Goal: Information Seeking & Learning: Check status

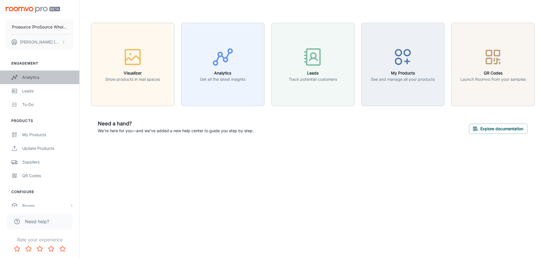
click at [37, 74] on div "Analytics" at bounding box center [47, 77] width 51 height 6
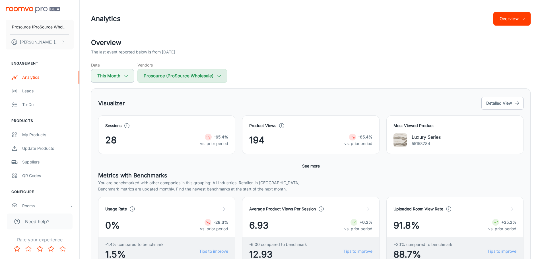
click at [189, 74] on button "Prosource (ProSource Wholesale)" at bounding box center [182, 76] width 90 height 14
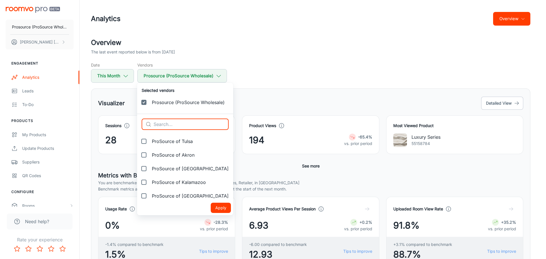
click at [176, 125] on input "text" at bounding box center [191, 124] width 75 height 11
type input "prosource of"
click at [171, 141] on span "ProSource of Tulsa" at bounding box center [172, 141] width 41 height 7
click at [150, 141] on input "ProSource of Tulsa" at bounding box center [143, 141] width 11 height 11
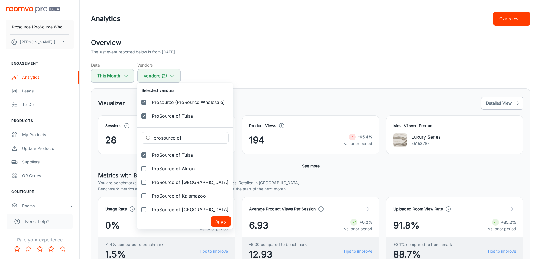
click at [169, 152] on span "ProSource of Tulsa" at bounding box center [172, 155] width 41 height 7
click at [150, 152] on input "ProSource of Tulsa" at bounding box center [143, 154] width 11 height 11
checkbox input "false"
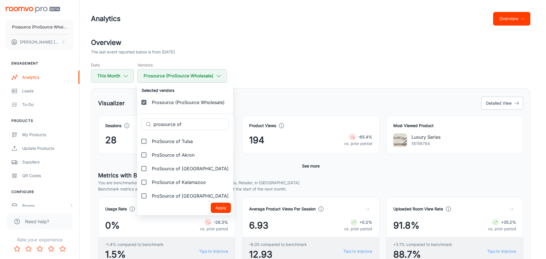
click at [166, 167] on span "ProSource of [GEOGRAPHIC_DATA]" at bounding box center [190, 168] width 77 height 7
click at [150, 167] on input "ProSource of [GEOGRAPHIC_DATA]" at bounding box center [143, 168] width 11 height 11
checkbox input "true"
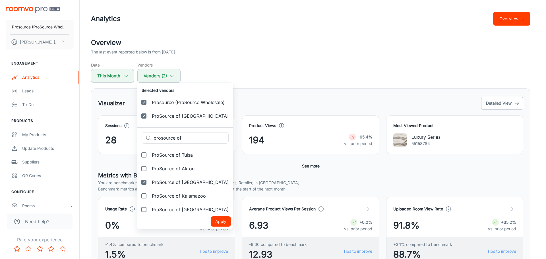
click at [165, 164] on label "ProSource of Akron" at bounding box center [168, 169] width 62 height 14
click at [150, 164] on input "ProSource of Akron" at bounding box center [143, 168] width 11 height 11
checkbox input "true"
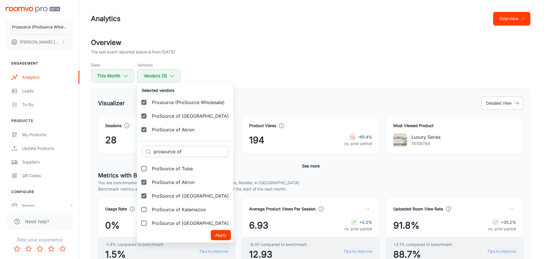
click at [162, 168] on span "ProSource of Tulsa" at bounding box center [172, 168] width 41 height 7
click at [150, 168] on input "ProSource of Tulsa" at bounding box center [143, 168] width 11 height 11
checkbox input "true"
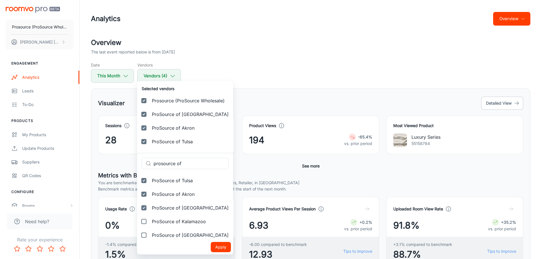
click at [158, 218] on span "ProSource of Kalamazoo" at bounding box center [179, 221] width 54 height 7
click at [150, 218] on input "ProSource of Kalamazoo" at bounding box center [143, 221] width 11 height 11
checkbox input "true"
click at [159, 236] on span "ProSource of [GEOGRAPHIC_DATA]" at bounding box center [190, 235] width 77 height 7
click at [150, 236] on input "ProSource of [GEOGRAPHIC_DATA]" at bounding box center [143, 235] width 11 height 11
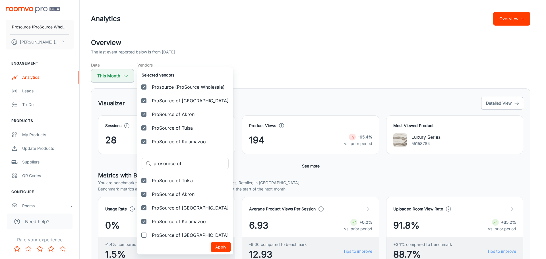
checkbox input "true"
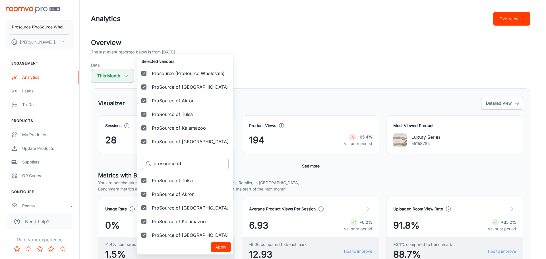
click at [186, 164] on input "prosource of" at bounding box center [191, 163] width 75 height 11
type input "prosource of"
drag, startPoint x: 195, startPoint y: 162, endPoint x: 117, endPoint y: 160, distance: 77.7
click at [117, 160] on div "Selected vendors Prosource (ProSource Wholesale) ProSource of Atlanta ProSource…" at bounding box center [273, 129] width 546 height 259
click at [278, 73] on div at bounding box center [273, 129] width 546 height 259
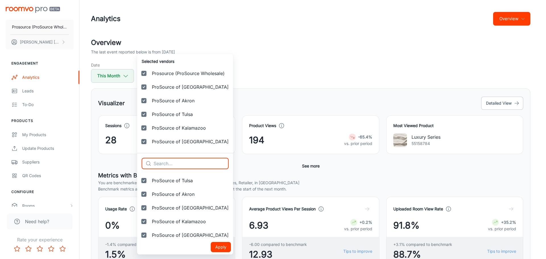
checkbox input "false"
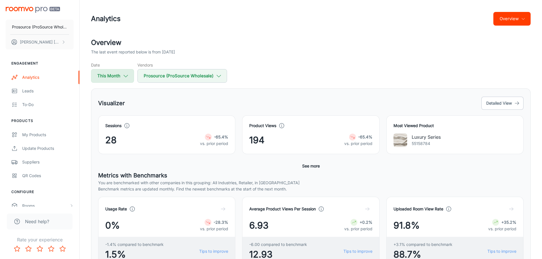
click at [120, 75] on button "This Month" at bounding box center [112, 76] width 43 height 14
select select "9"
select select "2025"
select select "9"
select select "2025"
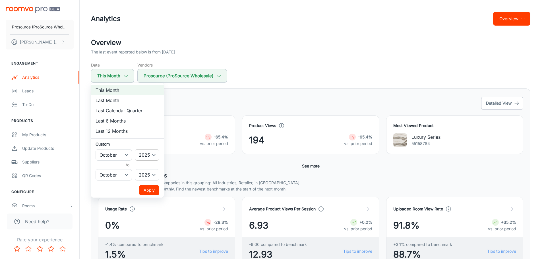
click at [148, 156] on select "2022 2023 2024 2025" at bounding box center [147, 154] width 24 height 11
select select "2024"
click at [135, 149] on select "2022 2023 2024 2025" at bounding box center [147, 154] width 24 height 11
click at [130, 176] on select "January February March April May June July August September October November De…" at bounding box center [114, 174] width 36 height 11
select select "8"
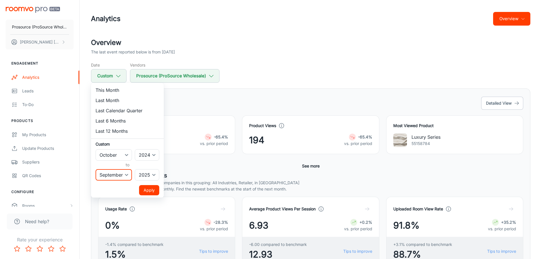
click at [96, 169] on select "January February March April May June July August September October November De…" at bounding box center [114, 174] width 36 height 11
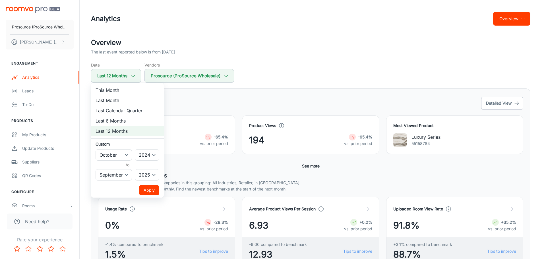
click at [148, 191] on button "Apply" at bounding box center [149, 190] width 20 height 10
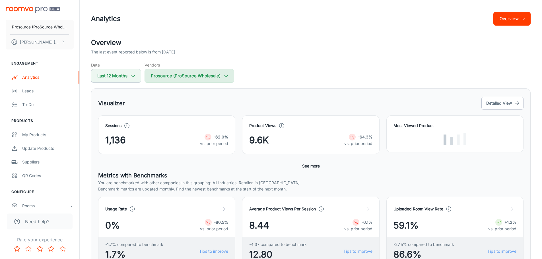
click at [223, 74] on icon "button" at bounding box center [226, 76] width 6 height 6
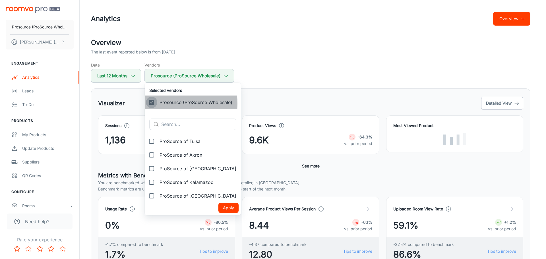
click at [153, 104] on input "Prosource (ProSource Wholesale)" at bounding box center [151, 102] width 11 height 11
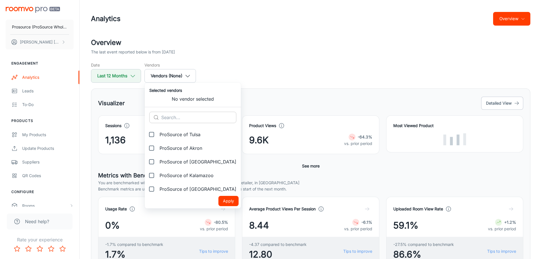
click at [182, 119] on input "text" at bounding box center [198, 117] width 75 height 11
click at [191, 118] on input "text" at bounding box center [198, 117] width 75 height 11
paste input "Acadiana"
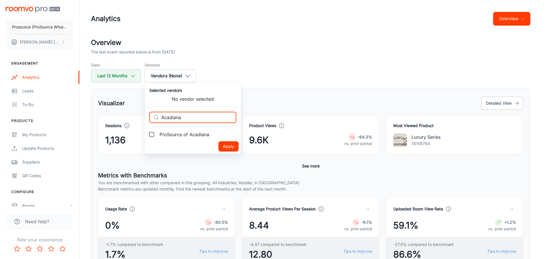
type input "Acadiana"
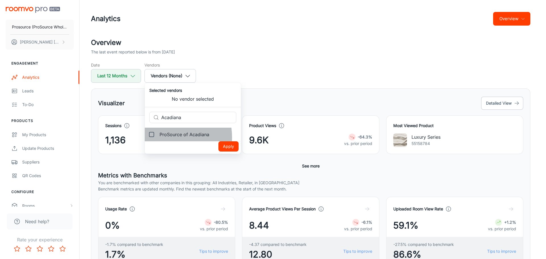
click at [163, 137] on span "ProSource of Acadiana" at bounding box center [185, 134] width 50 height 7
click at [157, 137] on input "ProSource of Acadiana" at bounding box center [151, 134] width 11 height 11
checkbox input "true"
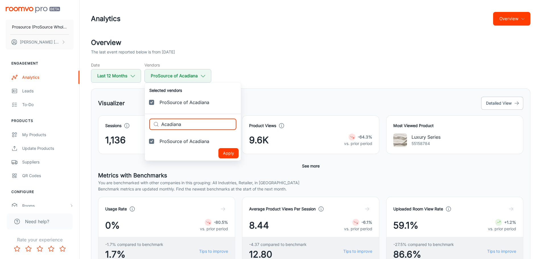
paste input "[PERSON_NAME]"
drag, startPoint x: 184, startPoint y: 123, endPoint x: 121, endPoint y: 120, distance: 63.5
click at [121, 120] on div "Selected vendors ProSource of Acadiana ​ Acadiana ​ ProSource of Acadiana Apply" at bounding box center [273, 129] width 546 height 259
type input "Akron"
click at [172, 144] on span "ProSource of Akron" at bounding box center [181, 141] width 43 height 7
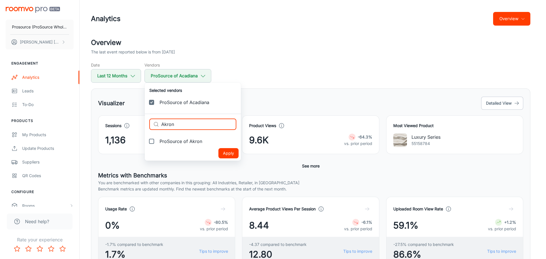
click at [157, 144] on input "ProSource of Akron" at bounding box center [151, 141] width 11 height 11
checkbox input "true"
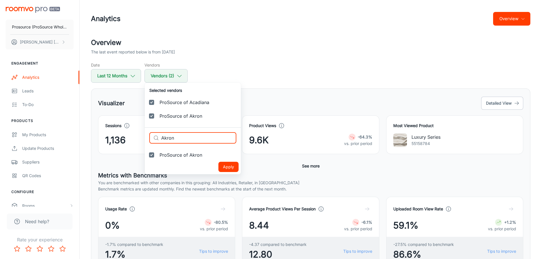
drag, startPoint x: 187, startPoint y: 136, endPoint x: 130, endPoint y: 134, distance: 56.6
click at [130, 134] on div "Selected vendors ProSource of Acadiana ProSource of Akron ​ Akron ​ ProSource o…" at bounding box center [273, 129] width 546 height 259
paste input "lbany"
type input "[GEOGRAPHIC_DATA]"
click at [184, 156] on span "ProSource of [GEOGRAPHIC_DATA]" at bounding box center [198, 155] width 77 height 7
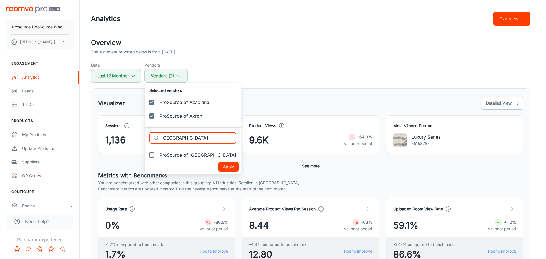
click at [157, 156] on input "ProSource of [GEOGRAPHIC_DATA]" at bounding box center [151, 154] width 11 height 11
checkbox input "true"
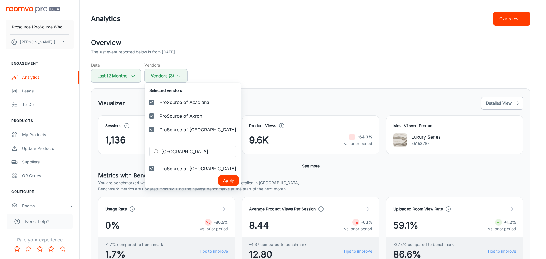
drag, startPoint x: 190, startPoint y: 154, endPoint x: 120, endPoint y: 147, distance: 70.4
click at [120, 147] on div "Selected vendors ProSource of Acadiana ProSource of Akron ProSource of [GEOGRAP…" at bounding box center [273, 129] width 546 height 259
paste input "uquerque"
type input "[GEOGRAPHIC_DATA]"
click at [179, 169] on span "ProSource of [GEOGRAPHIC_DATA]" at bounding box center [198, 168] width 77 height 7
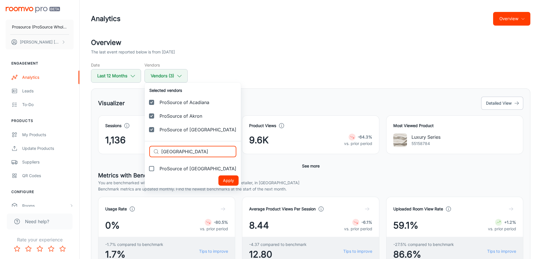
click at [157, 169] on input "ProSource of [GEOGRAPHIC_DATA]" at bounding box center [151, 168] width 11 height 11
checkbox input "true"
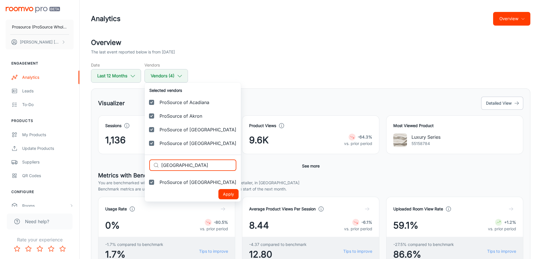
drag, startPoint x: 178, startPoint y: 164, endPoint x: 119, endPoint y: 158, distance: 59.0
click at [119, 158] on div "Selected vendors ProSource of Acadiana ProSource of Akron ProSource of Albany P…" at bounding box center [273, 129] width 546 height 259
paste input "len"
type input "[PERSON_NAME]"
click at [183, 184] on span "ProSource of [PERSON_NAME]" at bounding box center [193, 182] width 67 height 7
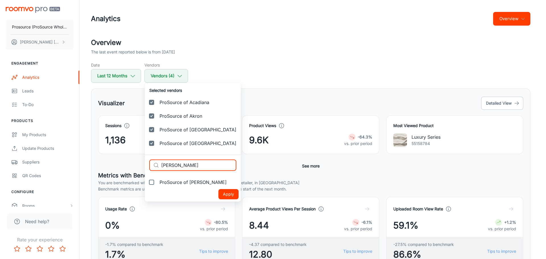
click at [157, 184] on input "ProSource of [PERSON_NAME]" at bounding box center [151, 182] width 11 height 11
checkbox input "true"
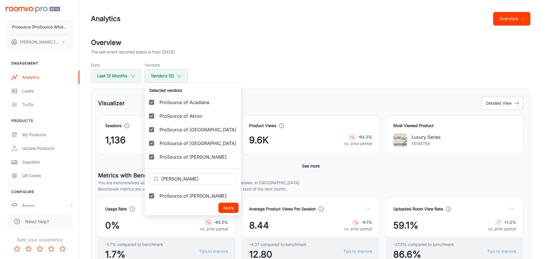
drag, startPoint x: 178, startPoint y: 177, endPoint x: 110, endPoint y: 172, distance: 67.9
click at [110, 172] on div "Selected vendors ProSource of Acadiana ProSource of Akron ProSource of Albany P…" at bounding box center [273, 129] width 546 height 259
paste input "marillo"
type input "Amarillo"
click at [183, 200] on label "ProSource of Amarillo" at bounding box center [178, 196] width 67 height 14
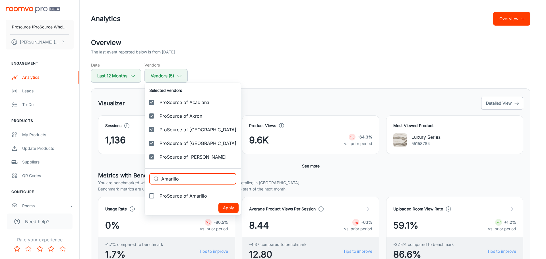
click at [157, 200] on input "ProSource of Amarillo" at bounding box center [151, 195] width 11 height 11
checkbox input "true"
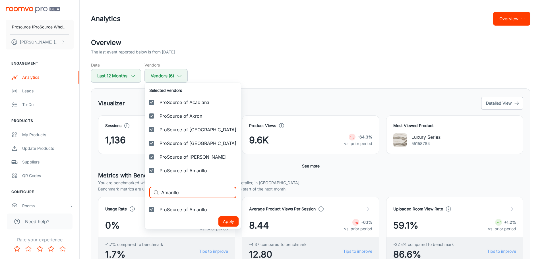
paste input "nn Arbor"
drag, startPoint x: 182, startPoint y: 192, endPoint x: 152, endPoint y: 189, distance: 30.9
click at [152, 189] on div "​ [PERSON_NAME] Arbor ​" at bounding box center [192, 192] width 87 height 11
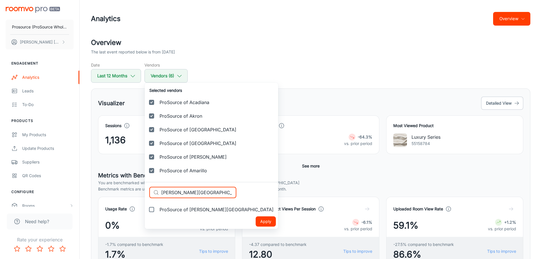
type input "[PERSON_NAME][GEOGRAPHIC_DATA]"
click at [164, 208] on span "ProSource of [PERSON_NAME][GEOGRAPHIC_DATA]" at bounding box center [217, 209] width 114 height 7
click at [157, 208] on input "ProSource of [PERSON_NAME][GEOGRAPHIC_DATA]" at bounding box center [151, 209] width 11 height 11
checkbox input "true"
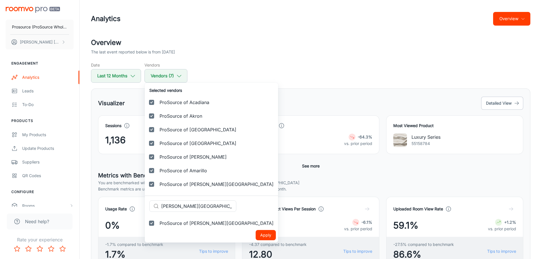
drag, startPoint x: 156, startPoint y: 201, endPoint x: 87, endPoint y: 194, distance: 69.4
click at [88, 195] on div "Selected vendors ProSource of Acadiana ProSource of Akron ProSource of Albany P…" at bounding box center [273, 129] width 546 height 259
paste input "rdmore"
type input "Ardmore"
click at [172, 222] on span "ProSource of Ardmore" at bounding box center [184, 223] width 49 height 7
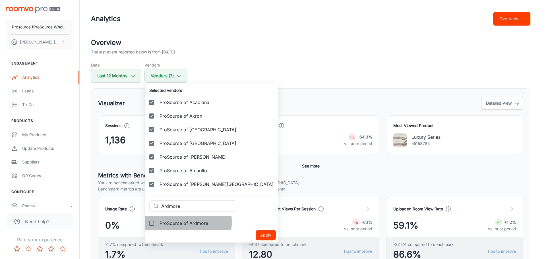
click at [157, 222] on input "ProSource of Ardmore" at bounding box center [151, 223] width 11 height 11
checkbox input "true"
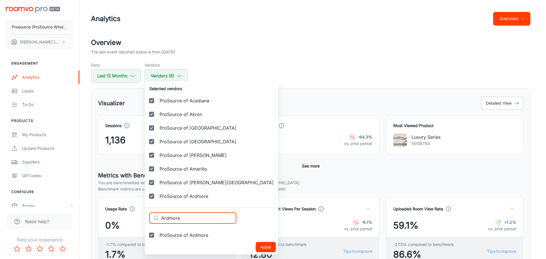
drag, startPoint x: 159, startPoint y: 214, endPoint x: 146, endPoint y: 213, distance: 13.7
click at [148, 213] on ul "Selected vendors ProSource of Acadiana ProSource of Akron ProSource of Albany P…" at bounding box center [211, 168] width 133 height 174
paste input "ston"
type input "Aston"
click at [172, 238] on span "ProSource of Aston" at bounding box center [181, 235] width 42 height 7
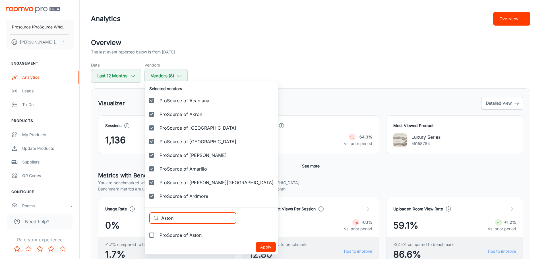
click at [157, 238] on input "ProSource of Aston" at bounding box center [151, 235] width 11 height 11
checkbox input "true"
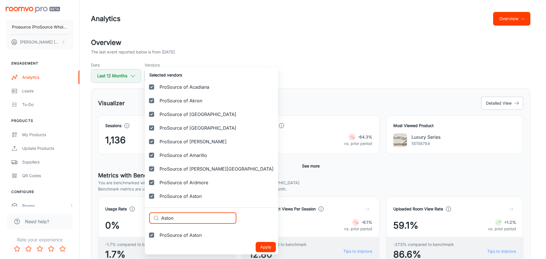
paste input "tlanta"
drag, startPoint x: 163, startPoint y: 216, endPoint x: 126, endPoint y: 213, distance: 36.9
click at [126, 213] on div "Selected vendors ProSource of Acadiana ProSource of Akron ProSource of Albany P…" at bounding box center [273, 129] width 546 height 259
type input "[GEOGRAPHIC_DATA]"
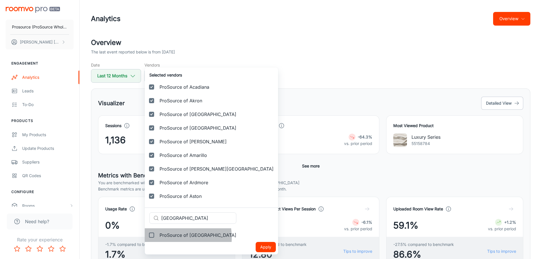
click at [166, 238] on span "ProSource of [GEOGRAPHIC_DATA]" at bounding box center [198, 235] width 77 height 7
click at [157, 238] on input "ProSource of [GEOGRAPHIC_DATA]" at bounding box center [151, 235] width 11 height 11
checkbox input "true"
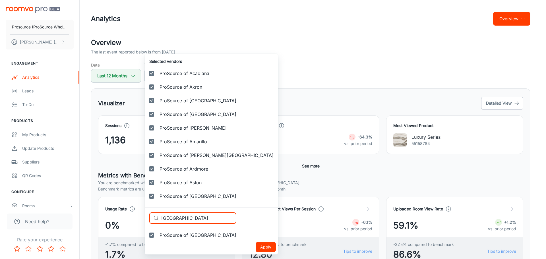
paste input "ustin"
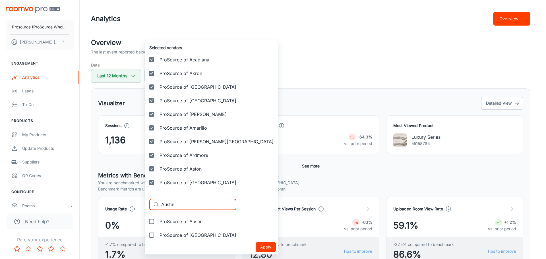
type input "Austin"
click at [180, 224] on span "ProSource of Austin" at bounding box center [181, 221] width 43 height 7
click at [157, 224] on input "ProSource of Austin" at bounding box center [151, 221] width 11 height 11
checkbox input "true"
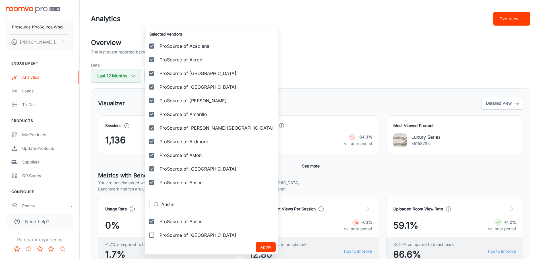
paste input "Baton Rouge"
click at [121, 195] on div "Selected vendors ProSource of Acadiana ProSource of Akron ProSource of Albany P…" at bounding box center [273, 129] width 546 height 259
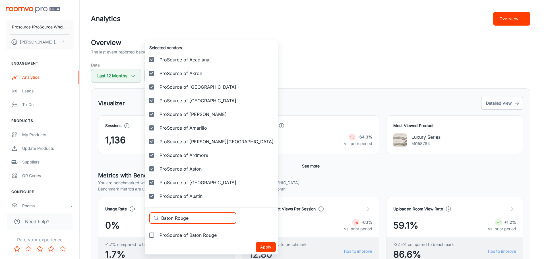
type input "Baton Rouge"
click at [175, 234] on span "ProSource of Baton Rouge" at bounding box center [188, 235] width 57 height 7
click at [157, 234] on input "ProSource of Baton Rouge" at bounding box center [151, 235] width 11 height 11
checkbox input "true"
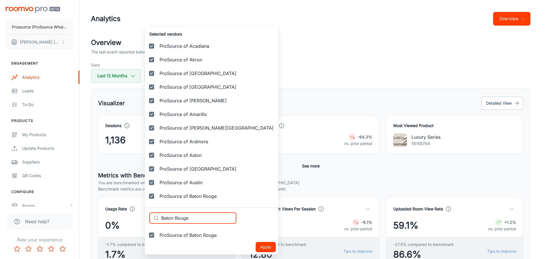
paste input "eachwood"
drag, startPoint x: 189, startPoint y: 220, endPoint x: 146, endPoint y: 214, distance: 43.4
click at [146, 214] on ul "Selected vendors ProSource of Acadiana ProSource of Akron ProSource of Albany P…" at bounding box center [211, 140] width 133 height 228
type input "Beachwood"
click at [178, 236] on span "ProSource of Beachwood" at bounding box center [187, 235] width 55 height 7
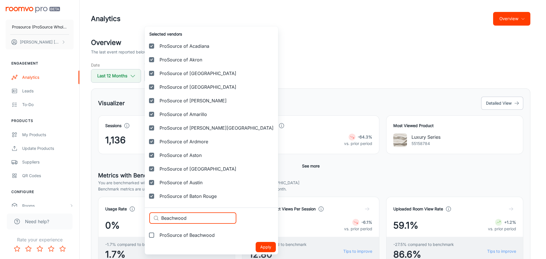
click at [157, 236] on input "ProSource of Beachwood" at bounding box center [151, 235] width 11 height 11
checkbox input "true"
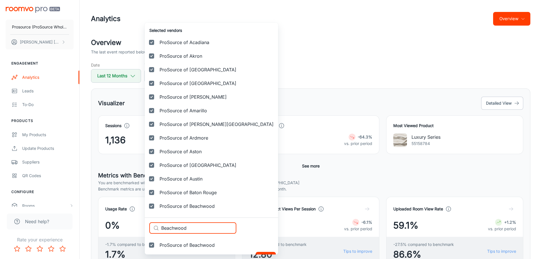
drag, startPoint x: 170, startPoint y: 226, endPoint x: 88, endPoint y: 221, distance: 82.2
click at [88, 221] on div "Selected vendors ProSource of Acadiana ProSource of Akron ProSource of Albany P…" at bounding box center [273, 129] width 546 height 259
paste input "illings"
type input "[PERSON_NAME]"
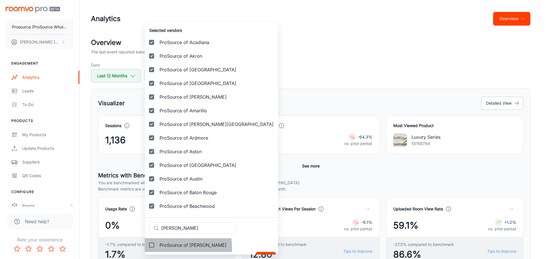
click at [176, 248] on span "ProSource of [PERSON_NAME]" at bounding box center [193, 245] width 67 height 7
click at [157, 248] on input "ProSource of [PERSON_NAME]" at bounding box center [151, 245] width 11 height 11
checkbox input "true"
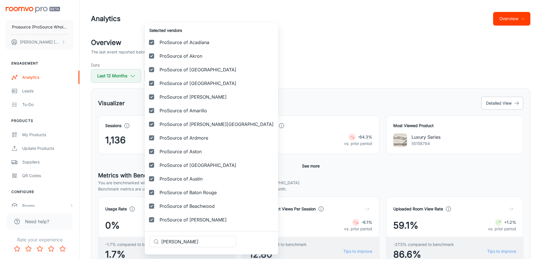
scroll to position [24, 0]
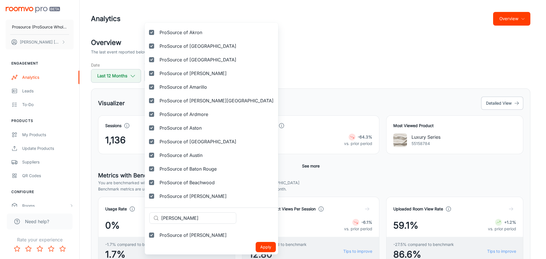
paste input "rmingham"
drag, startPoint x: 182, startPoint y: 219, endPoint x: 123, endPoint y: 211, distance: 59.4
click at [123, 211] on div "Selected vendors ProSource of Acadiana ProSource of Akron ProSource of Albany P…" at bounding box center [273, 129] width 546 height 259
type input "[GEOGRAPHIC_DATA]"
click at [180, 238] on span "ProSource of [GEOGRAPHIC_DATA]" at bounding box center [198, 235] width 77 height 7
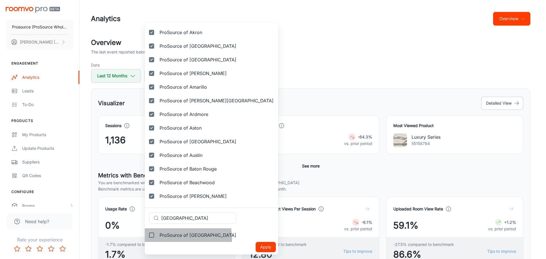
click at [157, 238] on input "ProSource of [GEOGRAPHIC_DATA]" at bounding box center [151, 235] width 11 height 11
checkbox input "true"
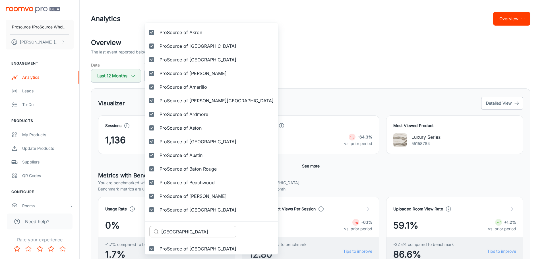
scroll to position [37, 0]
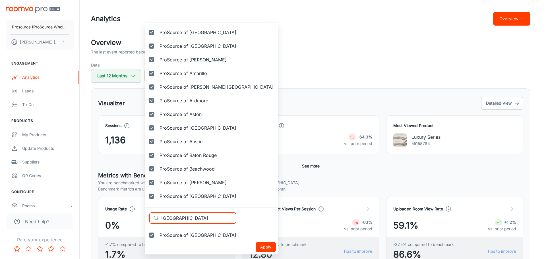
drag, startPoint x: 143, startPoint y: 209, endPoint x: 112, endPoint y: 205, distance: 31.9
click at [112, 205] on div "Selected vendors ProSource of Acadiana ProSource of Akron ProSource of Albany P…" at bounding box center [273, 129] width 546 height 259
paste input "loomington"
type input "Bloomington"
click at [189, 234] on span "ProSource of [GEOGRAPHIC_DATA]" at bounding box center [198, 235] width 77 height 7
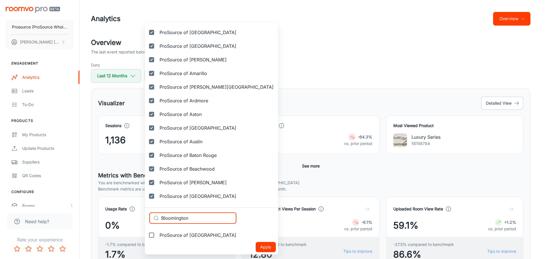
click at [157, 234] on input "ProSource of [GEOGRAPHIC_DATA]" at bounding box center [151, 235] width 11 height 11
checkbox input "true"
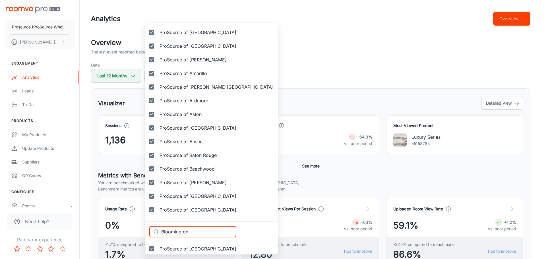
paste input "oise"
drag, startPoint x: 196, startPoint y: 232, endPoint x: 154, endPoint y: 229, distance: 41.7
click at [154, 229] on div "​ Bloomington ​" at bounding box center [192, 231] width 87 height 11
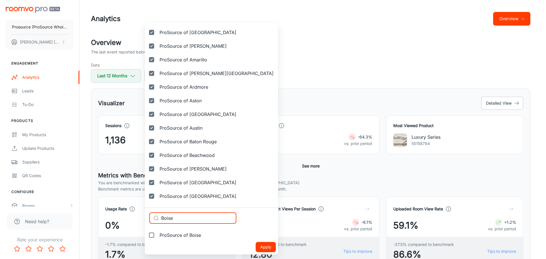
type input "Boise"
click at [179, 235] on span "ProSource of Boise" at bounding box center [181, 235] width 42 height 7
click at [157, 235] on input "ProSource of Boise" at bounding box center [151, 235] width 11 height 11
checkbox input "true"
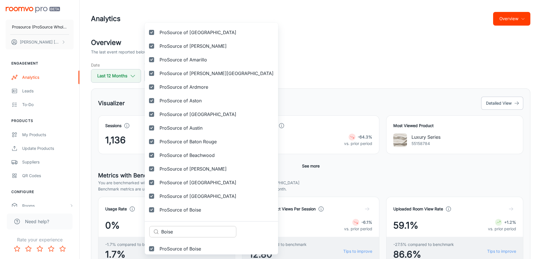
scroll to position [65, 0]
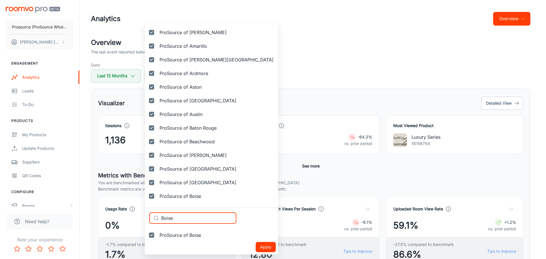
drag, startPoint x: 184, startPoint y: 219, endPoint x: 116, endPoint y: 213, distance: 68.8
click at [116, 213] on div "Selected vendors ProSource of Acadiana ProSource of Akron ProSource of Albany P…" at bounding box center [273, 129] width 546 height 259
paste input "ston"
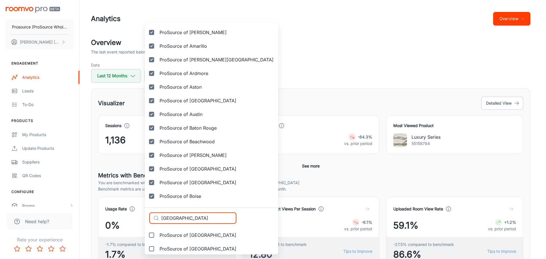
type input "[GEOGRAPHIC_DATA]"
click at [179, 237] on span "ProSource of [GEOGRAPHIC_DATA]" at bounding box center [198, 235] width 77 height 7
click at [157, 237] on input "ProSource of [GEOGRAPHIC_DATA]" at bounding box center [151, 235] width 11 height 11
checkbox input "true"
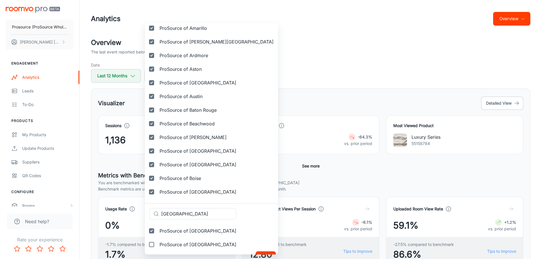
scroll to position [92, 0]
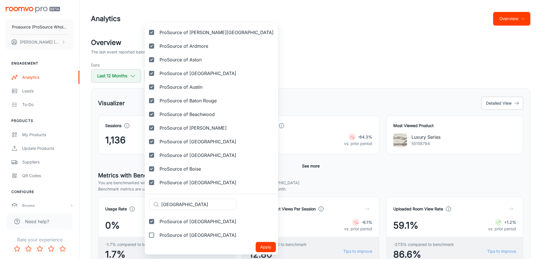
click at [180, 234] on span "ProSource of [GEOGRAPHIC_DATA]" at bounding box center [198, 235] width 77 height 7
click at [157, 234] on input "ProSource of [GEOGRAPHIC_DATA]" at bounding box center [151, 235] width 11 height 11
checkbox input "true"
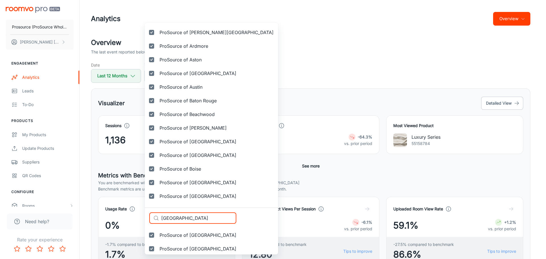
drag, startPoint x: 123, startPoint y: 211, endPoint x: 103, endPoint y: 209, distance: 19.4
click at [104, 209] on div "Selected vendors ProSource of Acadiana ProSource of Akron ProSource of Albany P…" at bounding box center [273, 129] width 546 height 259
paste input "[PERSON_NAME]"
type input "Brevard"
click at [183, 234] on span "ProSource of [PERSON_NAME]" at bounding box center [193, 235] width 67 height 7
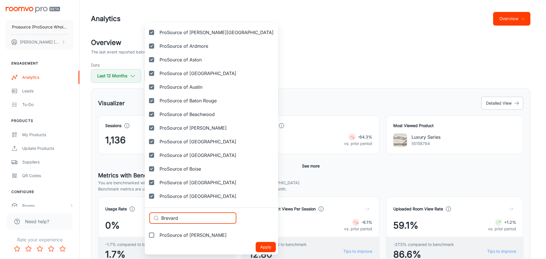
click at [157, 234] on input "ProSource of [PERSON_NAME]" at bounding box center [151, 235] width 11 height 11
checkbox input "true"
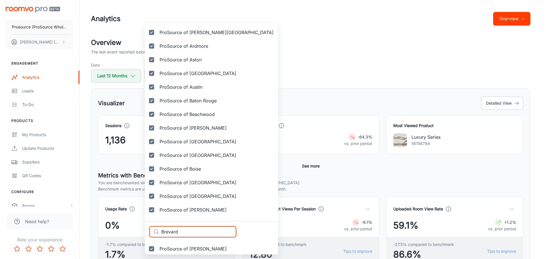
drag, startPoint x: 168, startPoint y: 231, endPoint x: 133, endPoint y: 224, distance: 35.6
click at [133, 224] on div "Selected vendors ProSource of Acadiana ProSource of Akron ProSource of Albany P…" at bounding box center [273, 129] width 546 height 259
paste input "idgeville"
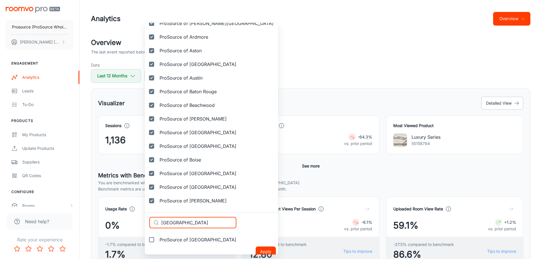
scroll to position [106, 0]
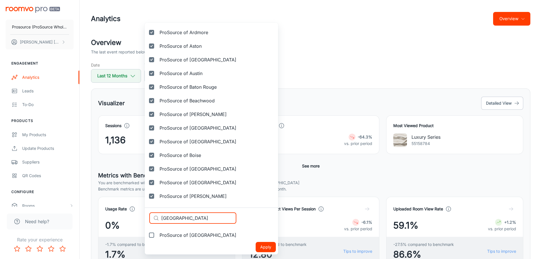
type input "[GEOGRAPHIC_DATA]"
click at [187, 236] on span "ProSource of [GEOGRAPHIC_DATA]" at bounding box center [198, 235] width 77 height 7
click at [157, 236] on input "ProSource of [GEOGRAPHIC_DATA]" at bounding box center [151, 235] width 11 height 11
checkbox input "true"
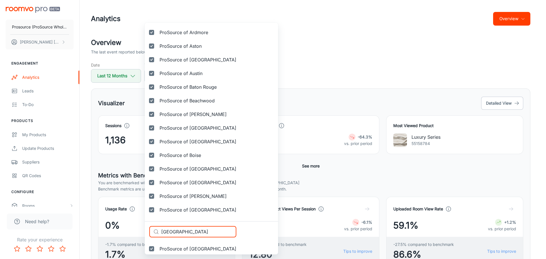
drag, startPoint x: 195, startPoint y: 230, endPoint x: 118, endPoint y: 223, distance: 78.0
click at [118, 224] on div "Selected vendors ProSource of Acadiana ProSource of Akron ProSource of Albany P…" at bounding box center [273, 129] width 546 height 259
paste input "Prosource of [GEOGRAPHIC_DATA]"
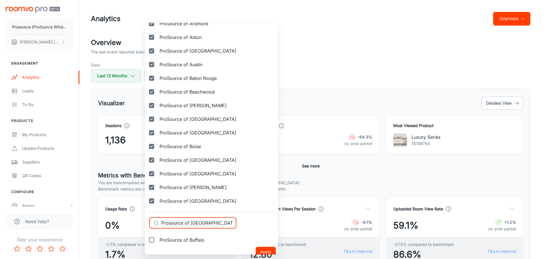
scroll to position [119, 0]
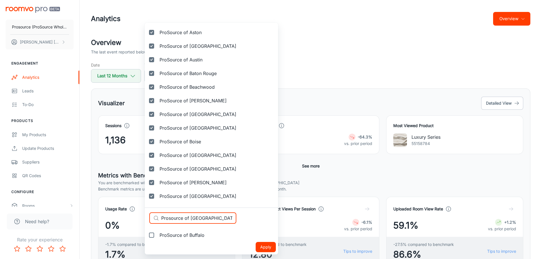
type input "Prosource of [GEOGRAPHIC_DATA]"
click at [188, 235] on span "ProSource of Buffalo" at bounding box center [182, 235] width 45 height 7
click at [157, 235] on input "ProSource of Buffalo" at bounding box center [151, 235] width 11 height 11
checkbox input "true"
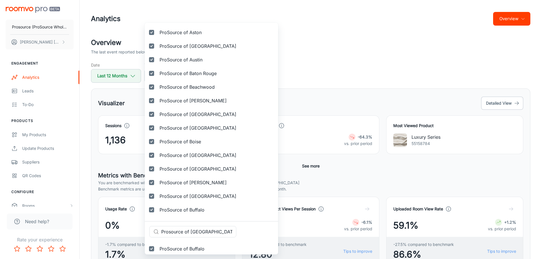
scroll to position [133, 0]
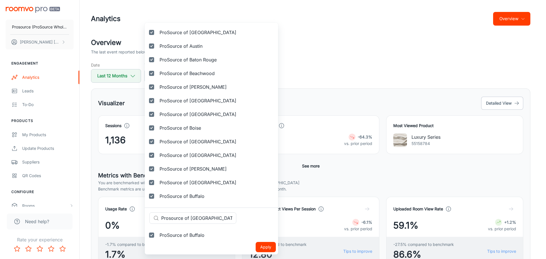
drag, startPoint x: 217, startPoint y: 219, endPoint x: 108, endPoint y: 208, distance: 109.5
click at [108, 208] on div "Selected vendors ProSource of Acadiana ProSource of Akron ProSource of Albany P…" at bounding box center [273, 129] width 546 height 259
paste input "[GEOGRAPHIC_DATA]"
type input "Prosource of [GEOGRAPHIC_DATA]"
click at [188, 234] on span "ProSource of Canton" at bounding box center [182, 235] width 45 height 7
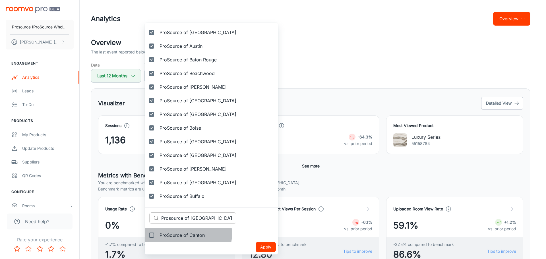
click at [157, 234] on input "ProSource of Canton" at bounding box center [151, 235] width 11 height 11
checkbox input "true"
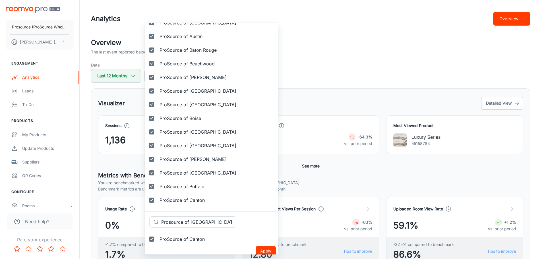
scroll to position [147, 0]
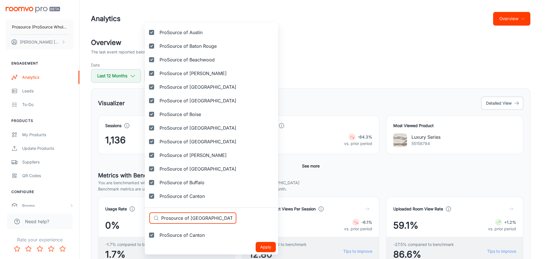
drag, startPoint x: 167, startPoint y: 218, endPoint x: 128, endPoint y: 215, distance: 39.4
click at [128, 215] on div "Selected vendors ProSource of Acadiana ProSource of Akron ProSource of Albany P…" at bounding box center [273, 129] width 546 height 259
paste input "[PERSON_NAME]"
type input "[GEOGRAPHIC_DATA]"
drag, startPoint x: 167, startPoint y: 238, endPoint x: 135, endPoint y: 237, distance: 31.3
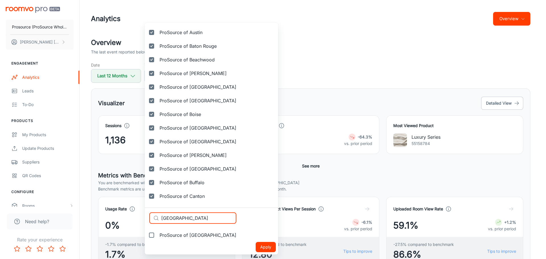
click at [167, 238] on span "ProSource of [GEOGRAPHIC_DATA]" at bounding box center [198, 235] width 77 height 7
click at [157, 238] on input "ProSource of [GEOGRAPHIC_DATA]" at bounding box center [151, 235] width 11 height 11
checkbox input "true"
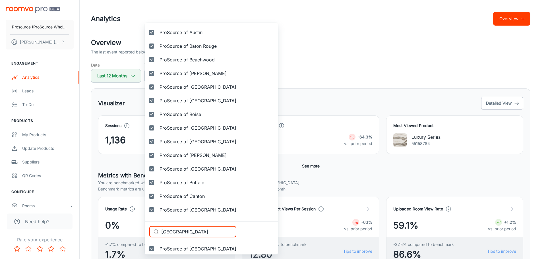
drag, startPoint x: 121, startPoint y: 227, endPoint x: 118, endPoint y: 226, distance: 3.2
click at [110, 226] on div "Selected vendors ProSource of Acadiana ProSource of Akron ProSource of Albany P…" at bounding box center [273, 129] width 546 height 259
paste input "[PERSON_NAME]"
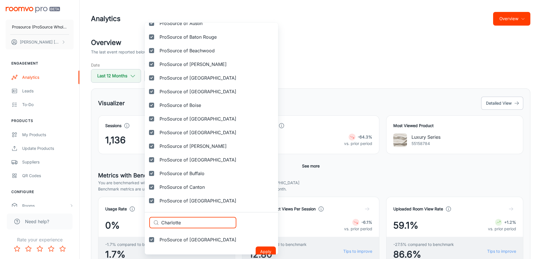
scroll to position [160, 0]
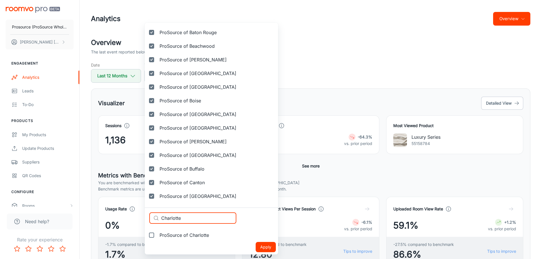
type input "Charlotte"
click at [182, 236] on span "ProSource of Charlotte" at bounding box center [185, 235] width 50 height 7
click at [157, 236] on input "ProSource of Charlotte" at bounding box center [151, 235] width 11 height 11
checkbox input "true"
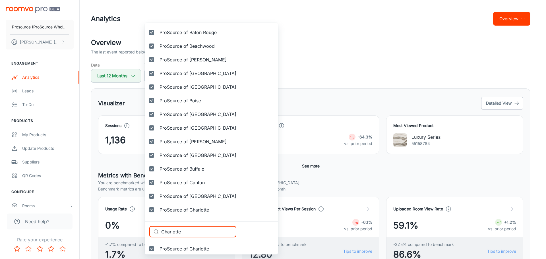
drag, startPoint x: 149, startPoint y: 227, endPoint x: 106, endPoint y: 222, distance: 42.9
click at [106, 222] on div "Selected vendors ProSource of Acadiana ProSource of Akron ProSource of Albany P…" at bounding box center [273, 129] width 546 height 259
paste input "incinnati"
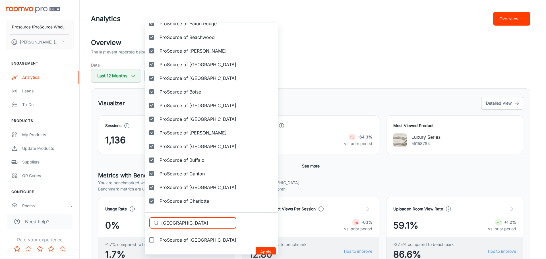
scroll to position [174, 0]
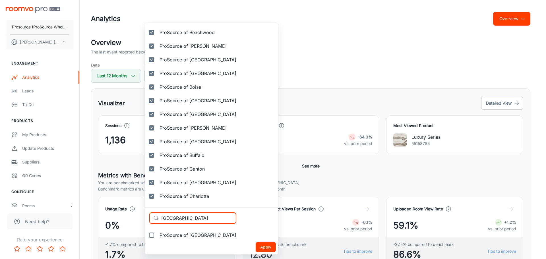
type input "[GEOGRAPHIC_DATA]"
click at [174, 242] on label "ProSource of [GEOGRAPHIC_DATA]" at bounding box center [193, 235] width 96 height 14
click at [157, 241] on input "ProSource of [GEOGRAPHIC_DATA]" at bounding box center [151, 235] width 11 height 11
checkbox input "true"
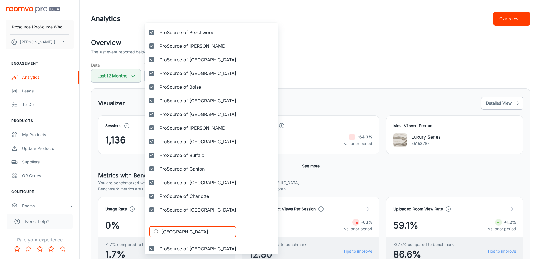
drag, startPoint x: 156, startPoint y: 230, endPoint x: 121, endPoint y: 228, distance: 35.1
click at [121, 228] on div "Selected vendors ProSource of Acadiana ProSource of Akron ProSource of Albany P…" at bounding box center [273, 129] width 546 height 259
paste input "[PERSON_NAME] Lake"
type input "Clear Lake"
click at [192, 248] on span "ProSource of [GEOGRAPHIC_DATA]" at bounding box center [198, 249] width 77 height 7
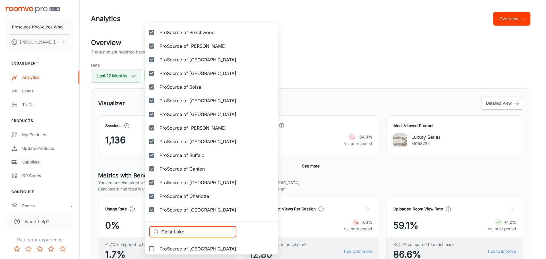
click at [157, 248] on input "ProSource of [GEOGRAPHIC_DATA]" at bounding box center [151, 248] width 11 height 11
checkbox input "true"
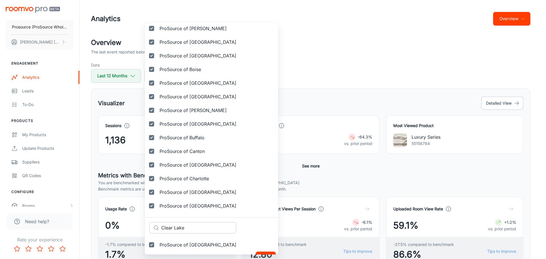
scroll to position [201, 0]
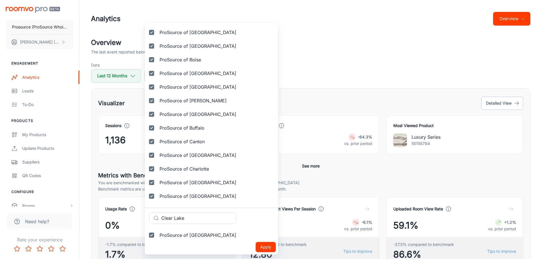
drag, startPoint x: 190, startPoint y: 219, endPoint x: 130, endPoint y: 211, distance: 60.0
click at [130, 211] on div "Selected vendors ProSource of Acadiana ProSource of Akron ProSource of Albany P…" at bounding box center [273, 129] width 546 height 259
paste input "veland"
type input "[GEOGRAPHIC_DATA]"
click at [175, 237] on span "ProSource of [GEOGRAPHIC_DATA]" at bounding box center [198, 235] width 77 height 7
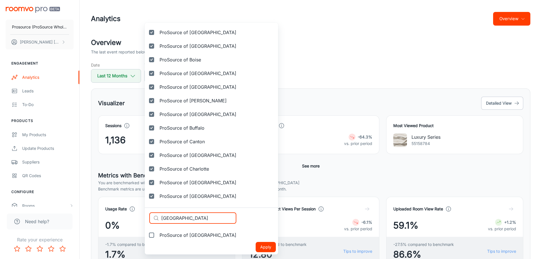
click at [157, 237] on input "ProSource of [GEOGRAPHIC_DATA]" at bounding box center [151, 235] width 11 height 11
checkbox input "true"
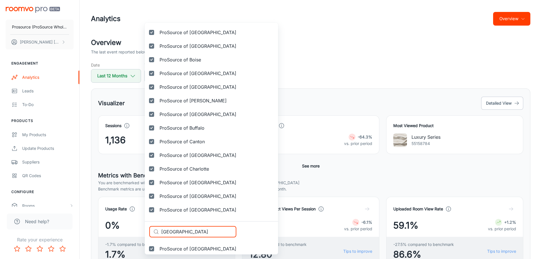
drag, startPoint x: 146, startPoint y: 225, endPoint x: 139, endPoint y: 223, distance: 7.0
click at [139, 224] on div "Selected vendors ProSource of Acadiana ProSource of Akron ProSource of Albany P…" at bounding box center [273, 129] width 546 height 259
paste input "ollinsville"
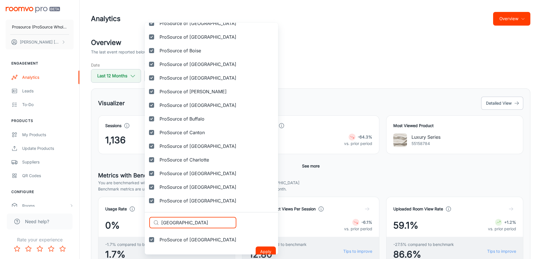
scroll to position [215, 0]
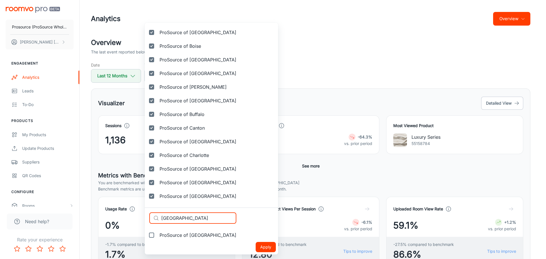
type input "[GEOGRAPHIC_DATA]"
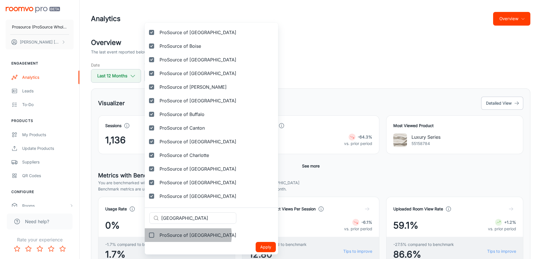
click at [186, 235] on span "ProSource of [GEOGRAPHIC_DATA]" at bounding box center [198, 235] width 77 height 7
click at [157, 235] on input "ProSource of [GEOGRAPHIC_DATA]" at bounding box center [151, 235] width 11 height 11
checkbox input "true"
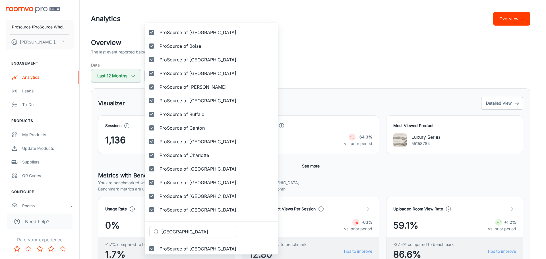
drag, startPoint x: 153, startPoint y: 228, endPoint x: 138, endPoint y: 225, distance: 15.0
click at [138, 226] on div "Selected vendors ProSource of Acadiana ProSource of Akron ProSource of Albany P…" at bounding box center [273, 129] width 546 height 259
paste input "[GEOGRAPHIC_DATA]"
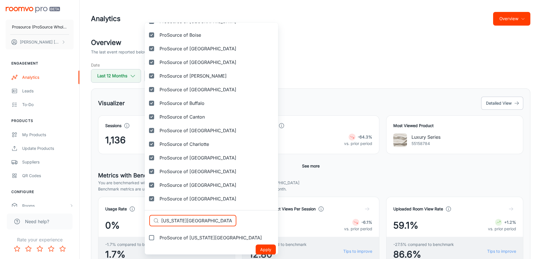
scroll to position [228, 0]
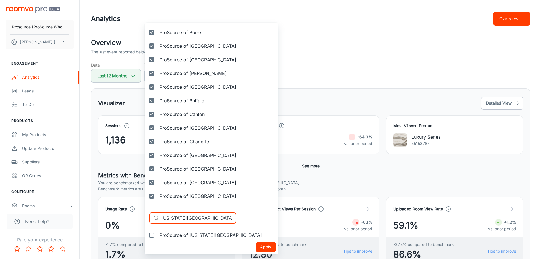
type input "[US_STATE][GEOGRAPHIC_DATA]"
click at [179, 238] on span "ProSource of [US_STATE][GEOGRAPHIC_DATA]" at bounding box center [211, 235] width 102 height 7
click at [157, 238] on input "ProSource of [US_STATE][GEOGRAPHIC_DATA]" at bounding box center [151, 235] width 11 height 11
checkbox input "true"
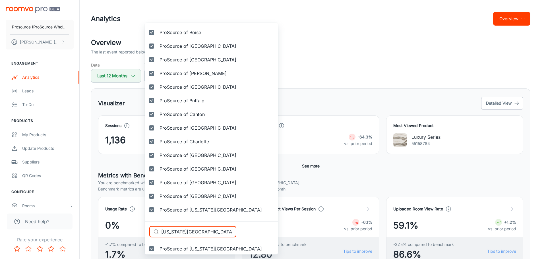
paste input "umbia"
drag, startPoint x: 172, startPoint y: 231, endPoint x: 139, endPoint y: 228, distance: 33.7
click at [139, 228] on div "Selected vendors ProSource of Acadiana ProSource of Akron ProSource of Albany P…" at bounding box center [273, 129] width 546 height 259
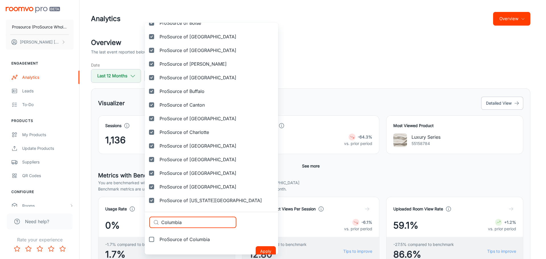
scroll to position [242, 0]
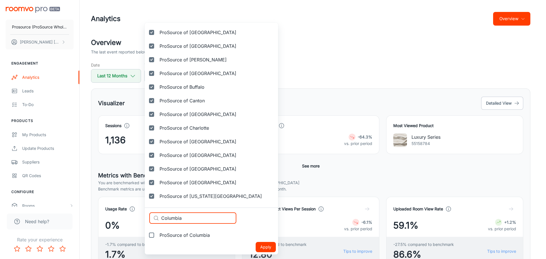
type input "Columbia"
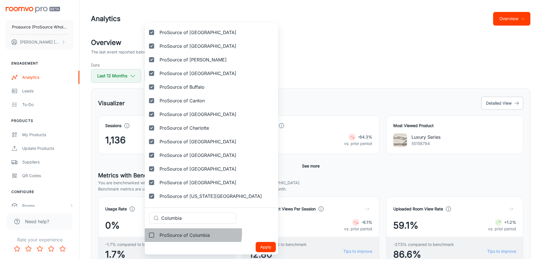
click at [193, 233] on span "ProSource of Columbia" at bounding box center [185, 235] width 50 height 7
click at [157, 233] on input "ProSource of Columbia" at bounding box center [151, 235] width 11 height 11
checkbox input "true"
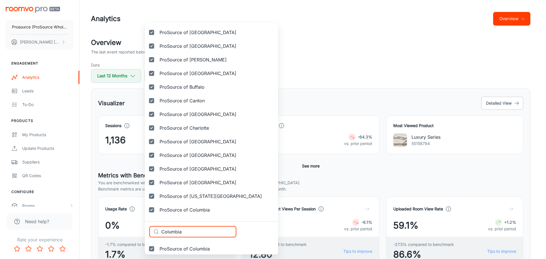
paste input "us"
drag, startPoint x: 134, startPoint y: 224, endPoint x: 113, endPoint y: 219, distance: 21.8
click at [100, 220] on div "Selected vendors ProSource of Acadiana ProSource of Akron ProSource of Albany P…" at bounding box center [273, 129] width 546 height 259
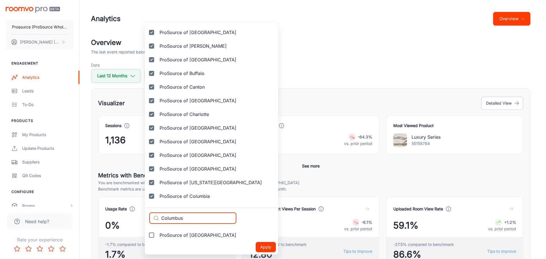
type input "Columbus"
click at [187, 235] on span "ProSource of [GEOGRAPHIC_DATA]" at bounding box center [198, 235] width 77 height 7
click at [157, 235] on input "ProSource of [GEOGRAPHIC_DATA]" at bounding box center [151, 235] width 11 height 11
checkbox input "true"
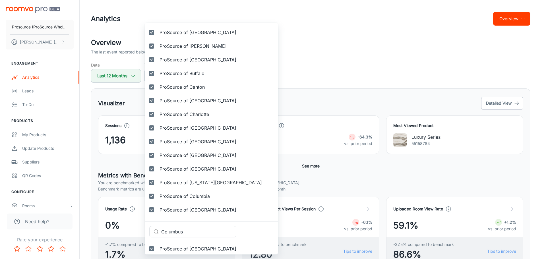
drag, startPoint x: 191, startPoint y: 232, endPoint x: 122, endPoint y: 222, distance: 69.9
click at [123, 223] on div "Selected vendors ProSource of Acadiana ProSource of Akron ProSource of Albany P…" at bounding box center [273, 129] width 546 height 259
paste input "ncord"
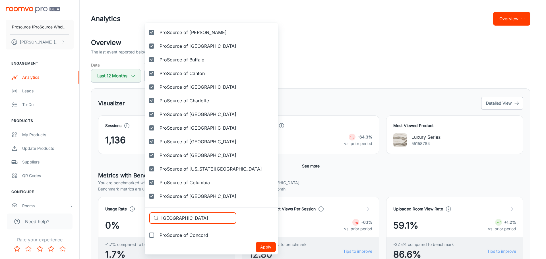
type input "[GEOGRAPHIC_DATA]"
click at [184, 236] on span "ProSource of Concord" at bounding box center [184, 235] width 49 height 7
click at [157, 236] on input "ProSource of Concord" at bounding box center [151, 235] width 11 height 11
checkbox input "true"
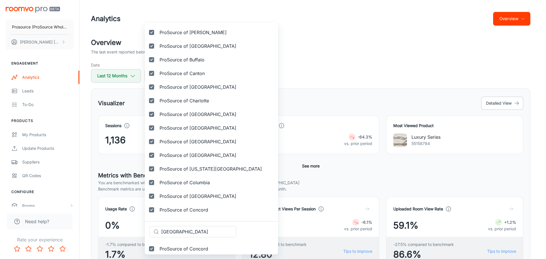
scroll to position [283, 0]
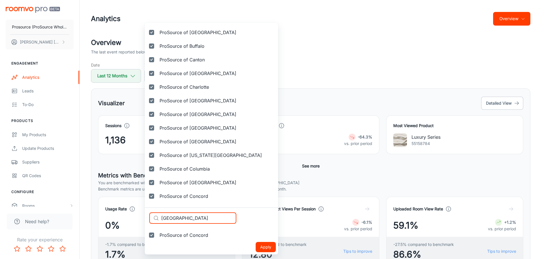
paste input "ppell"
drag, startPoint x: 192, startPoint y: 218, endPoint x: 129, endPoint y: 211, distance: 63.8
click at [129, 212] on div "Selected vendors ProSource of Acadiana ProSource of Akron ProSource of Albany P…" at bounding box center [273, 129] width 546 height 259
type input "Coppell"
click at [187, 235] on span "ProSource of Coppell" at bounding box center [183, 235] width 47 height 7
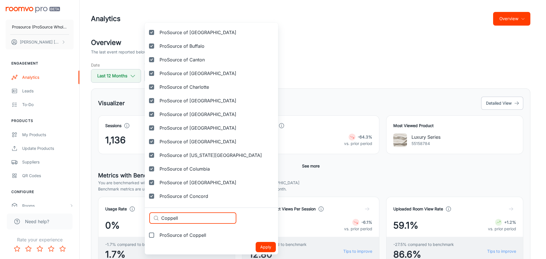
click at [157, 235] on input "ProSource of Coppell" at bounding box center [151, 235] width 11 height 11
checkbox input "true"
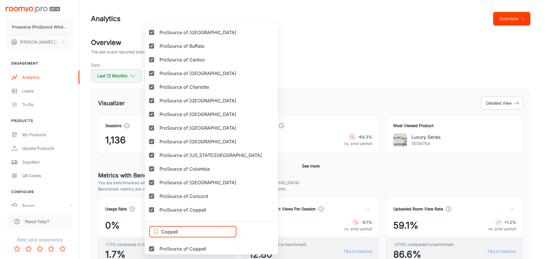
paste input "Prosource of [GEOGRAPHIC_DATA]"
type input "Prosource of [GEOGRAPHIC_DATA]"
click at [175, 250] on span "ProSource of [GEOGRAPHIC_DATA]" at bounding box center [198, 249] width 77 height 7
click at [157, 250] on input "ProSource of [GEOGRAPHIC_DATA]" at bounding box center [151, 248] width 11 height 11
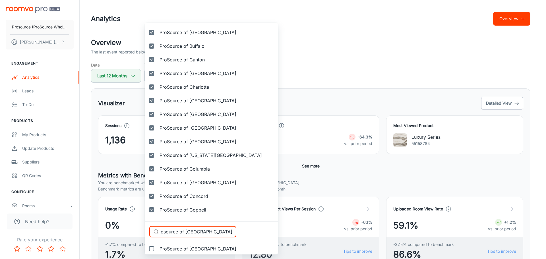
checkbox input "true"
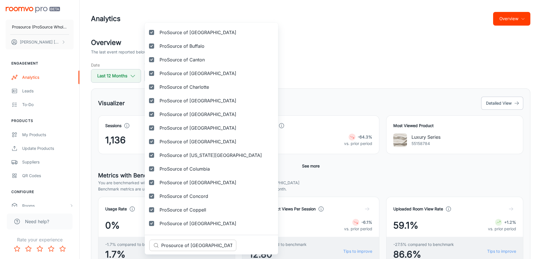
click at [170, 244] on input "Prosource of [GEOGRAPHIC_DATA]" at bounding box center [198, 245] width 75 height 11
paste input "[PERSON_NAME]"
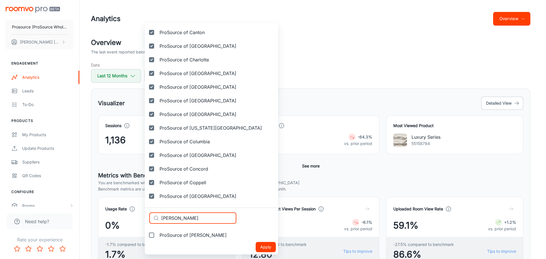
type input "[PERSON_NAME]"
click at [188, 234] on span "ProSource of [PERSON_NAME]" at bounding box center [193, 235] width 67 height 7
click at [157, 234] on input "ProSource of [PERSON_NAME]" at bounding box center [151, 235] width 11 height 11
checkbox input "true"
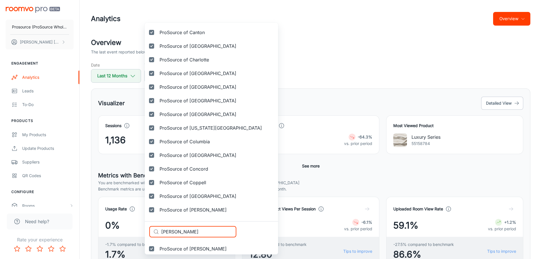
drag, startPoint x: 118, startPoint y: 221, endPoint x: 104, endPoint y: 220, distance: 14.3
click at [104, 220] on div "Selected vendors ProSource of Acadiana ProSource of Akron ProSource of Albany P…" at bounding box center [273, 129] width 546 height 259
paste input "yton"
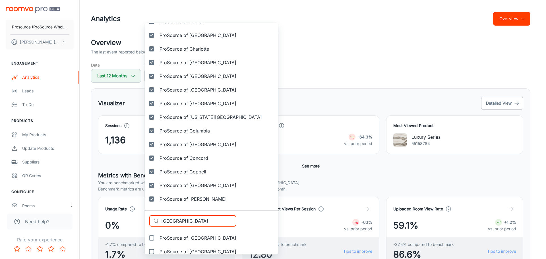
scroll to position [338, 0]
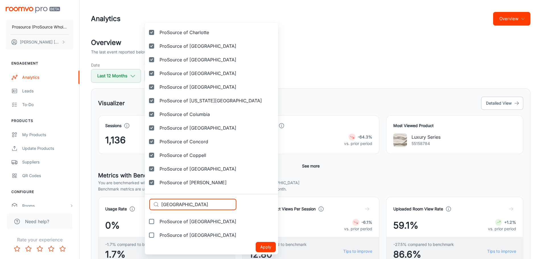
type input "[GEOGRAPHIC_DATA]"
click at [178, 222] on span "ProSource of [GEOGRAPHIC_DATA]" at bounding box center [198, 221] width 77 height 7
click at [157, 222] on input "ProSource of [GEOGRAPHIC_DATA]" at bounding box center [151, 221] width 11 height 11
checkbox input "true"
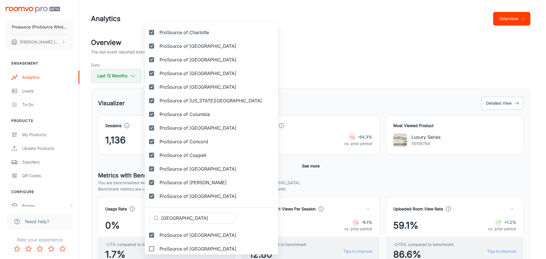
click at [178, 249] on span "ProSource of [GEOGRAPHIC_DATA]" at bounding box center [198, 249] width 77 height 7
click at [157, 249] on input "ProSource of [GEOGRAPHIC_DATA]" at bounding box center [151, 248] width 11 height 11
checkbox input "true"
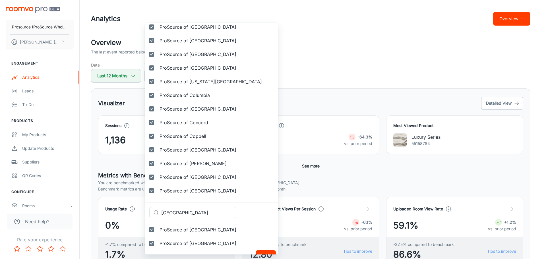
scroll to position [365, 0]
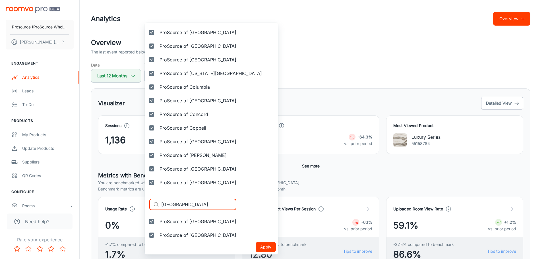
drag, startPoint x: 186, startPoint y: 207, endPoint x: 143, endPoint y: 201, distance: 44.0
click at [143, 201] on div "Selected vendors ProSource of Acadiana ProSource of Akron ProSource of Albany P…" at bounding box center [273, 129] width 546 height 259
paste input "Prosource of [GEOGRAPHIC_DATA]"
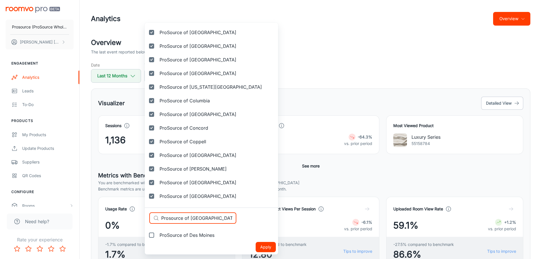
type input "Prosource of [GEOGRAPHIC_DATA]"
click at [186, 236] on span "ProSource of Des Moines" at bounding box center [187, 235] width 55 height 7
click at [157, 236] on input "ProSource of Des Moines" at bounding box center [151, 235] width 11 height 11
checkbox input "true"
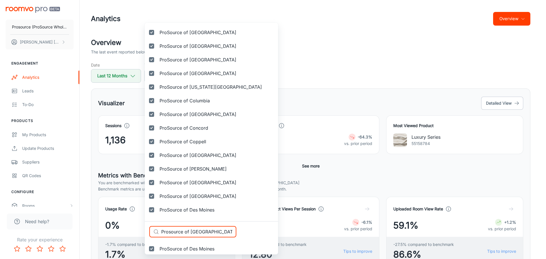
drag, startPoint x: 185, startPoint y: 226, endPoint x: 106, endPoint y: 219, distance: 80.0
click at [106, 219] on div "Selected vendors ProSource of Acadiana ProSource of Akron ProSource of Albany P…" at bounding box center [273, 129] width 546 height 259
paste input "[GEOGRAPHIC_DATA]"
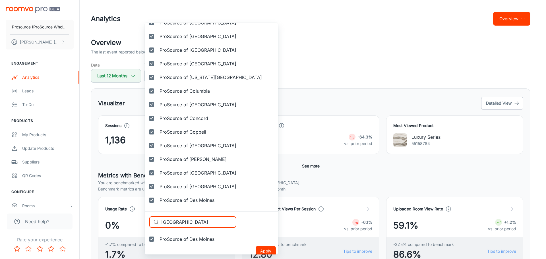
scroll to position [365, 0]
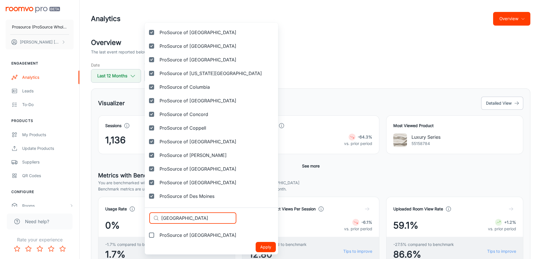
type input "[GEOGRAPHIC_DATA]"
click at [190, 236] on span "ProSource of [GEOGRAPHIC_DATA]" at bounding box center [198, 235] width 77 height 7
click at [157, 236] on input "ProSource of [GEOGRAPHIC_DATA]" at bounding box center [151, 235] width 11 height 11
checkbox input "true"
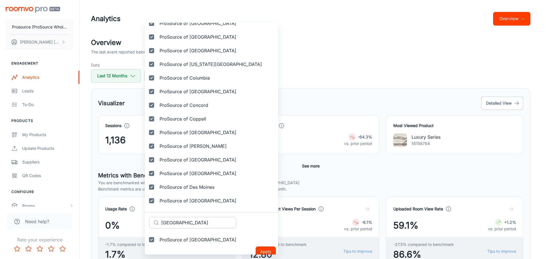
scroll to position [379, 0]
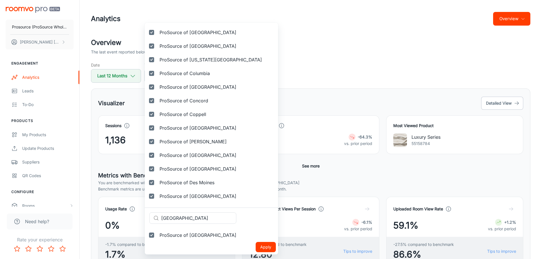
paste input "ulles"
drag, startPoint x: 135, startPoint y: 211, endPoint x: 120, endPoint y: 208, distance: 14.6
click at [121, 208] on div "Selected vendors ProSource of Acadiana ProSource of Akron ProSource of Albany P…" at bounding box center [273, 129] width 546 height 259
type input "Dulles"
click at [183, 234] on span "ProSource of Dulles" at bounding box center [181, 235] width 43 height 7
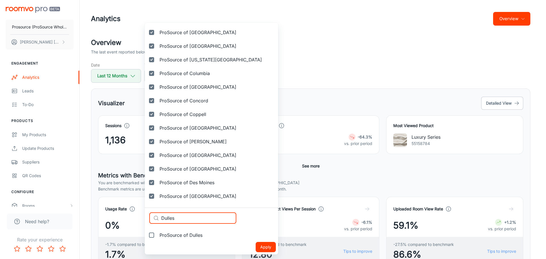
click at [157, 234] on input "ProSource of Dulles" at bounding box center [151, 235] width 11 height 11
checkbox input "true"
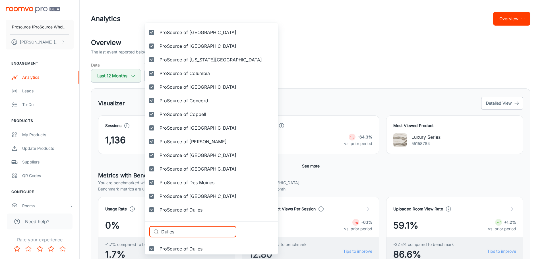
paste input "[GEOGRAPHIC_DATA]"
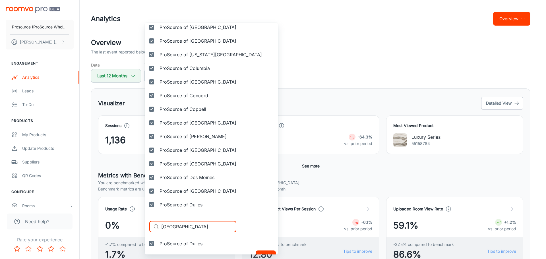
scroll to position [392, 0]
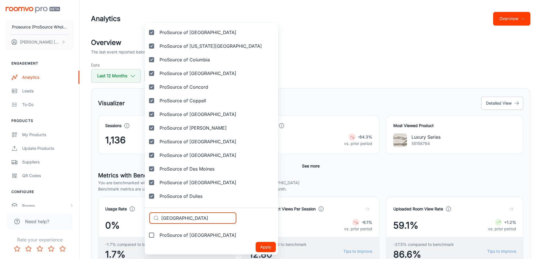
type input "[GEOGRAPHIC_DATA]"
click at [184, 235] on span "ProSource of [GEOGRAPHIC_DATA]" at bounding box center [198, 235] width 77 height 7
click at [157, 235] on input "ProSource of [GEOGRAPHIC_DATA]" at bounding box center [151, 235] width 11 height 11
checkbox input "true"
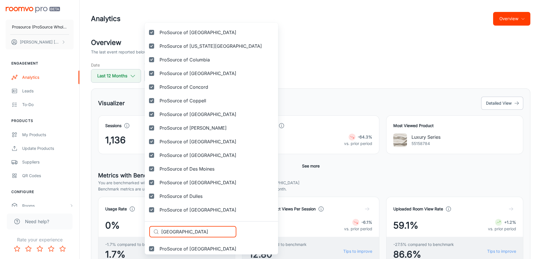
drag, startPoint x: 178, startPoint y: 230, endPoint x: 133, endPoint y: 226, distance: 45.7
click at [133, 226] on div "Selected vendors ProSource of Acadiana ProSource of Akron ProSource of Albany P…" at bounding box center [273, 129] width 546 height 259
paste input "ri"
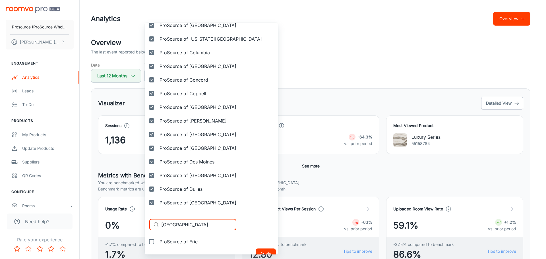
scroll to position [406, 0]
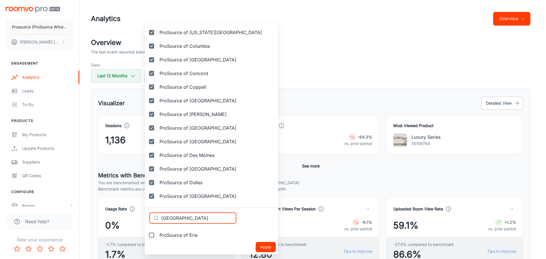
type input "[GEOGRAPHIC_DATA]"
click at [183, 235] on span "ProSource of Erie" at bounding box center [179, 235] width 38 height 7
click at [157, 235] on input "ProSource of Erie" at bounding box center [151, 235] width 11 height 11
checkbox input "true"
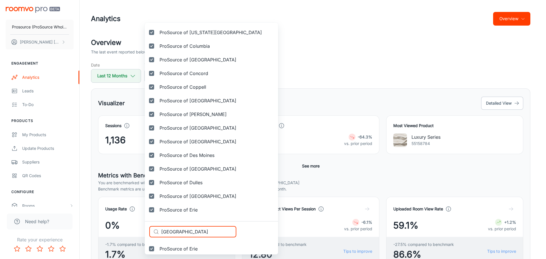
drag, startPoint x: 191, startPoint y: 233, endPoint x: 117, endPoint y: 225, distance: 74.2
click at [117, 225] on div "Selected vendors ProSource of Acadiana ProSource of Akron ProSource of Albany P…" at bounding box center [273, 129] width 546 height 259
paste input "vansvill"
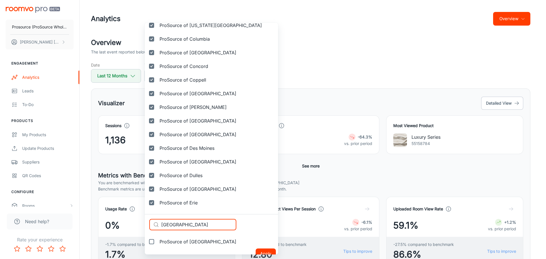
scroll to position [420, 0]
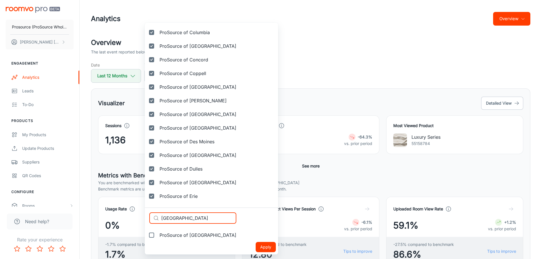
type input "[GEOGRAPHIC_DATA]"
click at [180, 234] on span "ProSource of [GEOGRAPHIC_DATA]" at bounding box center [198, 235] width 77 height 7
click at [157, 234] on input "ProSource of [GEOGRAPHIC_DATA]" at bounding box center [151, 235] width 11 height 11
checkbox input "true"
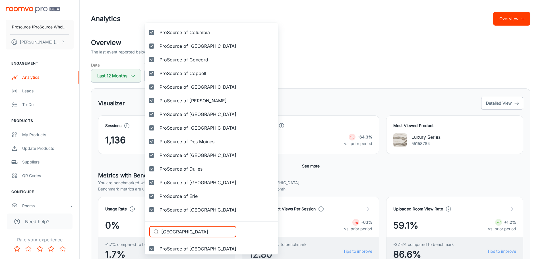
drag, startPoint x: 152, startPoint y: 229, endPoint x: 148, endPoint y: 228, distance: 3.7
paste input "[PERSON_NAME]"
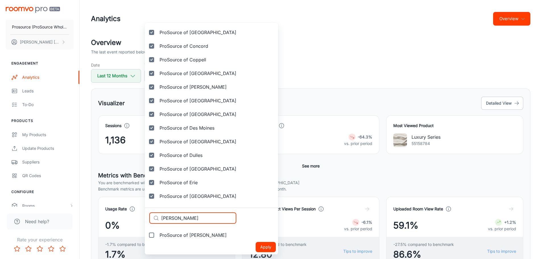
type input "[PERSON_NAME]"
click at [184, 236] on span "ProSource of [PERSON_NAME]" at bounding box center [193, 235] width 67 height 7
click at [157, 236] on input "ProSource of [PERSON_NAME]" at bounding box center [151, 235] width 11 height 11
checkbox input "true"
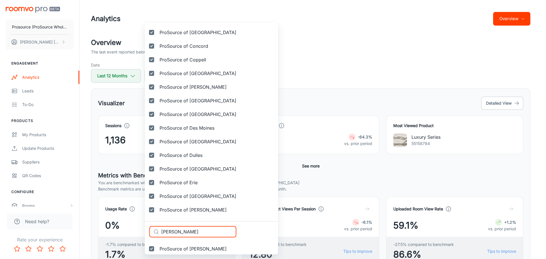
drag, startPoint x: 162, startPoint y: 232, endPoint x: 158, endPoint y: 232, distance: 3.4
click at [158, 232] on div "​ [PERSON_NAME] ​" at bounding box center [192, 231] width 87 height 11
paste input "ort [PERSON_NAME]"
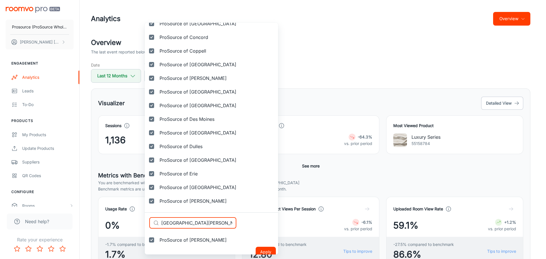
scroll to position [447, 0]
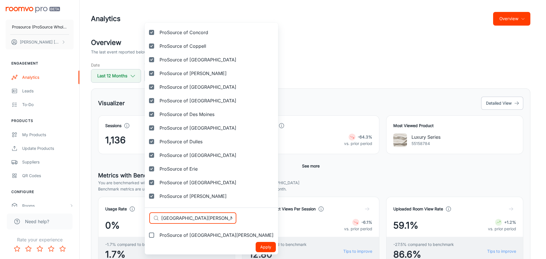
type input "[GEOGRAPHIC_DATA][PERSON_NAME]"
click at [184, 240] on label "ProSource of [GEOGRAPHIC_DATA][PERSON_NAME]" at bounding box center [211, 235] width 133 height 14
click at [157, 240] on input "ProSource of [GEOGRAPHIC_DATA][PERSON_NAME]" at bounding box center [151, 235] width 11 height 11
checkbox input "true"
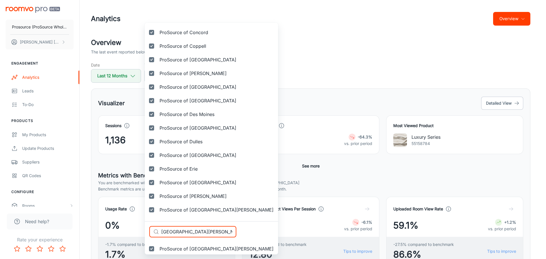
click at [101, 224] on div "Selected vendors ProSource of Acadiana ProSource of Akron ProSource of Albany P…" at bounding box center [273, 129] width 546 height 259
paste input "Worth"
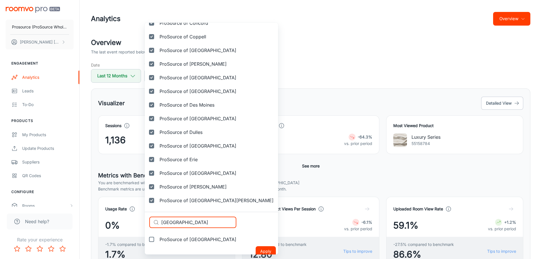
scroll to position [461, 0]
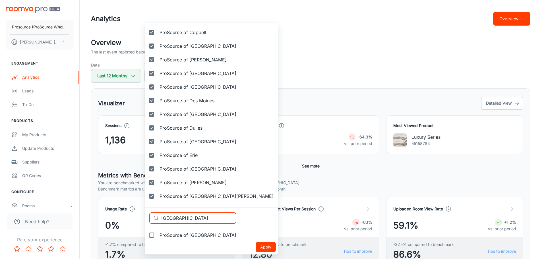
type input "[GEOGRAPHIC_DATA]"
click at [182, 234] on span "ProSource of [GEOGRAPHIC_DATA]" at bounding box center [198, 235] width 77 height 7
click at [157, 234] on input "ProSource of [GEOGRAPHIC_DATA]" at bounding box center [151, 235] width 11 height 11
checkbox input "true"
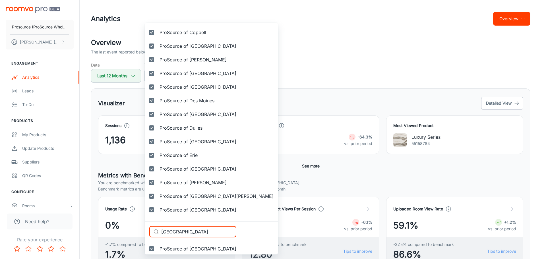
drag, startPoint x: 187, startPoint y: 232, endPoint x: 133, endPoint y: 227, distance: 54.4
click at [133, 227] on div "Selected vendors ProSource of Acadiana ProSource of Akron ProSource of Albany P…" at bounding box center [273, 129] width 546 height 259
paste input "rederick"
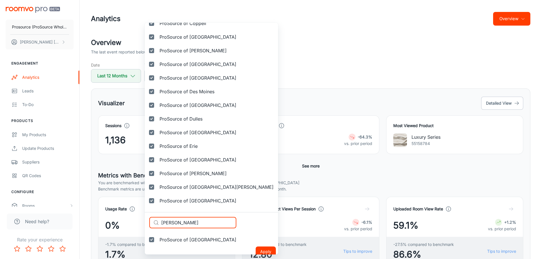
scroll to position [474, 0]
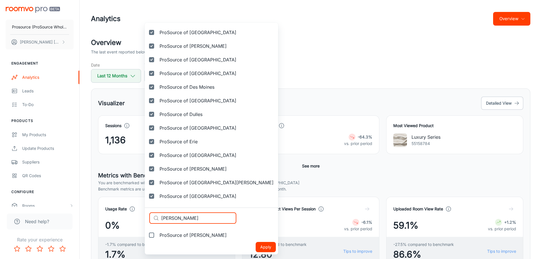
type input "[PERSON_NAME]"
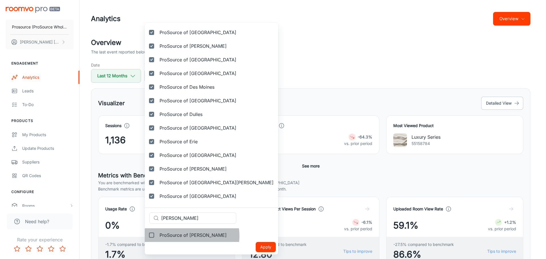
click at [182, 236] on span "ProSource of [PERSON_NAME]" at bounding box center [193, 235] width 67 height 7
click at [157, 236] on input "ProSource of [PERSON_NAME]" at bounding box center [151, 235] width 11 height 11
checkbox input "true"
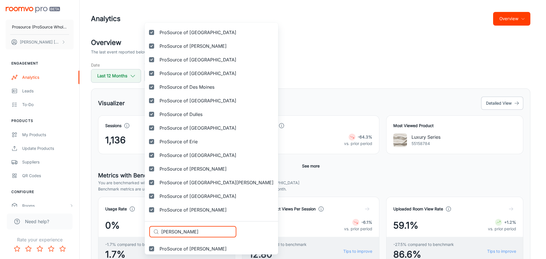
click at [129, 226] on div "Selected vendors ProSource of Acadiana ProSource of Akron ProSource of Albany P…" at bounding box center [273, 129] width 546 height 259
paste input "[PERSON_NAME]"
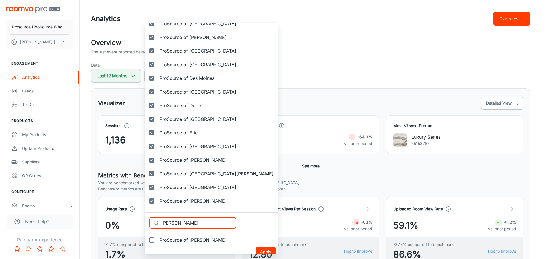
scroll to position [488, 0]
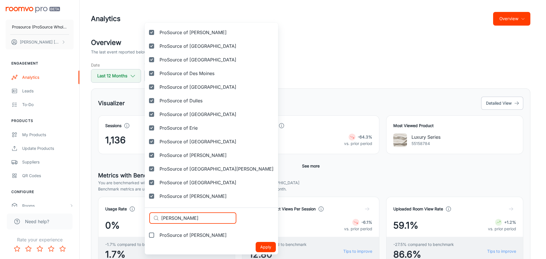
type input "[PERSON_NAME]"
click at [179, 234] on span "ProSource of [PERSON_NAME]" at bounding box center [193, 235] width 67 height 7
click at [157, 234] on input "ProSource of [PERSON_NAME]" at bounding box center [151, 235] width 11 height 11
checkbox input "true"
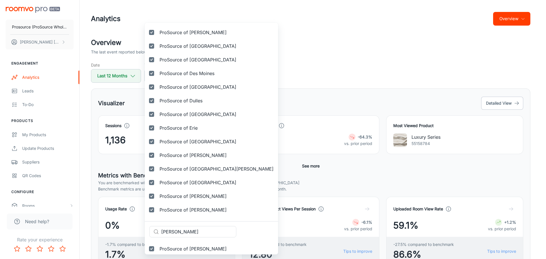
drag, startPoint x: 191, startPoint y: 231, endPoint x: 133, endPoint y: 227, distance: 57.7
click at [133, 227] on div "Selected vendors ProSource of Acadiana ProSource of Akron ProSource of Albany P…" at bounding box center [273, 129] width 546 height 259
paste input "rand Rapid"
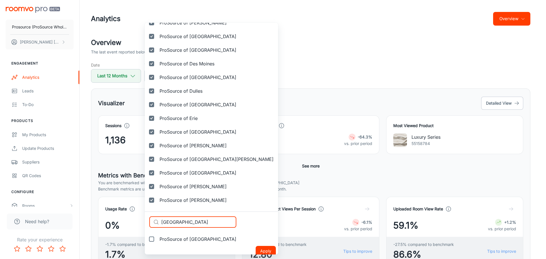
scroll to position [502, 0]
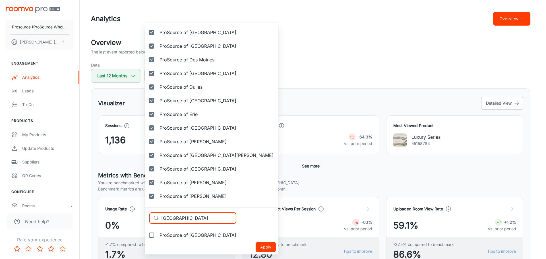
type input "[GEOGRAPHIC_DATA]"
click at [178, 238] on span "ProSource of [GEOGRAPHIC_DATA]" at bounding box center [198, 235] width 77 height 7
click at [157, 238] on input "ProSource of [GEOGRAPHIC_DATA]" at bounding box center [151, 235] width 11 height 11
checkbox input "true"
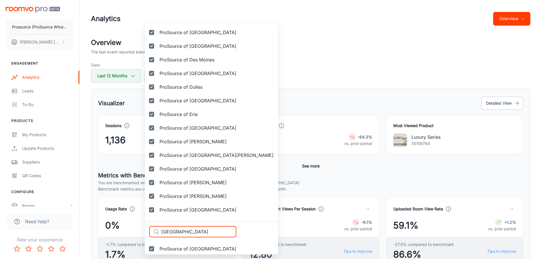
drag, startPoint x: 158, startPoint y: 231, endPoint x: 143, endPoint y: 230, distance: 15.7
click at [143, 230] on div "Selected vendors ProSource of Acadiana ProSource of Akron ProSource of Albany P…" at bounding box center [273, 129] width 546 height 259
paste input "eenville"
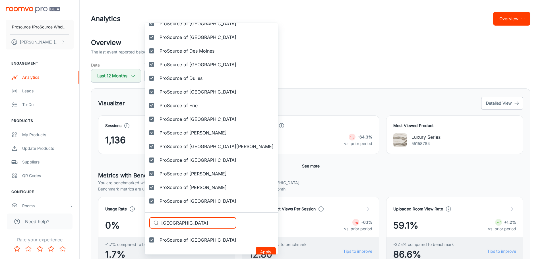
scroll to position [515, 0]
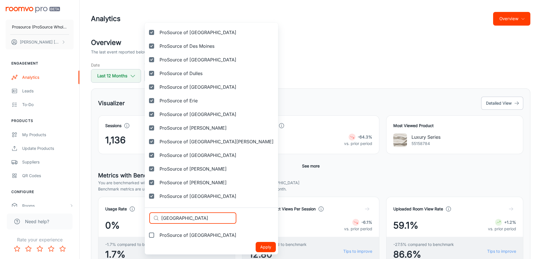
type input "[GEOGRAPHIC_DATA]"
click at [186, 236] on span "ProSource of [GEOGRAPHIC_DATA]" at bounding box center [198, 235] width 77 height 7
click at [157, 236] on input "ProSource of [GEOGRAPHIC_DATA]" at bounding box center [151, 235] width 11 height 11
checkbox input "true"
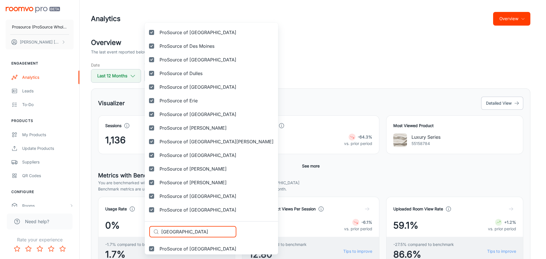
drag, startPoint x: 141, startPoint y: 230, endPoint x: 129, endPoint y: 229, distance: 11.1
click at [129, 229] on div "Selected vendors ProSource of Acadiana ProSource of Akron ProSource of Albany P…" at bounding box center [273, 129] width 546 height 259
paste input "Prosource of [GEOGRAPHIC_DATA]"
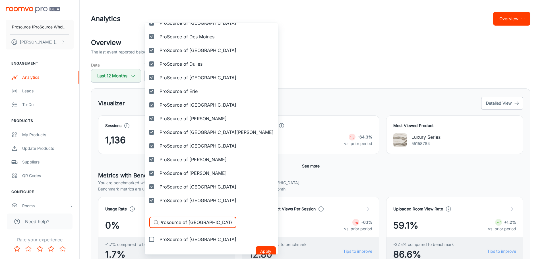
scroll to position [529, 0]
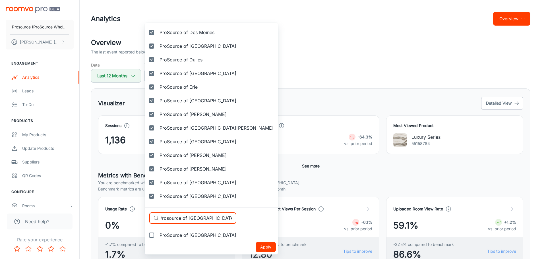
type input "Prosource of [GEOGRAPHIC_DATA]"
click at [195, 238] on span "ProSource of [GEOGRAPHIC_DATA]" at bounding box center [198, 235] width 77 height 7
click at [157, 238] on input "ProSource of [GEOGRAPHIC_DATA]" at bounding box center [151, 235] width 11 height 11
checkbox input "true"
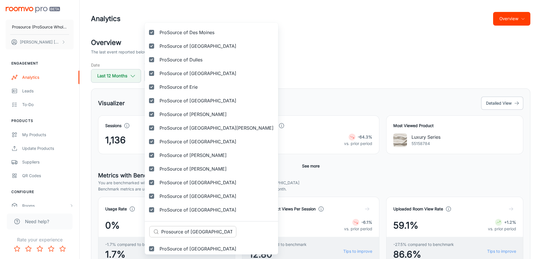
click at [218, 233] on input "Prosource of [GEOGRAPHIC_DATA]" at bounding box center [198, 231] width 75 height 11
paste input "[GEOGRAPHIC_DATA]"
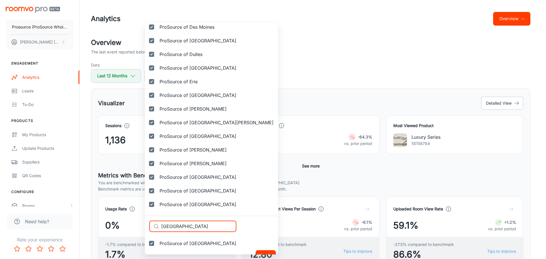
scroll to position [543, 0]
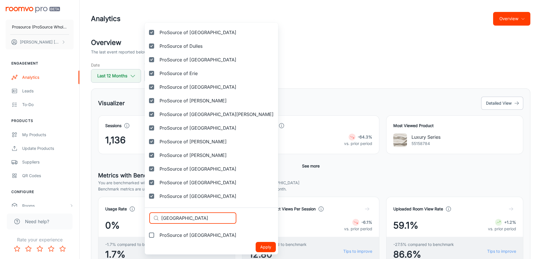
type input "[GEOGRAPHIC_DATA]"
click at [183, 237] on span "ProSource of [GEOGRAPHIC_DATA]" at bounding box center [198, 235] width 77 height 7
click at [157, 237] on input "ProSource of [GEOGRAPHIC_DATA]" at bounding box center [151, 235] width 11 height 11
checkbox input "true"
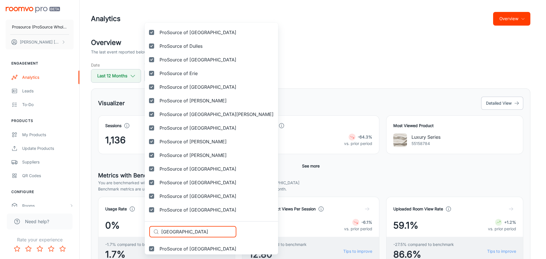
drag, startPoint x: 189, startPoint y: 231, endPoint x: 118, endPoint y: 228, distance: 71.2
click at [118, 228] on div "Selected vendors ProSource of Acadiana ProSource of Akron ProSource of Albany P…" at bounding box center [273, 129] width 546 height 259
paste input "tford"
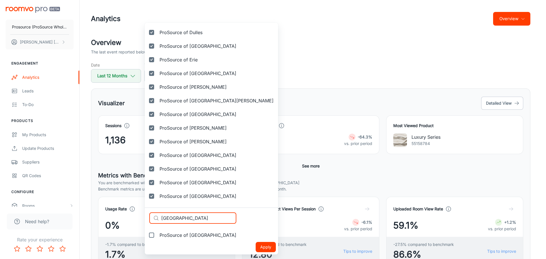
type input "[GEOGRAPHIC_DATA]"
click at [181, 236] on span "ProSource of [GEOGRAPHIC_DATA]" at bounding box center [198, 235] width 77 height 7
click at [157, 236] on input "ProSource of [GEOGRAPHIC_DATA]" at bounding box center [151, 235] width 11 height 11
checkbox input "true"
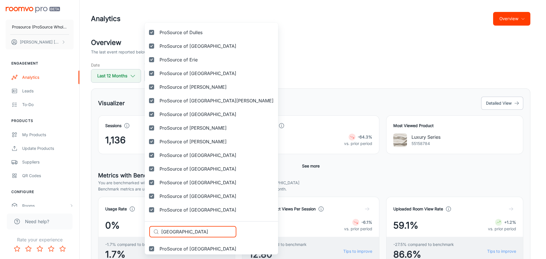
drag, startPoint x: 146, startPoint y: 229, endPoint x: 138, endPoint y: 228, distance: 8.3
click at [138, 228] on div "Selected vendors ProSource of Acadiana ProSource of Akron ProSource of Albany P…" at bounding box center [273, 129] width 546 height 259
paste input "Prosource of [GEOGRAPHIC_DATA]"
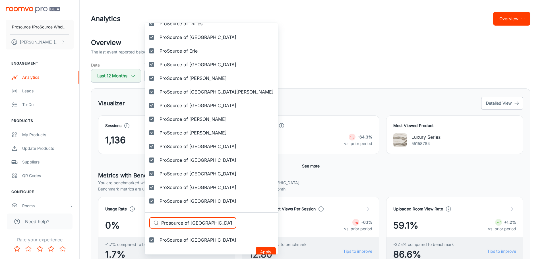
scroll to position [570, 0]
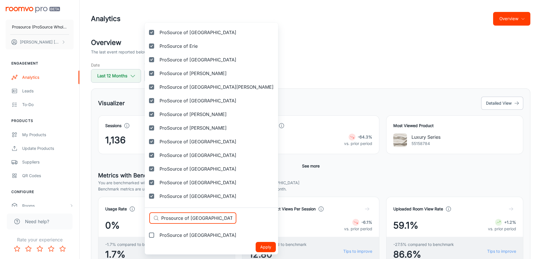
type input "Prosource of [GEOGRAPHIC_DATA]"
click at [187, 236] on span "ProSource of [GEOGRAPHIC_DATA]" at bounding box center [198, 235] width 77 height 7
click at [157, 236] on input "ProSource of [GEOGRAPHIC_DATA]" at bounding box center [151, 235] width 11 height 11
checkbox input "true"
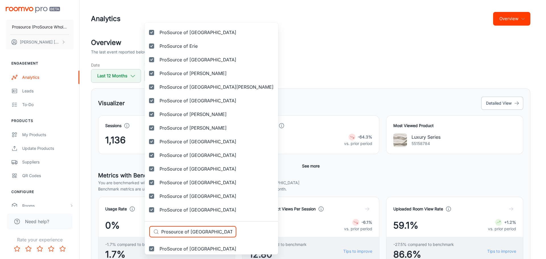
drag, startPoint x: 168, startPoint y: 231, endPoint x: 142, endPoint y: 229, distance: 25.4
click at [142, 229] on div "Selected vendors ProSource of Acadiana ProSource of Akron ProSource of Albany P…" at bounding box center [273, 129] width 546 height 259
paste input "[PERSON_NAME][GEOGRAPHIC_DATA]"
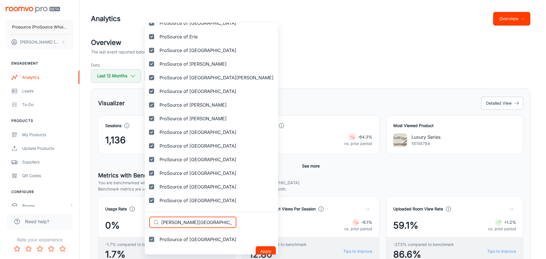
scroll to position [584, 0]
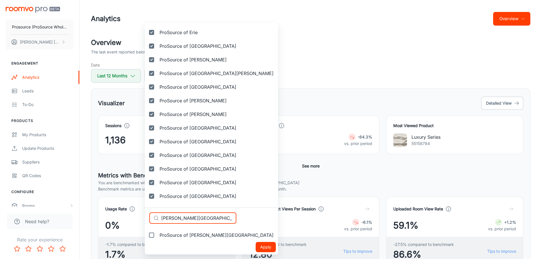
type input "[PERSON_NAME][GEOGRAPHIC_DATA]"
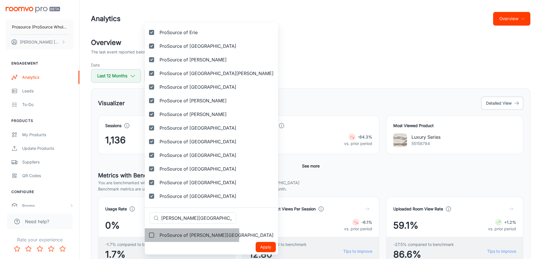
click at [182, 235] on span "ProSource of [PERSON_NAME][GEOGRAPHIC_DATA]" at bounding box center [217, 235] width 114 height 7
click at [157, 235] on input "ProSource of [PERSON_NAME][GEOGRAPHIC_DATA]" at bounding box center [151, 235] width 11 height 11
checkbox input "true"
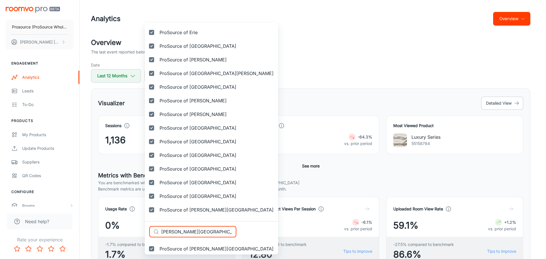
drag, startPoint x: 202, startPoint y: 234, endPoint x: 136, endPoint y: 232, distance: 65.8
click at [136, 232] on div "Selected vendors ProSource of Acadiana ProSource of Akron ProSource of Albany P…" at bounding box center [273, 129] width 546 height 259
paste input "ntsville"
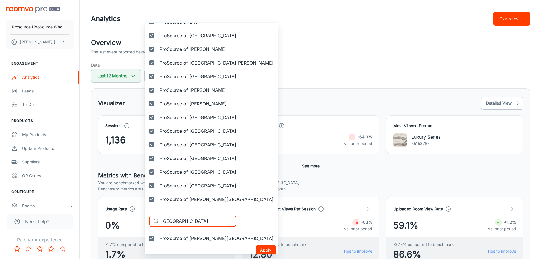
scroll to position [597, 0]
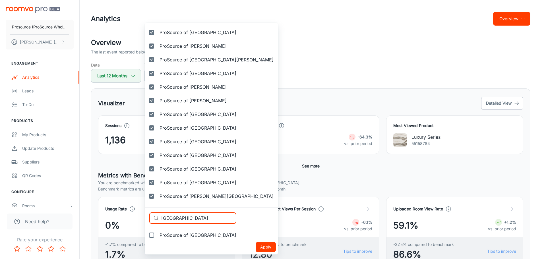
type input "[GEOGRAPHIC_DATA]"
click at [188, 236] on span "ProSource of [GEOGRAPHIC_DATA]" at bounding box center [198, 235] width 77 height 7
click at [157, 236] on input "ProSource of [GEOGRAPHIC_DATA]" at bounding box center [151, 235] width 11 height 11
checkbox input "true"
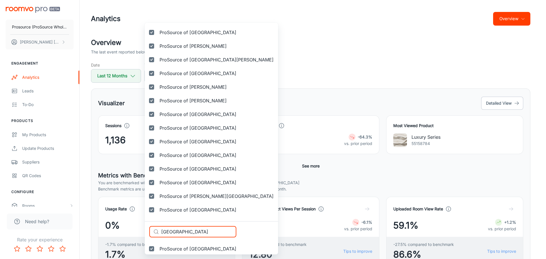
drag, startPoint x: 197, startPoint y: 237, endPoint x: 149, endPoint y: 233, distance: 47.7
click at [149, 233] on div "​ [GEOGRAPHIC_DATA] ​" at bounding box center [192, 231] width 87 height 11
paste input "[GEOGRAPHIC_DATA]"
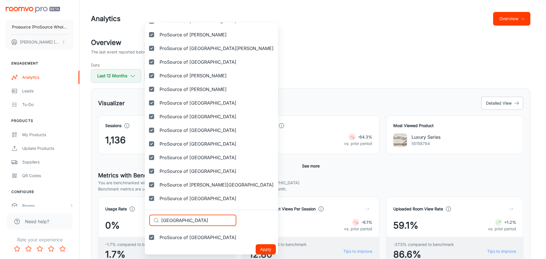
scroll to position [611, 0]
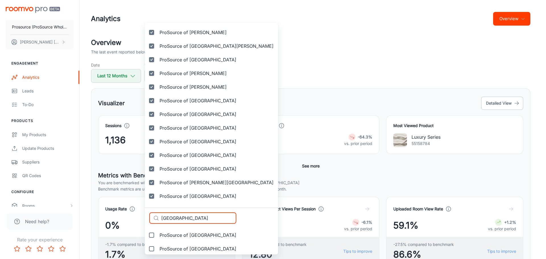
type input "[GEOGRAPHIC_DATA]"
click at [184, 238] on span "ProSource of [GEOGRAPHIC_DATA]" at bounding box center [198, 235] width 77 height 7
click at [157, 238] on input "ProSource of [GEOGRAPHIC_DATA]" at bounding box center [151, 235] width 11 height 11
checkbox input "true"
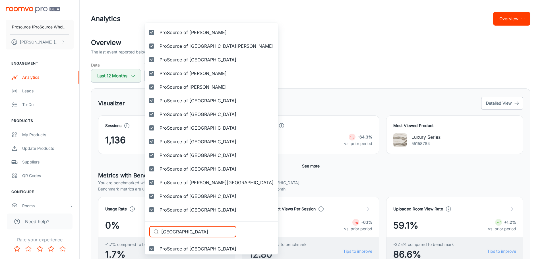
drag, startPoint x: 191, startPoint y: 230, endPoint x: 148, endPoint y: 229, distance: 43.0
paste input "[PERSON_NAME]"
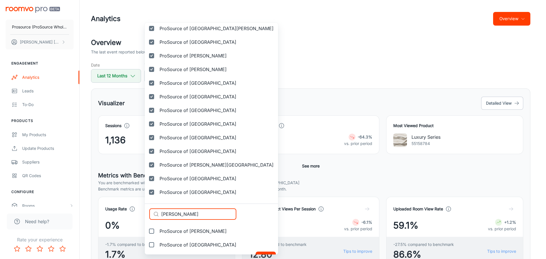
scroll to position [638, 0]
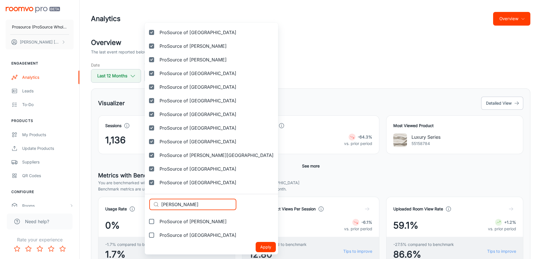
type input "[PERSON_NAME]"
click at [192, 223] on span "ProSource of [PERSON_NAME]" at bounding box center [193, 221] width 67 height 7
click at [157, 223] on input "ProSource of [PERSON_NAME]" at bounding box center [151, 221] width 11 height 11
checkbox input "true"
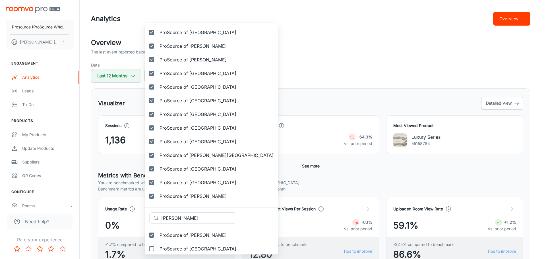
click at [190, 251] on span "ProSource of [GEOGRAPHIC_DATA]" at bounding box center [198, 249] width 77 height 7
click at [157, 251] on input "ProSource of [GEOGRAPHIC_DATA]" at bounding box center [151, 248] width 11 height 11
checkbox input "true"
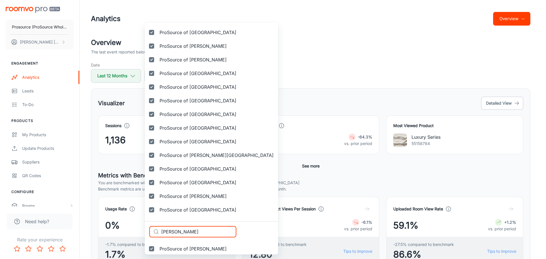
drag, startPoint x: 197, startPoint y: 233, endPoint x: 131, endPoint y: 229, distance: 66.7
click at [131, 229] on div "Selected vendors ProSource of Acadiana ProSource of Akron ProSource of Albany P…" at bounding box center [273, 129] width 546 height 259
paste input "Kalamazoo"
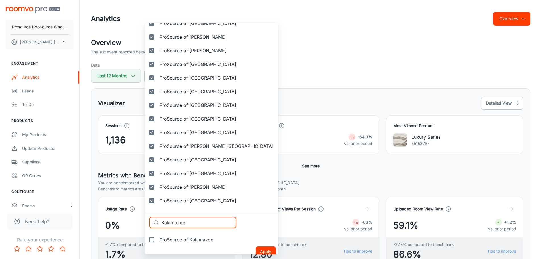
scroll to position [652, 0]
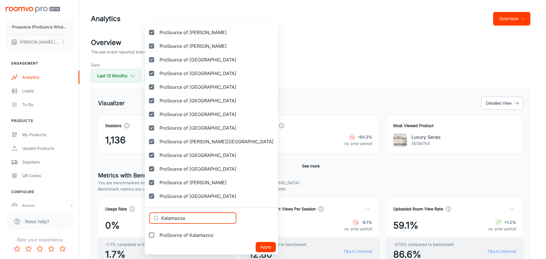
type input "Kalamazoo"
click at [182, 236] on span "ProSource of Kalamazoo" at bounding box center [187, 235] width 54 height 7
click at [157, 236] on input "ProSource of Kalamazoo" at bounding box center [151, 235] width 11 height 11
checkbox input "true"
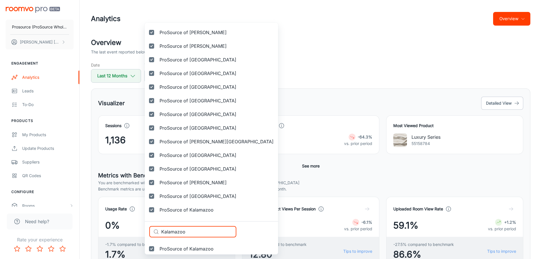
drag, startPoint x: 193, startPoint y: 231, endPoint x: 108, endPoint y: 225, distance: 85.3
click at [108, 225] on div "Selected vendors ProSource of Acadiana ProSource of Akron ProSource of Albany P…" at bounding box center [273, 129] width 546 height 259
paste input "nsas [GEOGRAPHIC_DATA]"
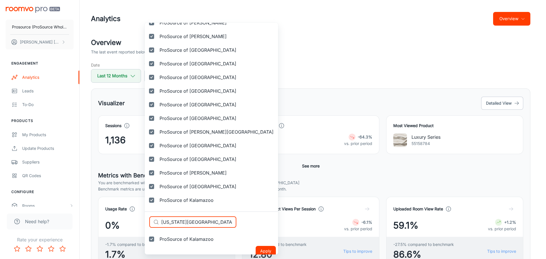
scroll to position [666, 0]
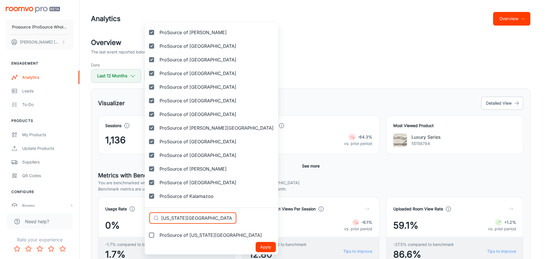
type input "[US_STATE][GEOGRAPHIC_DATA]"
click at [182, 235] on span "ProSource of [US_STATE][GEOGRAPHIC_DATA]" at bounding box center [211, 235] width 102 height 7
click at [157, 235] on input "ProSource of [US_STATE][GEOGRAPHIC_DATA]" at bounding box center [151, 235] width 11 height 11
checkbox input "true"
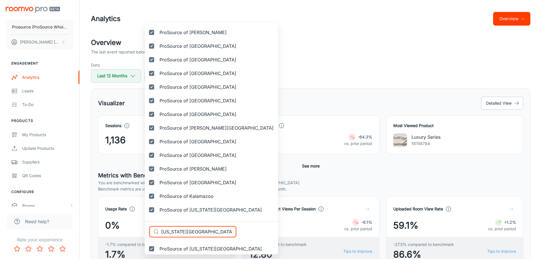
drag, startPoint x: 150, startPoint y: 227, endPoint x: 143, endPoint y: 226, distance: 7.1
click at [143, 226] on div "Selected vendors ProSource of Acadiana ProSource of Akron ProSource of Albany P…" at bounding box center [273, 129] width 546 height 259
paste input "noxville"
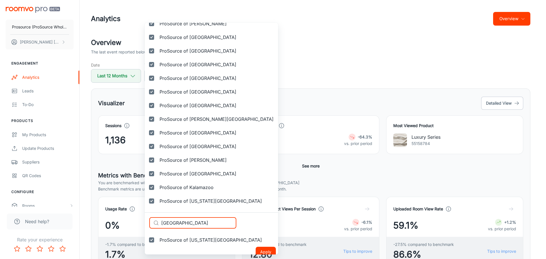
scroll to position [679, 0]
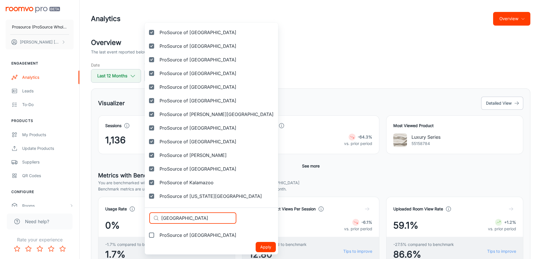
type input "[GEOGRAPHIC_DATA]"
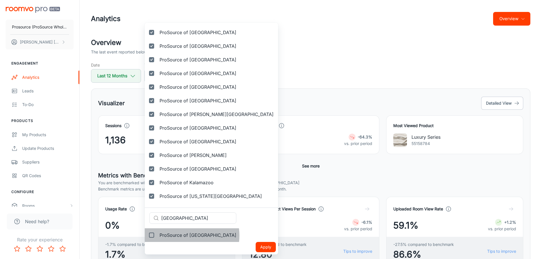
click at [187, 236] on span "ProSource of [GEOGRAPHIC_DATA]" at bounding box center [198, 235] width 77 height 7
click at [157, 236] on input "ProSource of [GEOGRAPHIC_DATA]" at bounding box center [151, 235] width 11 height 11
checkbox input "true"
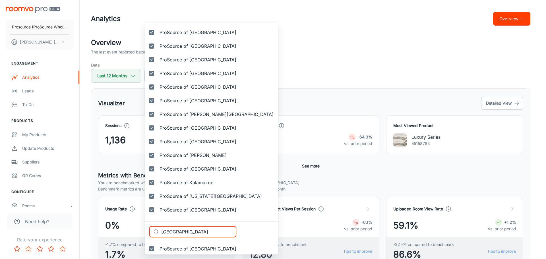
drag, startPoint x: 199, startPoint y: 232, endPoint x: 137, endPoint y: 228, distance: 61.8
click at [137, 228] on div "Selected vendors ProSource of Acadiana ProSource of Akron ProSource of Albany P…" at bounding box center [273, 129] width 546 height 259
paste input "Lake [PERSON_NAME]"
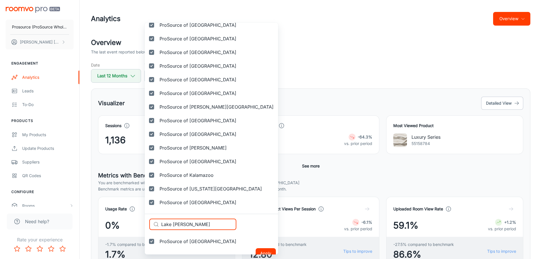
scroll to position [693, 0]
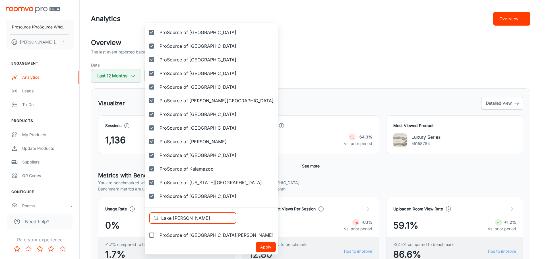
type input "Lake [PERSON_NAME]"
click at [183, 236] on span "ProSource of [GEOGRAPHIC_DATA][PERSON_NAME]" at bounding box center [217, 235] width 114 height 7
click at [157, 236] on input "ProSource of [GEOGRAPHIC_DATA][PERSON_NAME]" at bounding box center [151, 235] width 11 height 11
checkbox input "true"
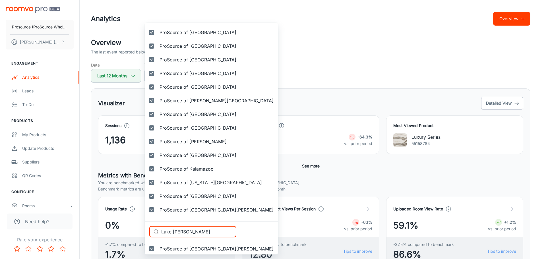
click at [157, 230] on div "​ Lake [PERSON_NAME] ​" at bounding box center [192, 231] width 87 height 11
paste input "land"
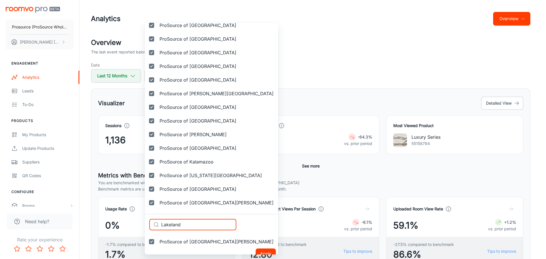
scroll to position [706, 0]
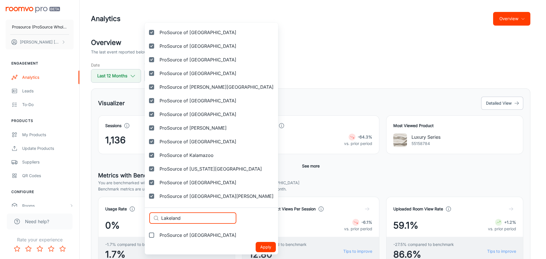
type input "Lakeland"
click at [185, 236] on span "ProSource of [GEOGRAPHIC_DATA]" at bounding box center [198, 235] width 77 height 7
click at [157, 236] on input "ProSource of [GEOGRAPHIC_DATA]" at bounding box center [151, 235] width 11 height 11
checkbox input "true"
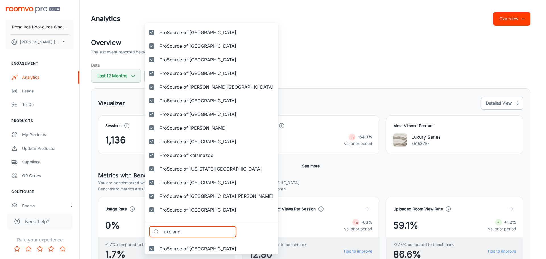
drag, startPoint x: 131, startPoint y: 229, endPoint x: 127, endPoint y: 228, distance: 4.1
click at [128, 229] on div "Selected vendors ProSource of Acadiana ProSource of Akron ProSource of Albany P…" at bounding box center [273, 129] width 546 height 259
paste input "Prosource of [GEOGRAPHIC_DATA]"
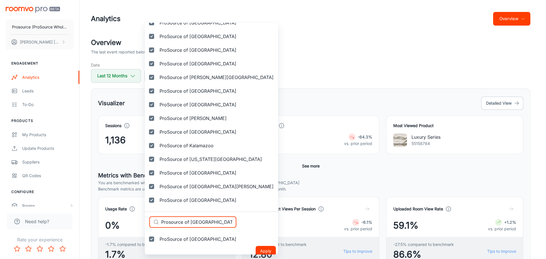
scroll to position [720, 0]
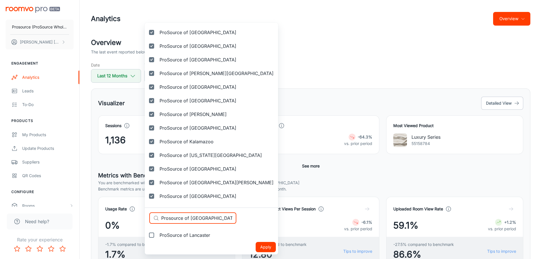
type input "Prosource of [GEOGRAPHIC_DATA]"
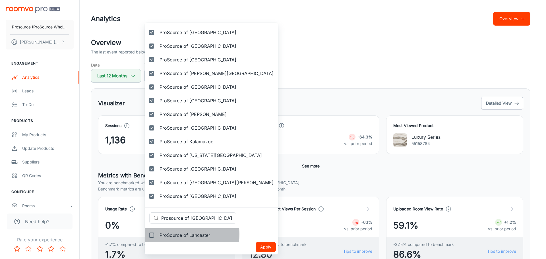
click at [178, 235] on span "ProSource of Lancaster" at bounding box center [185, 235] width 51 height 7
click at [157, 235] on input "ProSource of Lancaster" at bounding box center [151, 235] width 11 height 11
checkbox input "true"
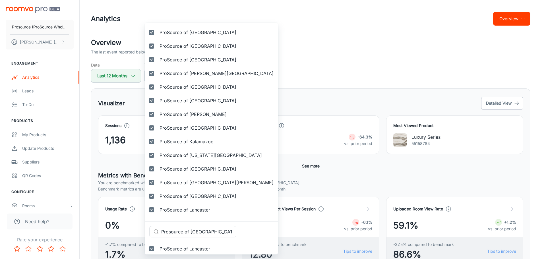
drag, startPoint x: 144, startPoint y: 225, endPoint x: 139, endPoint y: 224, distance: 5.2
click at [139, 224] on div "Selected vendors ProSource of Acadiana ProSource of Akron ProSource of Albany P…" at bounding box center [273, 129] width 546 height 259
paste input "[GEOGRAPHIC_DATA]"
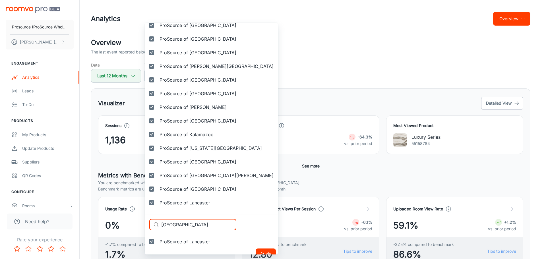
scroll to position [734, 0]
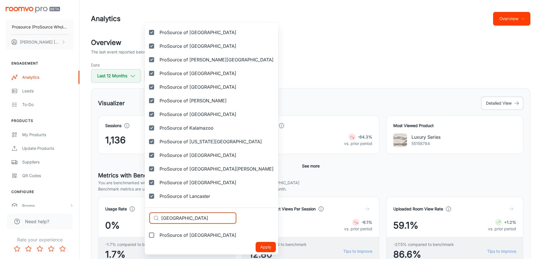
type input "[GEOGRAPHIC_DATA]"
click at [180, 236] on span "ProSource of [GEOGRAPHIC_DATA]" at bounding box center [198, 235] width 77 height 7
click at [157, 236] on input "ProSource of [GEOGRAPHIC_DATA]" at bounding box center [151, 235] width 11 height 11
checkbox input "true"
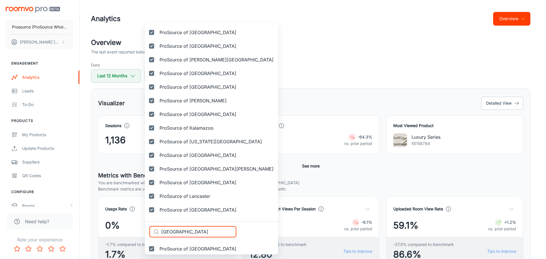
drag, startPoint x: 188, startPoint y: 233, endPoint x: 157, endPoint y: 232, distance: 31.0
click at [157, 232] on div "​ [GEOGRAPHIC_DATA] ​" at bounding box center [192, 231] width 87 height 11
paste input "ee's Summit"
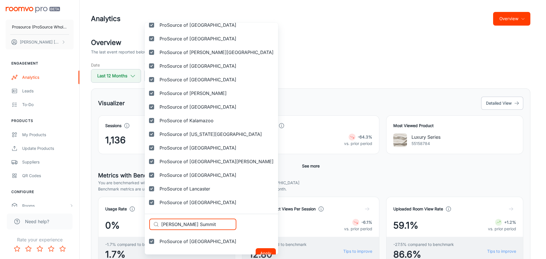
scroll to position [747, 0]
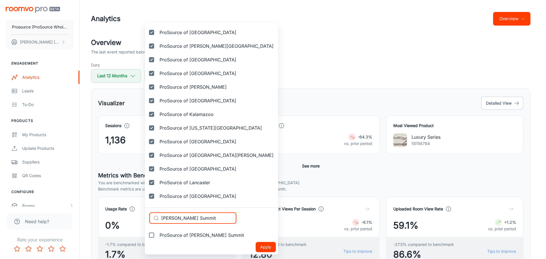
type input "[PERSON_NAME] Summit"
click at [190, 235] on span "ProSource of [PERSON_NAME] Summit" at bounding box center [202, 235] width 85 height 7
click at [157, 235] on input "ProSource of [PERSON_NAME] Summit" at bounding box center [151, 235] width 11 height 11
checkbox input "true"
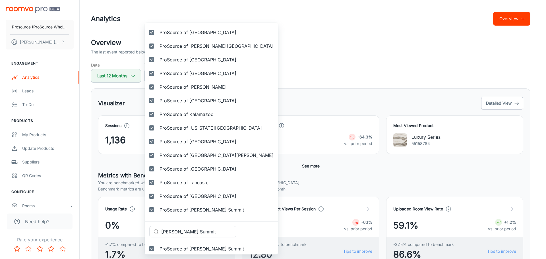
drag, startPoint x: 196, startPoint y: 232, endPoint x: 130, endPoint y: 227, distance: 65.9
click at [130, 227] on div "Selected vendors ProSource of Acadiana ProSource of Akron ProSource of Albany P…" at bounding box center [273, 129] width 546 height 259
paste input "xington"
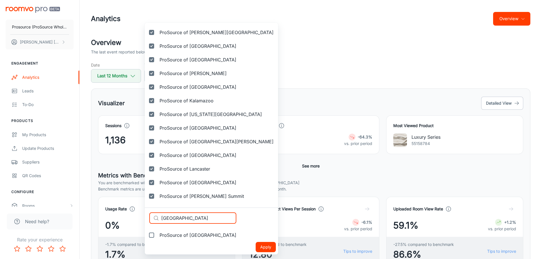
type input "[GEOGRAPHIC_DATA]"
click at [178, 237] on span "ProSource of [GEOGRAPHIC_DATA]" at bounding box center [198, 235] width 77 height 7
click at [157, 237] on input "ProSource of [GEOGRAPHIC_DATA]" at bounding box center [151, 235] width 11 height 11
checkbox input "true"
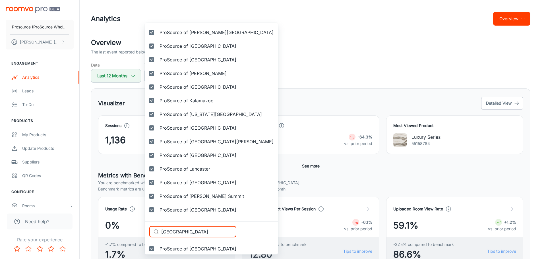
drag, startPoint x: 130, startPoint y: 227, endPoint x: 116, endPoint y: 226, distance: 13.7
click at [116, 226] on div "Selected vendors ProSource of Acadiana ProSource of Akron ProSource of Albany P…" at bounding box center [273, 129] width 546 height 259
paste input "ittle Rock"
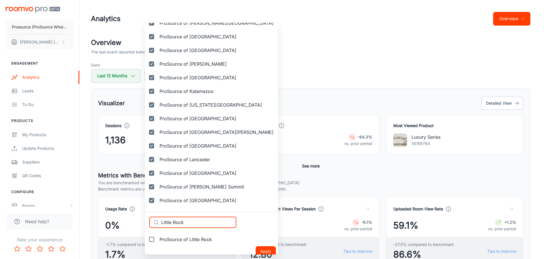
scroll to position [775, 0]
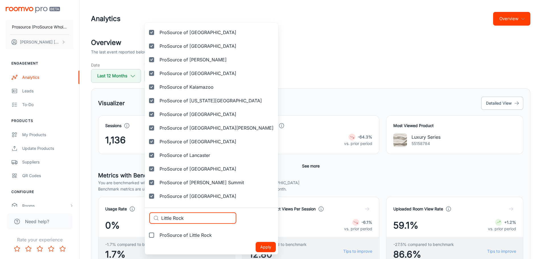
type input "Little Rock"
click at [184, 235] on span "ProSource of Little Rock" at bounding box center [186, 235] width 52 height 7
click at [157, 235] on input "ProSource of Little Rock" at bounding box center [151, 235] width 11 height 11
checkbox input "true"
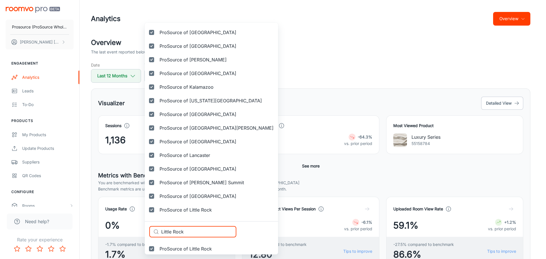
drag, startPoint x: 164, startPoint y: 230, endPoint x: 133, endPoint y: 228, distance: 31.7
click at [133, 228] on div "Selected vendors ProSource of Acadiana ProSource of Akron ProSource of Albany P…" at bounding box center [273, 129] width 546 height 259
paste input "ouisville"
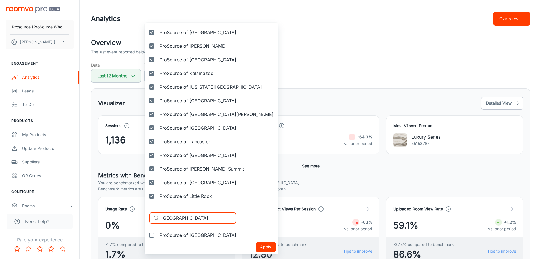
type input "[GEOGRAPHIC_DATA]"
click at [183, 234] on span "ProSource of [GEOGRAPHIC_DATA]" at bounding box center [198, 235] width 77 height 7
click at [157, 234] on input "ProSource of [GEOGRAPHIC_DATA]" at bounding box center [151, 235] width 11 height 11
checkbox input "true"
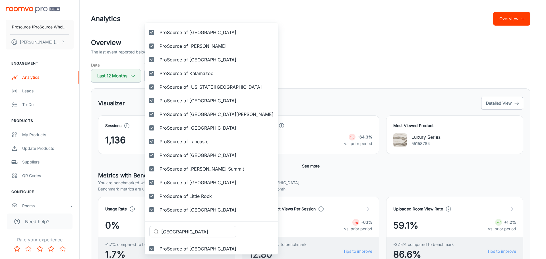
drag, startPoint x: 190, startPoint y: 232, endPoint x: 146, endPoint y: 230, distance: 44.2
paste input "ubbock"
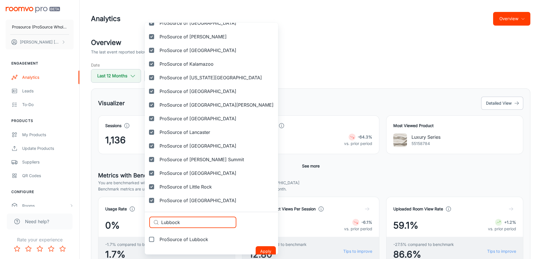
scroll to position [802, 0]
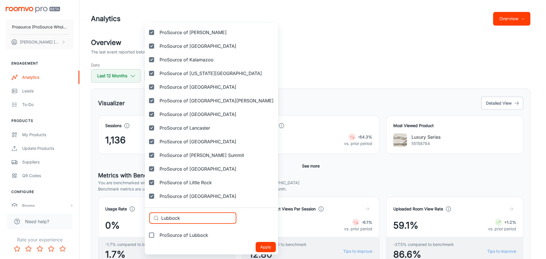
type input "Lubbock"
click at [187, 234] on span "ProSource of Lubbock" at bounding box center [184, 235] width 49 height 7
click at [157, 234] on input "ProSource of Lubbock" at bounding box center [151, 235] width 11 height 11
checkbox input "true"
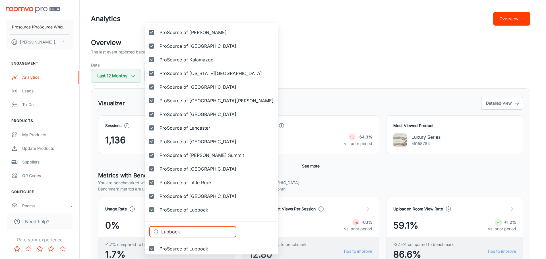
drag, startPoint x: 174, startPoint y: 232, endPoint x: 146, endPoint y: 232, distance: 28.2
paste input "[GEOGRAPHIC_DATA]"
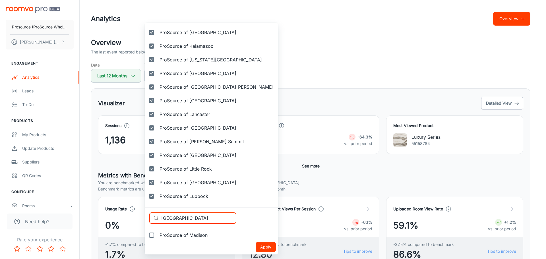
type input "[GEOGRAPHIC_DATA]"
click at [175, 235] on span "ProSource of Madison" at bounding box center [184, 235] width 48 height 7
click at [157, 235] on input "ProSource of Madison" at bounding box center [151, 235] width 11 height 11
checkbox input "true"
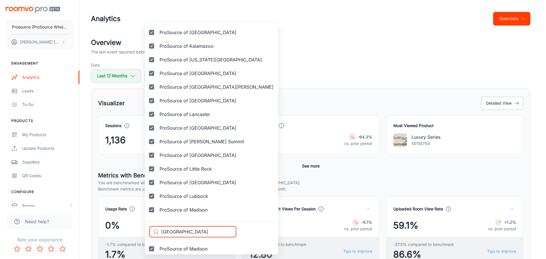
drag, startPoint x: 186, startPoint y: 233, endPoint x: 140, endPoint y: 231, distance: 45.9
click at [140, 231] on div "Selected vendors ProSource of Acadiana ProSource of Akron ProSource of Albany P…" at bounding box center [273, 129] width 546 height 259
paste input "[GEOGRAPHIC_DATA]"
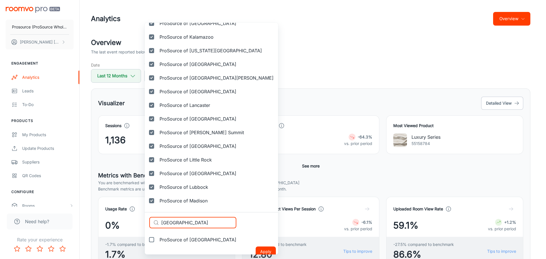
scroll to position [829, 0]
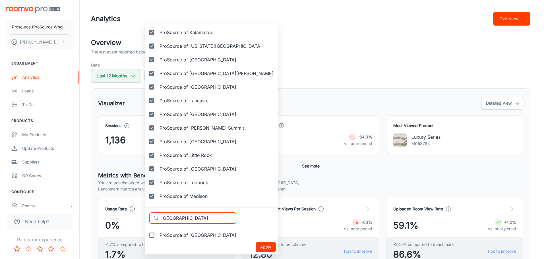
type input "[GEOGRAPHIC_DATA]"
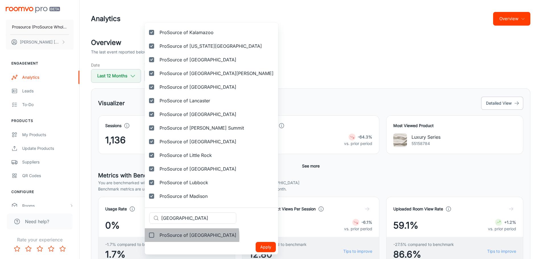
click at [179, 237] on span "ProSource of [GEOGRAPHIC_DATA]" at bounding box center [198, 235] width 77 height 7
click at [157, 237] on input "ProSource of [GEOGRAPHIC_DATA]" at bounding box center [151, 235] width 11 height 11
checkbox input "true"
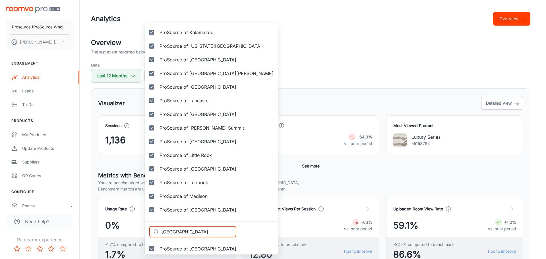
drag, startPoint x: 185, startPoint y: 233, endPoint x: 136, endPoint y: 227, distance: 49.5
click at [137, 228] on div "Selected vendors ProSource of Acadiana ProSource of Akron ProSource of Albany P…" at bounding box center [273, 129] width 546 height 259
paste input "Prosource of Marietta"
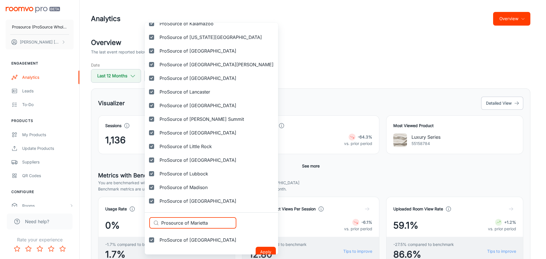
scroll to position [843, 0]
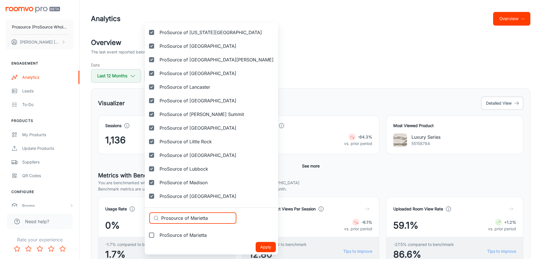
type input "Prosource of Marietta"
click at [182, 235] on span "ProSource of Marietta" at bounding box center [183, 235] width 47 height 7
click at [157, 235] on input "ProSource of Marietta" at bounding box center [151, 235] width 11 height 11
checkbox input "true"
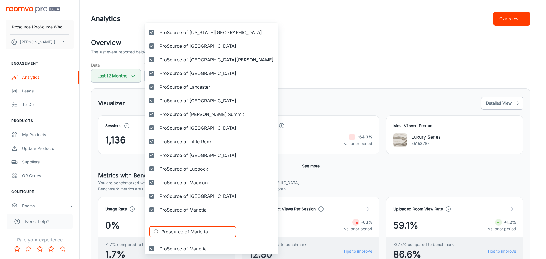
drag, startPoint x: 184, startPoint y: 232, endPoint x: 142, endPoint y: 230, distance: 42.5
click at [142, 230] on div "Selected vendors ProSource of Acadiana ProSource of Akron ProSource of Albany P…" at bounding box center [273, 129] width 546 height 259
paste input "[GEOGRAPHIC_DATA]"
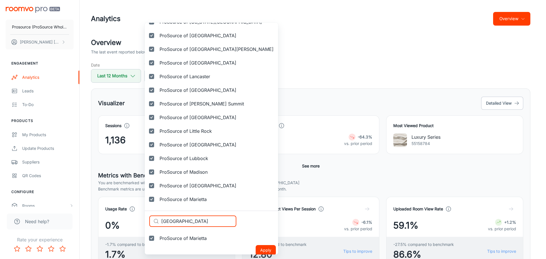
scroll to position [857, 0]
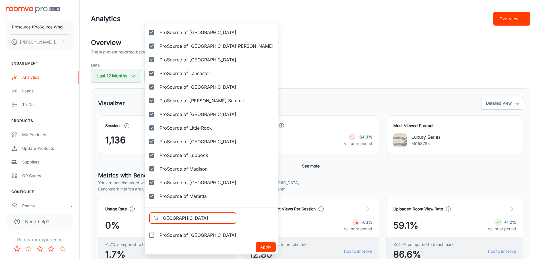
type input "[GEOGRAPHIC_DATA]"
click at [172, 238] on span "ProSource of [GEOGRAPHIC_DATA]" at bounding box center [198, 235] width 77 height 7
click at [157, 238] on input "ProSource of [GEOGRAPHIC_DATA]" at bounding box center [151, 235] width 11 height 11
checkbox input "true"
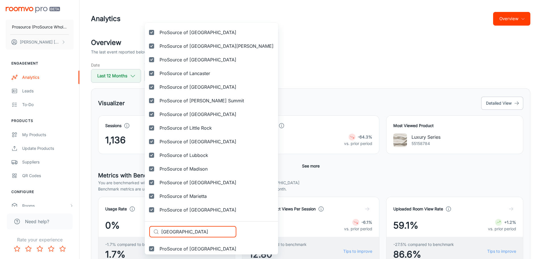
drag, startPoint x: 200, startPoint y: 234, endPoint x: 133, endPoint y: 229, distance: 67.6
click at [133, 229] on div "Selected vendors ProSource of Acadiana ProSource of Akron ProSource of Albany P…" at bounding box center [273, 129] width 546 height 259
paste input "tro D.C."
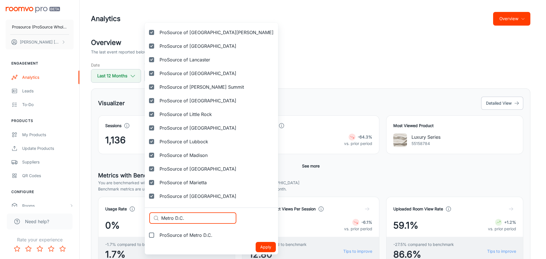
type input "Metro D.C."
click at [182, 233] on span "ProSource of Metro D.C." at bounding box center [186, 235] width 53 height 7
click at [157, 233] on input "ProSource of Metro D.C." at bounding box center [151, 235] width 11 height 11
checkbox input "true"
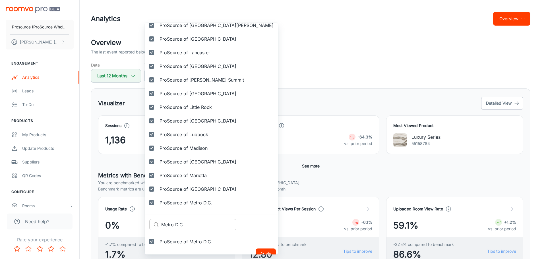
scroll to position [884, 0]
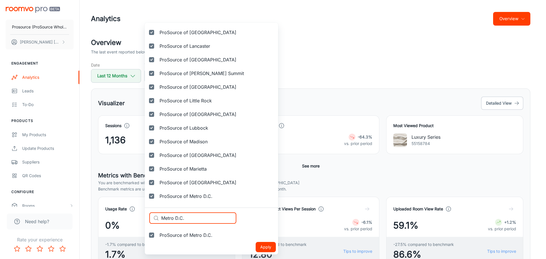
drag, startPoint x: 195, startPoint y: 217, endPoint x: 118, endPoint y: 213, distance: 77.2
click at [118, 213] on div "Selected vendors ProSource of Acadiana ProSource of Akron ProSource of Albany P…" at bounding box center [273, 129] width 546 height 259
paste input "ilford"
type input "Milford"
click at [190, 236] on span "ProSource of [GEOGRAPHIC_DATA]" at bounding box center [198, 235] width 77 height 7
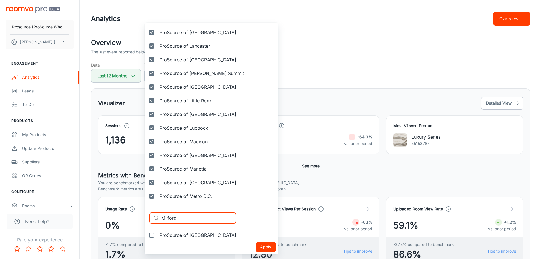
click at [157, 236] on input "ProSource of [GEOGRAPHIC_DATA]" at bounding box center [151, 235] width 11 height 11
checkbox input "true"
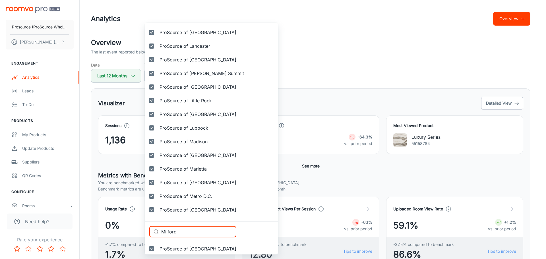
drag, startPoint x: 184, startPoint y: 234, endPoint x: 154, endPoint y: 232, distance: 30.0
click at [154, 232] on div "​ Milford ​" at bounding box center [192, 231] width 87 height 11
paste input "waukee"
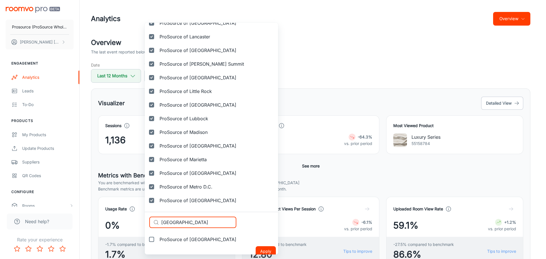
scroll to position [898, 0]
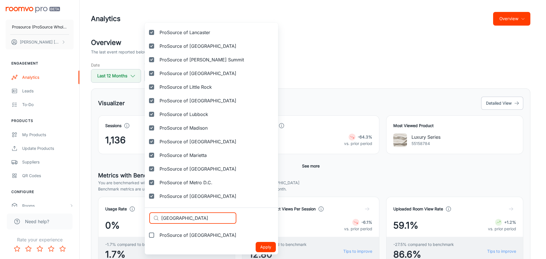
type input "[GEOGRAPHIC_DATA]"
click at [178, 235] on span "ProSource of [GEOGRAPHIC_DATA]" at bounding box center [198, 235] width 77 height 7
click at [157, 235] on input "ProSource of [GEOGRAPHIC_DATA]" at bounding box center [151, 235] width 11 height 11
checkbox input "true"
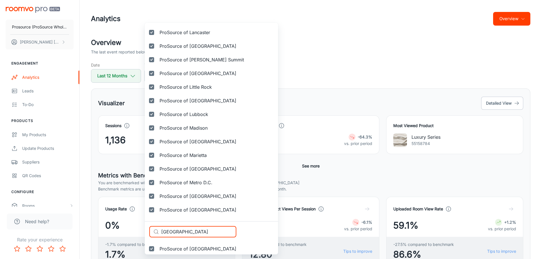
drag, startPoint x: 149, startPoint y: 233, endPoint x: 141, endPoint y: 232, distance: 7.7
click at [141, 233] on div "Selected vendors ProSource of Acadiana ProSource of Akron ProSource of Albany P…" at bounding box center [273, 129] width 546 height 259
paste input "obil"
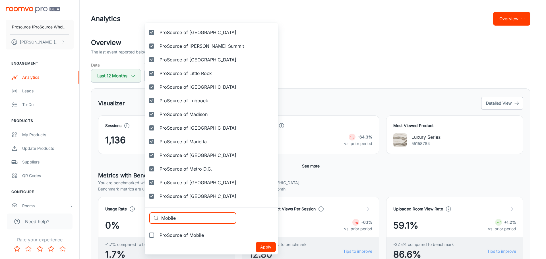
type input "Mobile"
click at [174, 234] on span "ProSource of Mobile" at bounding box center [182, 235] width 44 height 7
click at [157, 234] on input "ProSource of Mobile" at bounding box center [151, 235] width 11 height 11
checkbox input "true"
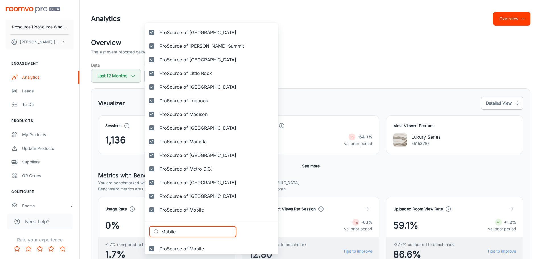
drag, startPoint x: 154, startPoint y: 232, endPoint x: 136, endPoint y: 231, distance: 18.2
click at [136, 232] on div "Selected vendors ProSource of Acadiana ProSource of Akron ProSource of Albany P…" at bounding box center [273, 129] width 546 height 259
paste input "nroevil"
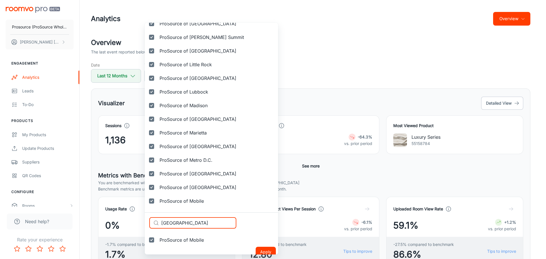
scroll to position [925, 0]
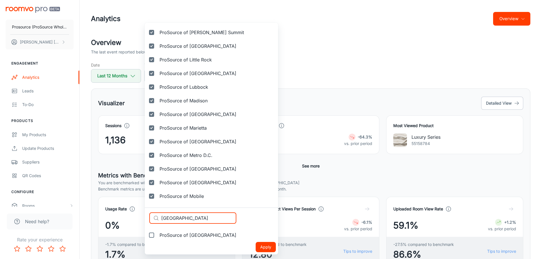
type input "[GEOGRAPHIC_DATA]"
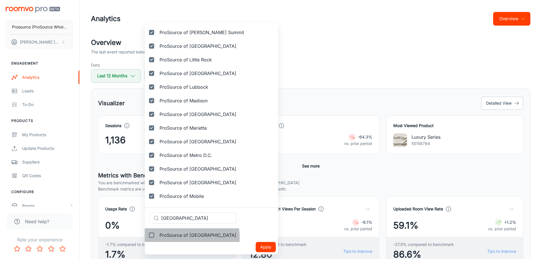
click at [175, 238] on span "ProSource of [GEOGRAPHIC_DATA]" at bounding box center [198, 235] width 77 height 7
click at [157, 238] on input "ProSource of [GEOGRAPHIC_DATA]" at bounding box center [151, 235] width 11 height 11
checkbox input "true"
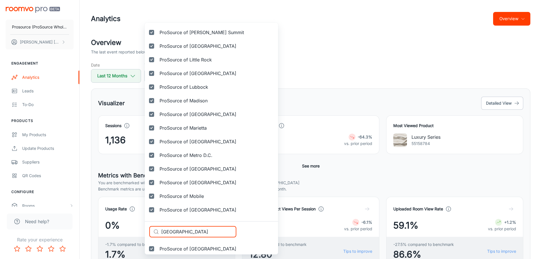
drag, startPoint x: 194, startPoint y: 230, endPoint x: 152, endPoint y: 231, distance: 42.7
click at [152, 231] on div "​ [GEOGRAPHIC_DATA] ​" at bounding box center [192, 231] width 87 height 11
paste input "urrieta"
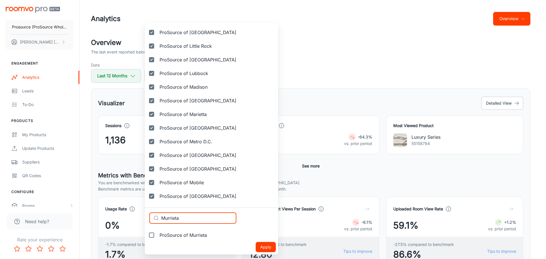
type input "Murrieta"
click at [175, 233] on span "ProSource of Murrieta" at bounding box center [184, 235] width 48 height 7
click at [157, 233] on input "ProSource of Murrieta" at bounding box center [151, 235] width 11 height 11
checkbox input "true"
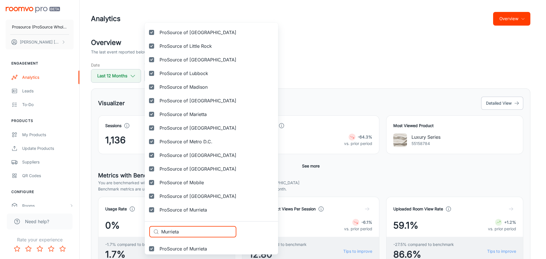
click at [154, 232] on div "​ [PERSON_NAME] ​" at bounding box center [192, 231] width 87 height 11
paste input "Naperville"
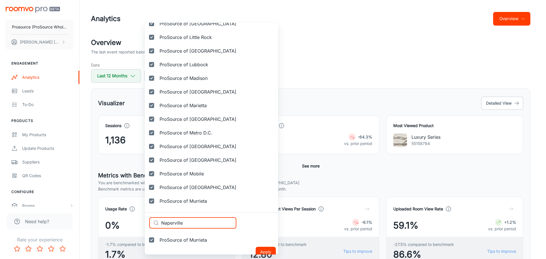
scroll to position [952, 0]
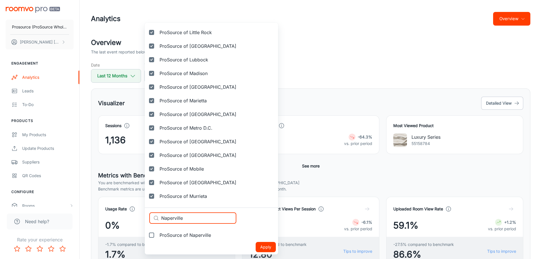
type input "Naperville"
click at [177, 235] on span "ProSource of Naperville" at bounding box center [185, 235] width 51 height 7
click at [157, 235] on input "ProSource of Naperville" at bounding box center [151, 235] width 11 height 11
checkbox input "true"
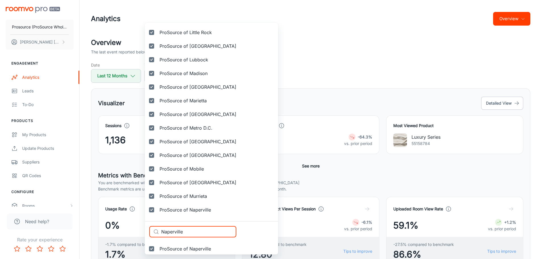
click at [142, 232] on div "Selected vendors ProSource of Acadiana ProSource of Akron ProSource of Albany P…" at bounding box center [273, 129] width 546 height 259
paste input "les"
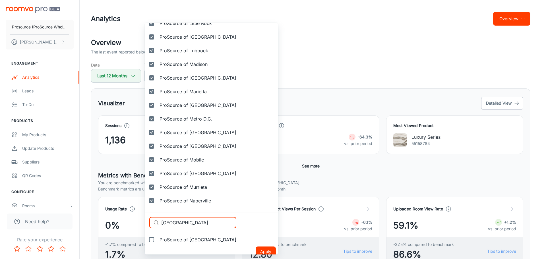
scroll to position [966, 0]
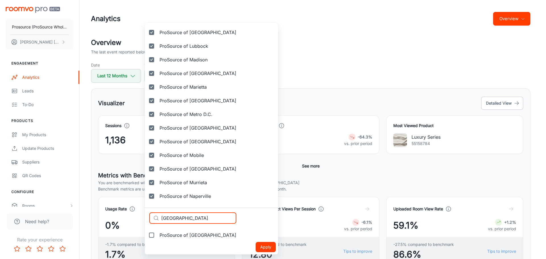
type input "[GEOGRAPHIC_DATA]"
click at [177, 235] on span "ProSource of [GEOGRAPHIC_DATA]" at bounding box center [198, 235] width 77 height 7
click at [157, 235] on input "ProSource of [GEOGRAPHIC_DATA]" at bounding box center [151, 235] width 11 height 11
checkbox input "true"
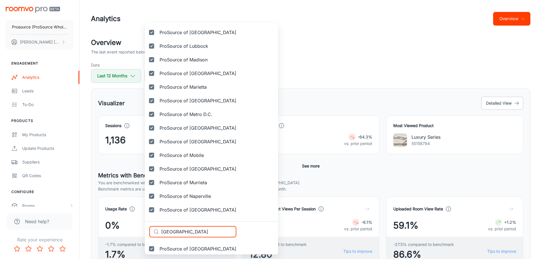
drag, startPoint x: 195, startPoint y: 232, endPoint x: 129, endPoint y: 229, distance: 65.8
click at [129, 229] on div "Selected vendors ProSource of Acadiana ProSource of Akron ProSource of Albany P…" at bounding box center [273, 129] width 546 height 259
paste input "shville"
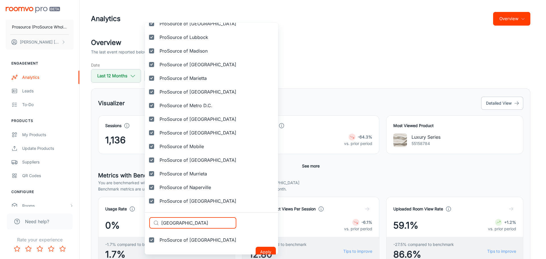
scroll to position [980, 0]
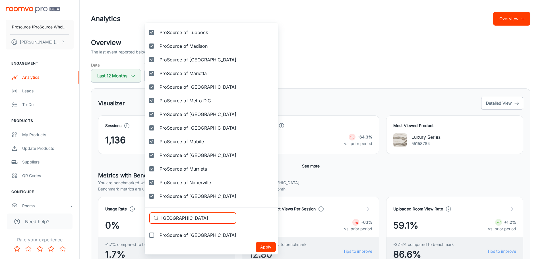
type input "[GEOGRAPHIC_DATA]"
click at [180, 234] on span "ProSource of [GEOGRAPHIC_DATA]" at bounding box center [198, 235] width 77 height 7
click at [157, 234] on input "ProSource of [GEOGRAPHIC_DATA]" at bounding box center [151, 235] width 11 height 11
checkbox input "true"
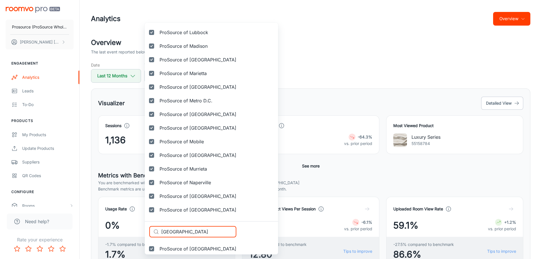
drag, startPoint x: 135, startPoint y: 231, endPoint x: 131, endPoint y: 230, distance: 4.0
click at [131, 230] on div "Selected vendors ProSource of Acadiana ProSource of Akron ProSource of Albany P…" at bounding box center [273, 129] width 546 height 259
paste input "Prosource of [GEOGRAPHIC_DATA]"
type input "Prosource of [GEOGRAPHIC_DATA]"
click at [179, 248] on span "ProSource of [GEOGRAPHIC_DATA]" at bounding box center [198, 249] width 77 height 7
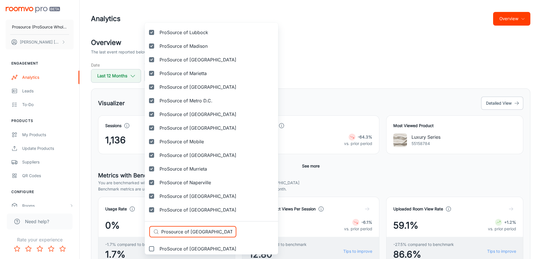
click at [157, 248] on input "ProSource of [GEOGRAPHIC_DATA]" at bounding box center [151, 248] width 11 height 11
checkbox input "true"
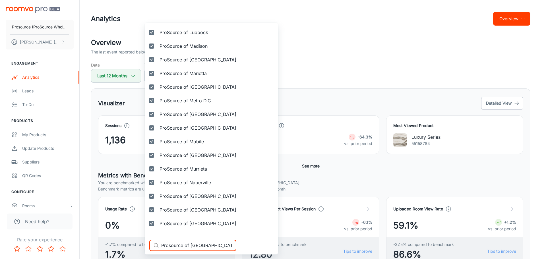
drag, startPoint x: 136, startPoint y: 241, endPoint x: 107, endPoint y: 240, distance: 29.3
click at [107, 240] on div "Selected vendors ProSource of Acadiana ProSource of Akron ProSource of Albany P…" at bounding box center [273, 129] width 546 height 259
paste input "[GEOGRAPHIC_DATA]"
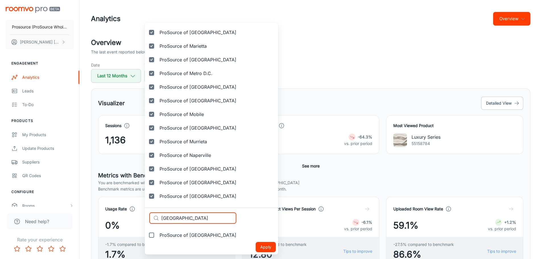
type input "[GEOGRAPHIC_DATA]"
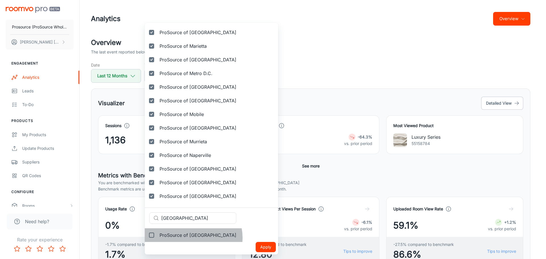
click at [193, 238] on span "ProSource of [GEOGRAPHIC_DATA]" at bounding box center [198, 235] width 77 height 7
click at [157, 238] on input "ProSource of [GEOGRAPHIC_DATA]" at bounding box center [151, 235] width 11 height 11
checkbox input "true"
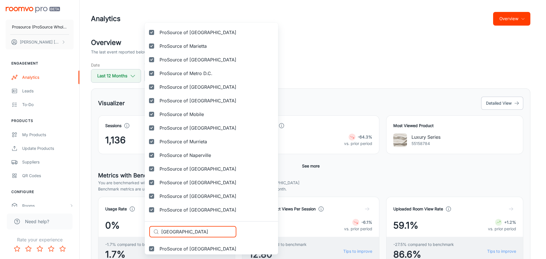
paste input "port New"
drag, startPoint x: 140, startPoint y: 226, endPoint x: 136, endPoint y: 224, distance: 4.3
click at [137, 225] on div "Selected vendors ProSource of Acadiana ProSource of Akron ProSource of Albany P…" at bounding box center [273, 129] width 546 height 259
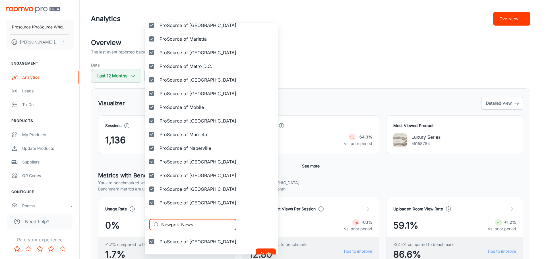
scroll to position [1021, 0]
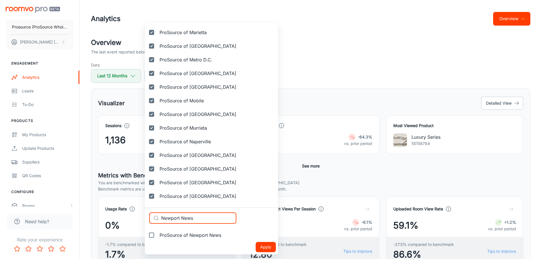
type input "Newport News"
click at [174, 234] on span "ProSource of Newport News" at bounding box center [191, 235] width 62 height 7
click at [157, 234] on input "ProSource of Newport News" at bounding box center [151, 235] width 11 height 11
checkbox input "true"
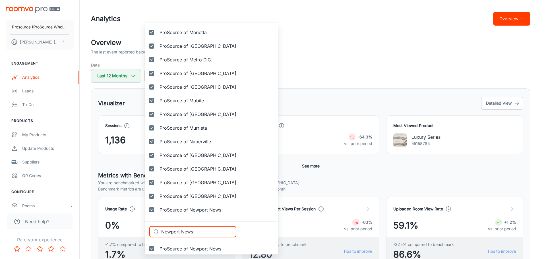
paste input "[PERSON_NAME] Hollywood"
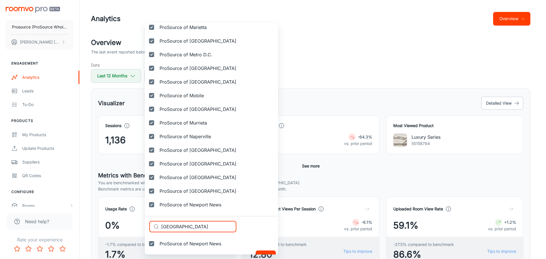
scroll to position [1034, 0]
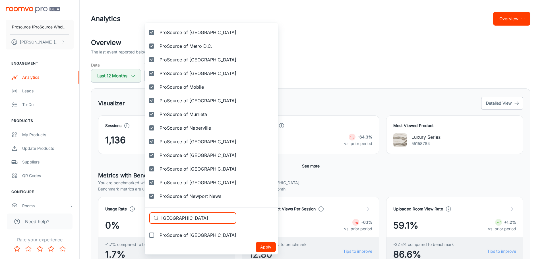
type input "[GEOGRAPHIC_DATA]"
click at [171, 236] on span "ProSource of [GEOGRAPHIC_DATA]" at bounding box center [198, 235] width 77 height 7
click at [157, 236] on input "ProSource of [GEOGRAPHIC_DATA]" at bounding box center [151, 235] width 11 height 11
checkbox input "true"
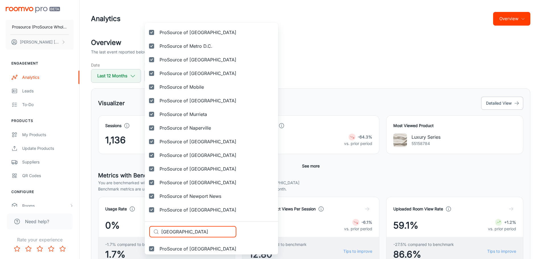
drag, startPoint x: 210, startPoint y: 232, endPoint x: 142, endPoint y: 227, distance: 68.8
click at [142, 227] on div "Selected vendors ProSource of Acadiana ProSource of Akron ProSource of Albany P…" at bounding box center [273, 129] width 546 height 259
paste input "[GEOGRAPHIC_DATA]"
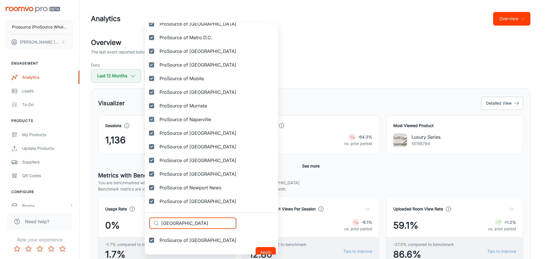
scroll to position [1048, 0]
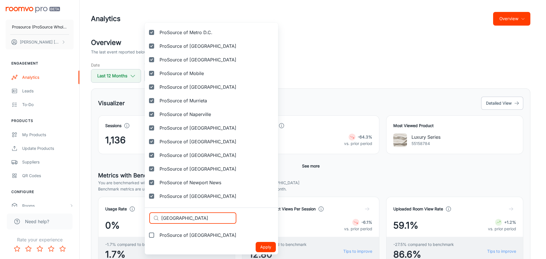
type input "[GEOGRAPHIC_DATA]"
click at [170, 237] on span "ProSource of [GEOGRAPHIC_DATA]" at bounding box center [198, 235] width 77 height 7
click at [157, 237] on input "ProSource of [GEOGRAPHIC_DATA]" at bounding box center [151, 235] width 11 height 11
checkbox input "true"
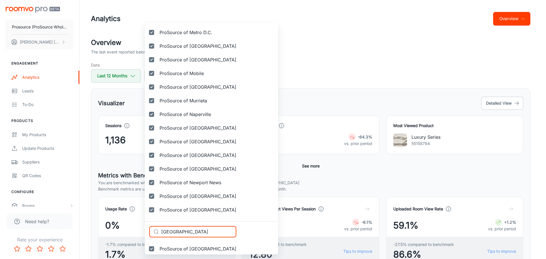
drag, startPoint x: 172, startPoint y: 228, endPoint x: 144, endPoint y: 226, distance: 27.7
click at [144, 226] on div "Selected vendors ProSource of Acadiana ProSource of Akron ProSource of Albany P…" at bounding box center [273, 129] width 546 height 259
paste input "ern [US_STATE]"
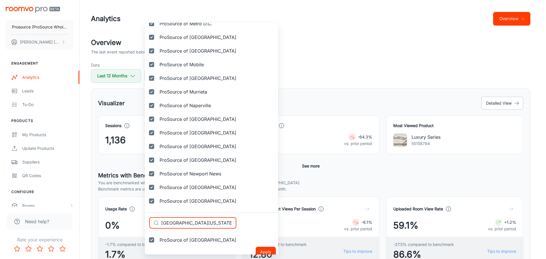
scroll to position [1062, 0]
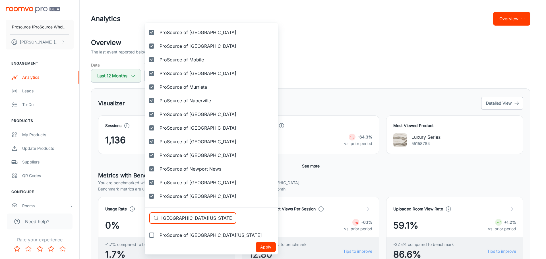
type input "[GEOGRAPHIC_DATA][US_STATE]"
click at [178, 238] on span "ProSource of [GEOGRAPHIC_DATA][US_STATE]" at bounding box center [211, 235] width 102 height 7
click at [157, 238] on input "ProSource of [GEOGRAPHIC_DATA][US_STATE]" at bounding box center [151, 235] width 11 height 11
checkbox input "true"
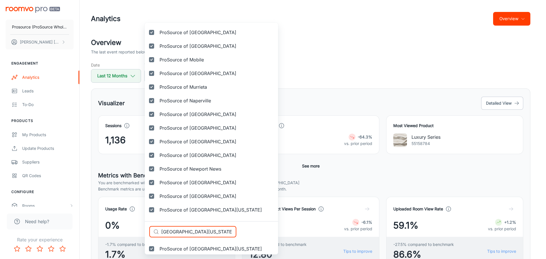
drag, startPoint x: 215, startPoint y: 233, endPoint x: 111, endPoint y: 226, distance: 104.6
click at [111, 226] on div "Selected vendors ProSource of Acadiana ProSource of Akron ProSource of Albany P…" at bounding box center [273, 129] width 546 height 259
paste input "west [US_STATE]"
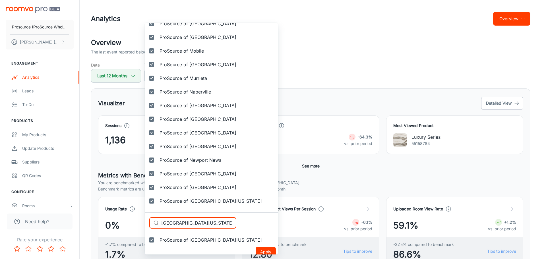
scroll to position [1075, 0]
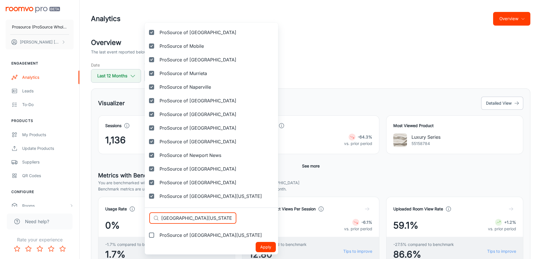
type input "[GEOGRAPHIC_DATA][US_STATE]"
click at [180, 235] on span "ProSource of [GEOGRAPHIC_DATA][US_STATE]" at bounding box center [211, 235] width 102 height 7
click at [157, 235] on input "ProSource of [GEOGRAPHIC_DATA][US_STATE]" at bounding box center [151, 235] width 11 height 11
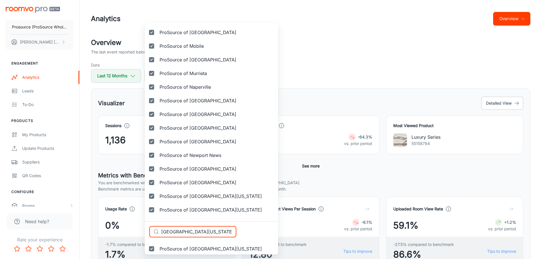
drag, startPoint x: 132, startPoint y: 227, endPoint x: 121, endPoint y: 226, distance: 11.1
click at [121, 226] on div "Selected vendors ProSource of Acadiana ProSource of Akron ProSource of Albany P…" at bounding box center [273, 129] width 546 height 259
paste input "[GEOGRAPHIC_DATA]"
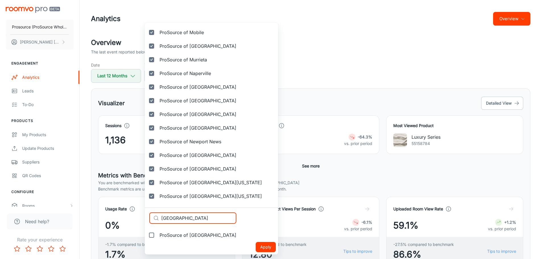
click at [171, 238] on span "ProSource of [GEOGRAPHIC_DATA]" at bounding box center [198, 235] width 77 height 7
click at [157, 238] on input "ProSource of [GEOGRAPHIC_DATA]" at bounding box center [151, 235] width 11 height 11
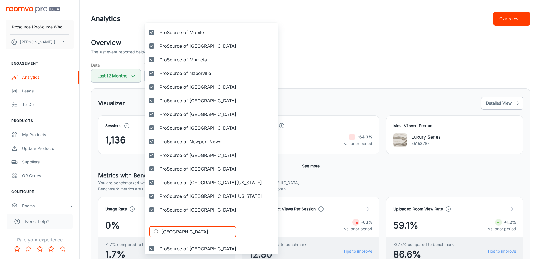
drag, startPoint x: 205, startPoint y: 235, endPoint x: 136, endPoint y: 231, distance: 69.0
click at [136, 231] on div "Selected vendors ProSource of Acadiana ProSource of Akron ProSource of Albany P…" at bounding box center [273, 129] width 546 height 259
paste input "Ocala"
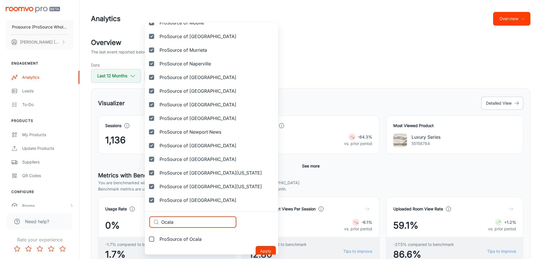
scroll to position [1103, 0]
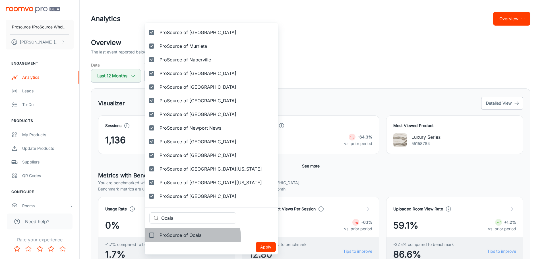
click at [179, 238] on span "ProSource of Ocala" at bounding box center [181, 235] width 42 height 7
click at [157, 238] on input "ProSource of Ocala" at bounding box center [151, 235] width 11 height 11
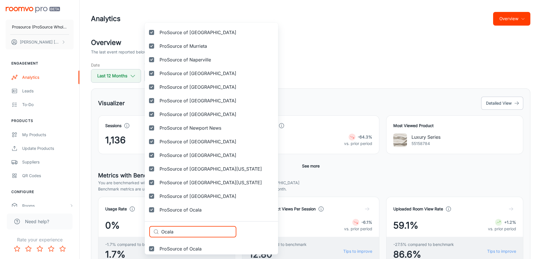
drag, startPoint x: 187, startPoint y: 230, endPoint x: 126, endPoint y: 230, distance: 61.2
click at [126, 230] on div "Selected vendors ProSource of Acadiana ProSource of Akron ProSource of Albany P…" at bounding box center [273, 129] width 546 height 259
paste input "Prosource of [US_STATE][GEOGRAPHIC_DATA]"
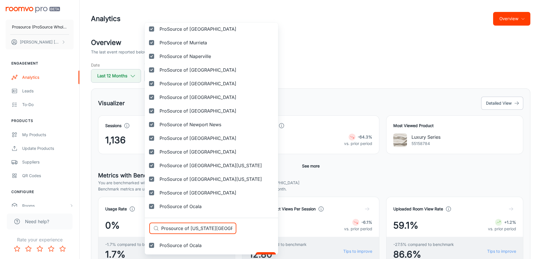
scroll to position [1116, 0]
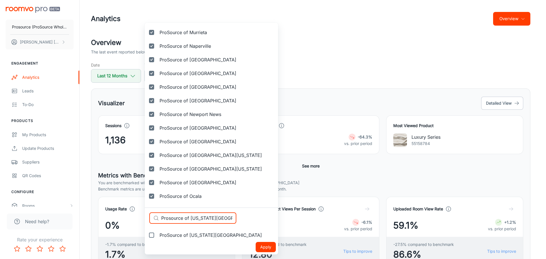
click at [187, 233] on span "ProSource of [US_STATE][GEOGRAPHIC_DATA]" at bounding box center [211, 235] width 102 height 7
click at [157, 233] on input "ProSource of [US_STATE][GEOGRAPHIC_DATA]" at bounding box center [151, 235] width 11 height 11
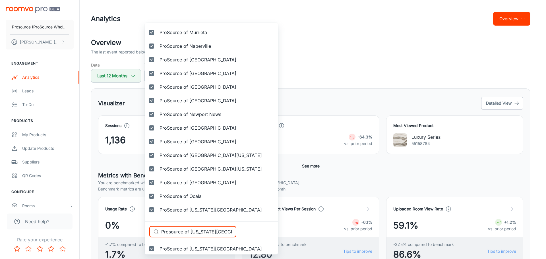
drag, startPoint x: 223, startPoint y: 233, endPoint x: 122, endPoint y: 228, distance: 100.9
click at [123, 228] on div "Selected vendors ProSource of Acadiana ProSource of Akron ProSource of Albany P…" at bounding box center [273, 129] width 546 height 259
paste input "[GEOGRAPHIC_DATA]"
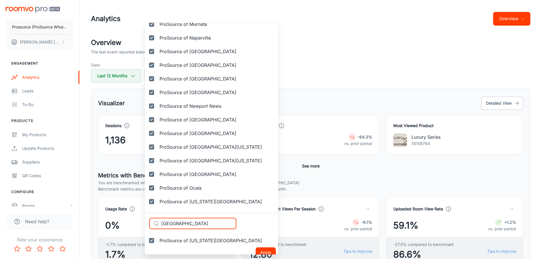
scroll to position [1130, 0]
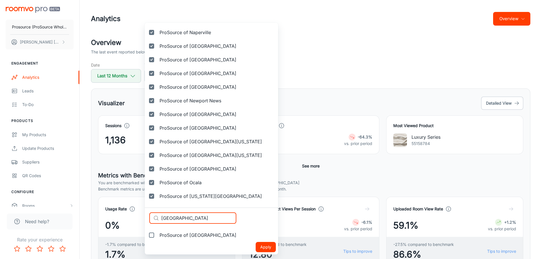
click at [176, 239] on label "ProSource of [GEOGRAPHIC_DATA]" at bounding box center [193, 235] width 96 height 14
click at [157, 239] on input "ProSource of [GEOGRAPHIC_DATA]" at bounding box center [151, 235] width 11 height 11
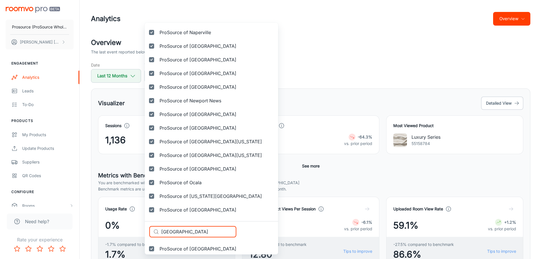
drag, startPoint x: 131, startPoint y: 230, endPoint x: 125, endPoint y: 229, distance: 5.1
click at [125, 229] on div "Selected vendors ProSource of Acadiana ProSource of Akron ProSource of Albany P…" at bounding box center [273, 129] width 546 height 259
paste input "range County"
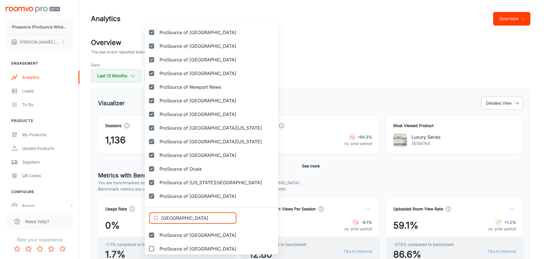
click at [182, 232] on span "ProSource of [GEOGRAPHIC_DATA]" at bounding box center [198, 235] width 77 height 7
click at [157, 232] on input "ProSource of [GEOGRAPHIC_DATA]" at bounding box center [151, 235] width 11 height 11
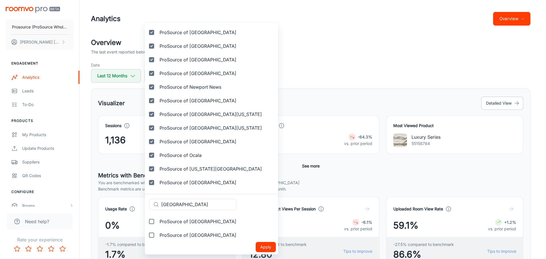
click at [189, 223] on span "ProSource of [GEOGRAPHIC_DATA]" at bounding box center [198, 221] width 77 height 7
click at [157, 223] on input "ProSource of [GEOGRAPHIC_DATA]" at bounding box center [151, 221] width 11 height 11
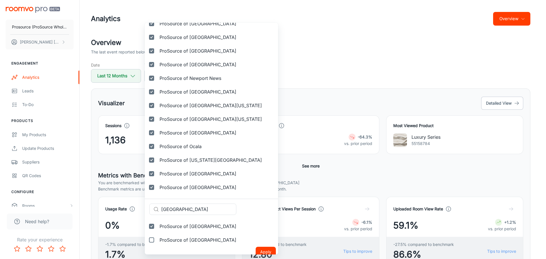
scroll to position [1157, 0]
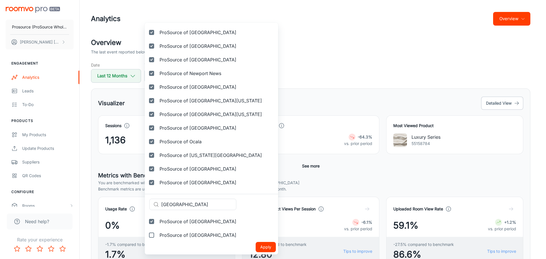
click at [179, 233] on span "ProSource of [GEOGRAPHIC_DATA]" at bounding box center [198, 235] width 77 height 7
click at [157, 233] on input "ProSource of [GEOGRAPHIC_DATA]" at bounding box center [151, 235] width 11 height 11
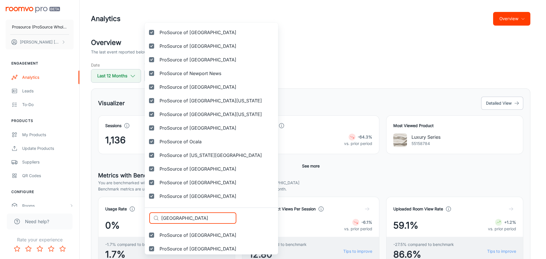
paste input "lando"
drag, startPoint x: 201, startPoint y: 219, endPoint x: 138, endPoint y: 211, distance: 63.6
click at [138, 211] on div "Selected vendors ProSource of Acadiana ProSource of Akron ProSource of Albany P…" at bounding box center [273, 129] width 546 height 259
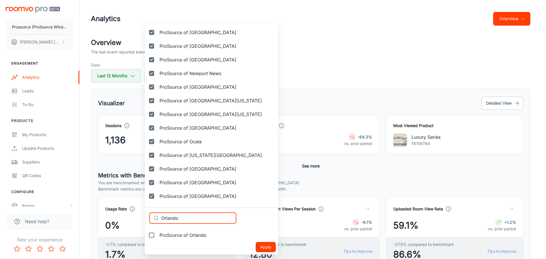
click at [179, 235] on span "ProSource of Orlando" at bounding box center [183, 235] width 47 height 7
click at [157, 235] on input "ProSource of Orlando" at bounding box center [151, 235] width 11 height 11
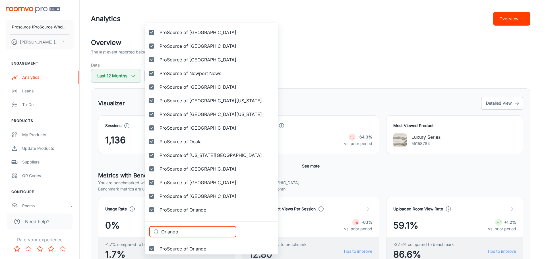
paste input "xnard"
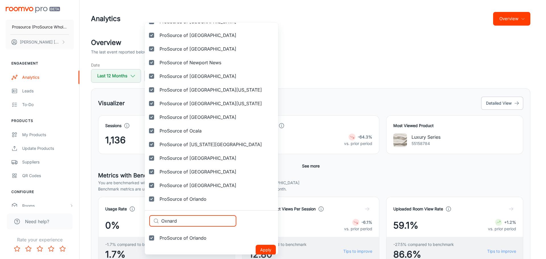
scroll to position [1171, 0]
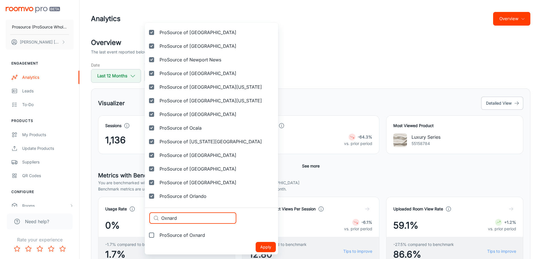
click at [183, 237] on span "ProSource of Oxnard" at bounding box center [183, 235] width 46 height 7
click at [157, 237] on input "ProSource of Oxnard" at bounding box center [151, 235] width 11 height 11
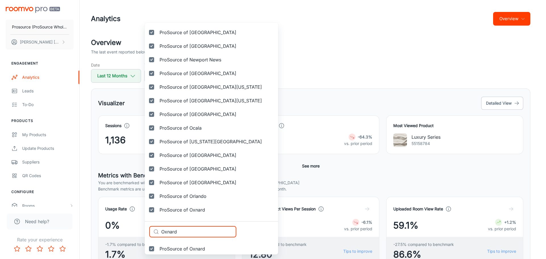
paste input "[GEOGRAPHIC_DATA]"
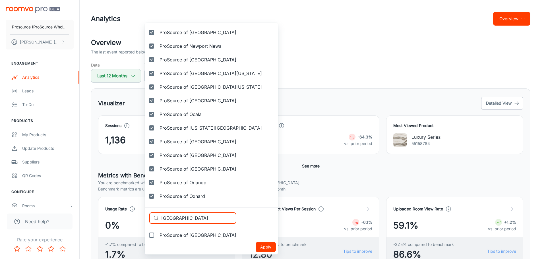
click at [179, 235] on span "ProSource of [GEOGRAPHIC_DATA]" at bounding box center [198, 235] width 77 height 7
click at [157, 235] on input "ProSource of [GEOGRAPHIC_DATA]" at bounding box center [151, 235] width 11 height 11
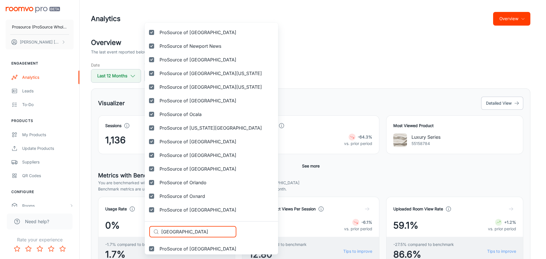
paste input "ensacola"
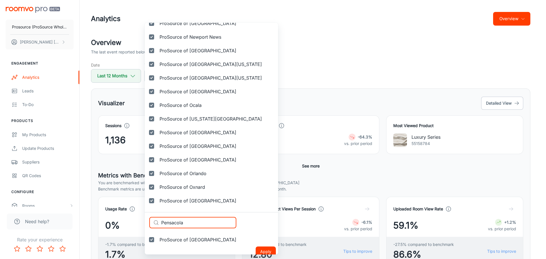
scroll to position [1198, 0]
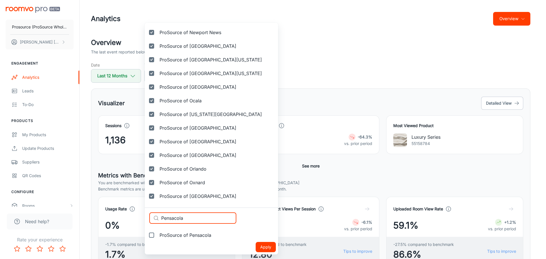
drag, startPoint x: 180, startPoint y: 237, endPoint x: 173, endPoint y: 237, distance: 7.4
click at [180, 237] on span "ProSource of Pensacola" at bounding box center [186, 235] width 52 height 7
click at [157, 237] on input "ProSource of Pensacola" at bounding box center [151, 235] width 11 height 11
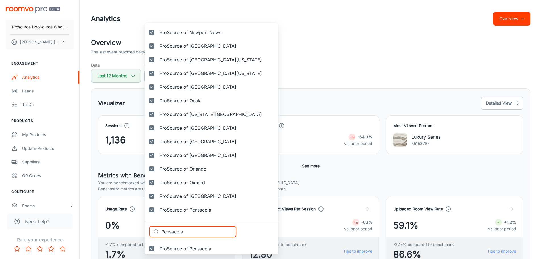
drag, startPoint x: 153, startPoint y: 233, endPoint x: 149, endPoint y: 232, distance: 3.7
click at [149, 232] on div "​ Pensacola ​" at bounding box center [192, 231] width 87 height 11
paste input "ori"
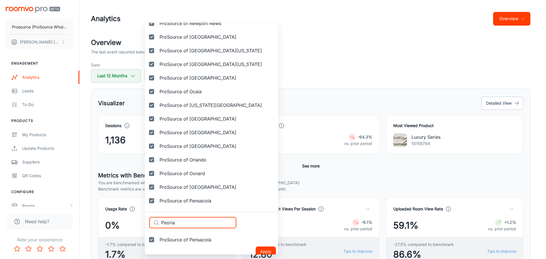
scroll to position [1212, 0]
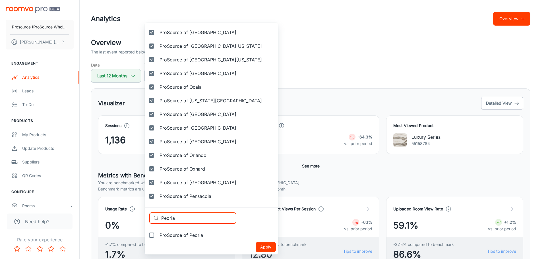
click at [180, 235] on span "ProSource of Peoria" at bounding box center [182, 235] width 44 height 7
click at [157, 235] on input "ProSource of Peoria" at bounding box center [151, 235] width 11 height 11
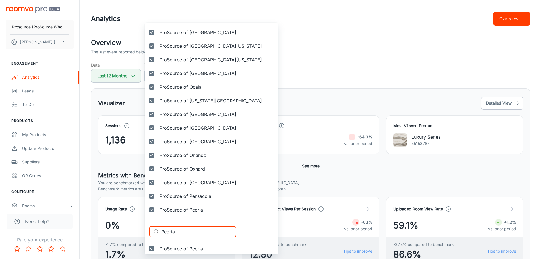
click at [135, 231] on div "Selected vendors ProSource of Acadiana ProSource of Akron ProSource of Albany P…" at bounding box center [273, 129] width 546 height 259
paste input "hiladelph"
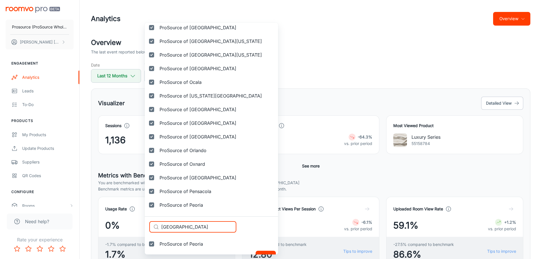
scroll to position [1225, 0]
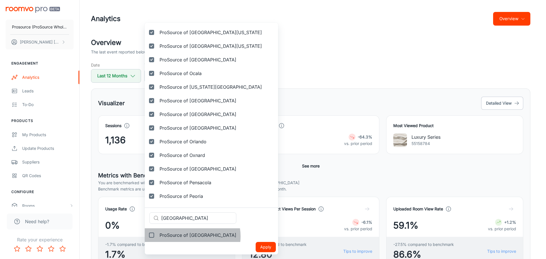
click at [189, 236] on span "ProSource of [GEOGRAPHIC_DATA]" at bounding box center [198, 235] width 77 height 7
click at [157, 236] on input "ProSource of [GEOGRAPHIC_DATA]" at bounding box center [151, 235] width 11 height 11
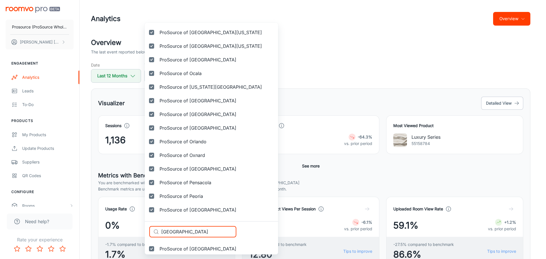
drag, startPoint x: 127, startPoint y: 228, endPoint x: 133, endPoint y: 226, distance: 7.1
click at [127, 228] on div "Selected vendors ProSource of Acadiana ProSource of Akron ProSource of Albany P…" at bounding box center [273, 129] width 546 height 259
paste
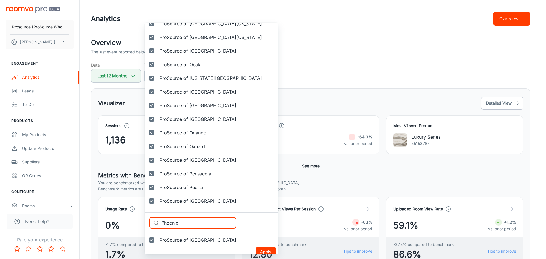
scroll to position [1239, 0]
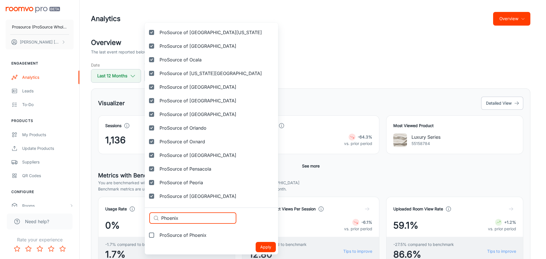
click at [178, 238] on span "ProSource of Phoenix" at bounding box center [183, 235] width 47 height 7
click at [157, 238] on input "ProSource of Phoenix" at bounding box center [151, 235] width 11 height 11
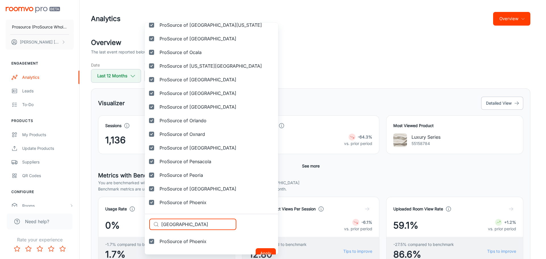
scroll to position [1253, 0]
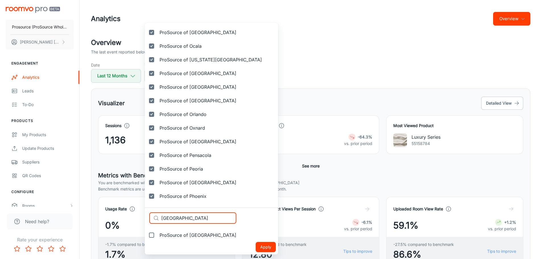
click at [179, 235] on span "ProSource of [GEOGRAPHIC_DATA]" at bounding box center [198, 235] width 77 height 7
click at [157, 235] on input "ProSource of [GEOGRAPHIC_DATA]" at bounding box center [151, 235] width 11 height 11
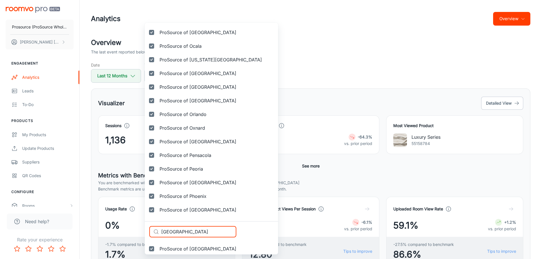
drag, startPoint x: 206, startPoint y: 230, endPoint x: 133, endPoint y: 227, distance: 72.9
click at [133, 228] on div "Selected vendors ProSource of Acadiana ProSource of Akron ProSource of Albany P…" at bounding box center [273, 129] width 546 height 259
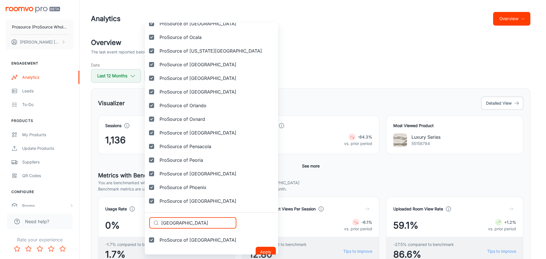
scroll to position [1266, 0]
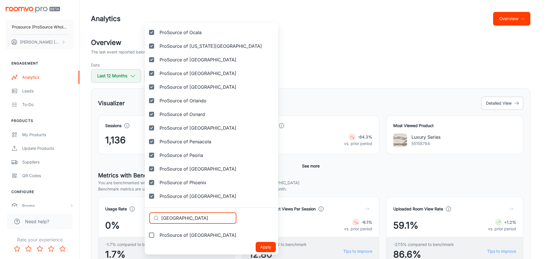
click at [180, 236] on span "ProSource of [GEOGRAPHIC_DATA]" at bounding box center [198, 235] width 77 height 7
click at [157, 236] on input "ProSource of [GEOGRAPHIC_DATA]" at bounding box center [151, 235] width 11 height 11
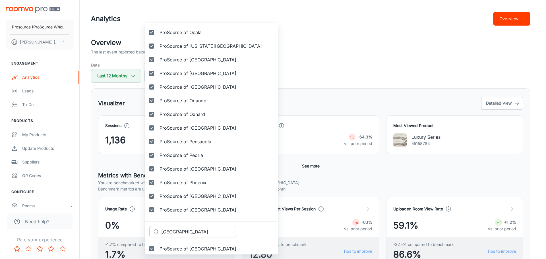
drag, startPoint x: 195, startPoint y: 233, endPoint x: 154, endPoint y: 232, distance: 40.4
click at [154, 232] on div "​ [GEOGRAPHIC_DATA] ​" at bounding box center [192, 231] width 87 height 11
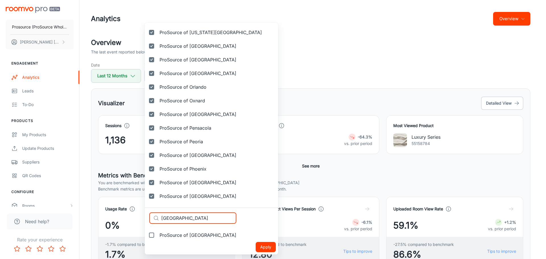
click at [180, 237] on span "ProSource of [GEOGRAPHIC_DATA]" at bounding box center [198, 235] width 77 height 7
click at [157, 237] on input "ProSource of [GEOGRAPHIC_DATA]" at bounding box center [151, 235] width 11 height 11
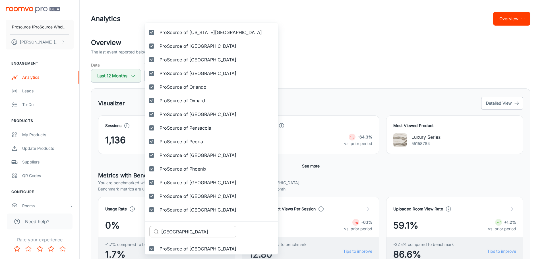
drag, startPoint x: 187, startPoint y: 231, endPoint x: 155, endPoint y: 231, distance: 31.6
click at [155, 231] on div "​ Plymouth ​" at bounding box center [192, 231] width 87 height 11
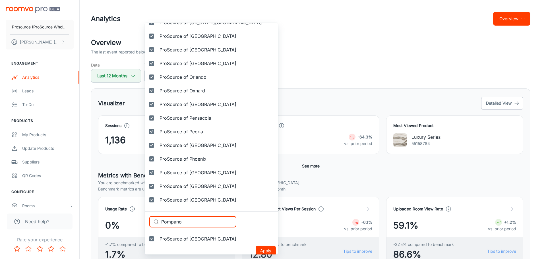
scroll to position [1294, 0]
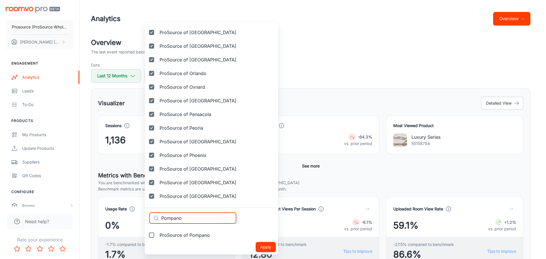
click at [181, 240] on label "ProSource of Pompano" at bounding box center [180, 235] width 70 height 14
click at [157, 240] on input "ProSource of Pompano" at bounding box center [151, 235] width 11 height 11
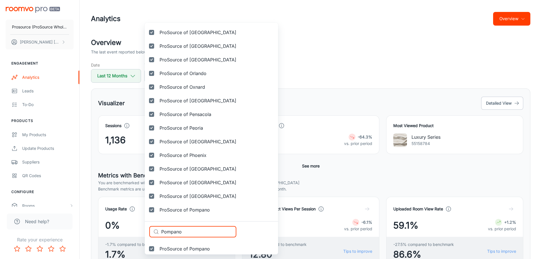
drag, startPoint x: 191, startPoint y: 230, endPoint x: 133, endPoint y: 228, distance: 58.1
click at [133, 228] on div "Selected vendors ProSource of Acadiana ProSource of Akron ProSource of Albany P…" at bounding box center [273, 129] width 546 height 259
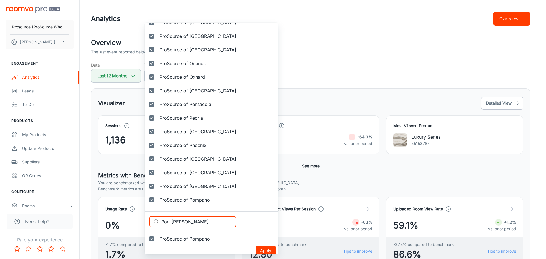
scroll to position [1307, 0]
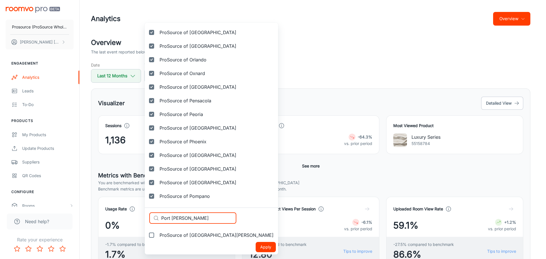
click at [181, 240] on label "ProSource of [GEOGRAPHIC_DATA][PERSON_NAME]" at bounding box center [211, 235] width 133 height 14
click at [157, 240] on input "ProSource of [GEOGRAPHIC_DATA][PERSON_NAME]" at bounding box center [151, 235] width 11 height 11
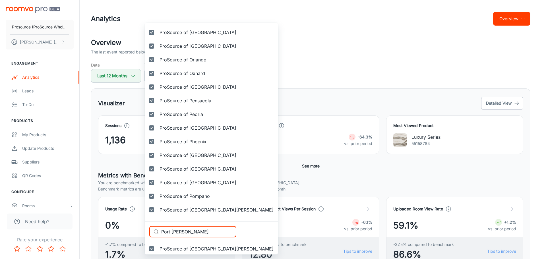
drag, startPoint x: 171, startPoint y: 230, endPoint x: 134, endPoint y: 226, distance: 37.7
click at [134, 226] on div "Selected vendors ProSource of Acadiana ProSource of Akron ProSource of Albany P…" at bounding box center [273, 129] width 546 height 259
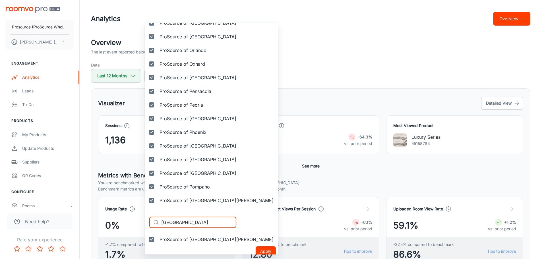
scroll to position [1321, 0]
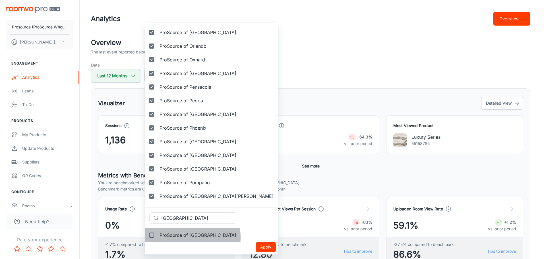
click at [165, 238] on span "ProSource of [GEOGRAPHIC_DATA]" at bounding box center [198, 235] width 77 height 7
click at [157, 238] on input "ProSource of [GEOGRAPHIC_DATA]" at bounding box center [151, 235] width 11 height 11
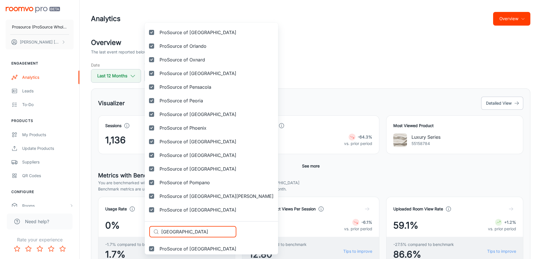
click at [135, 230] on div "Selected vendors ProSource of Acadiana ProSource of Akron ProSource of Albany P…" at bounding box center [273, 129] width 546 height 259
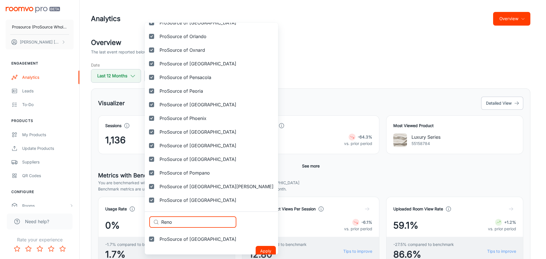
scroll to position [1335, 0]
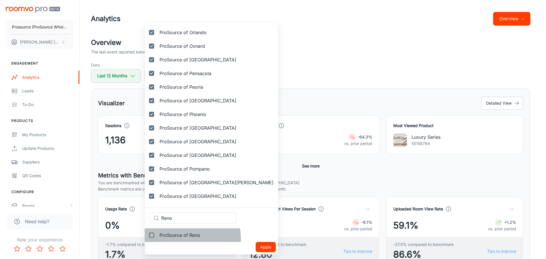
click at [174, 239] on label "ProSource of Reno" at bounding box center [175, 235] width 60 height 14
click at [157, 239] on input "ProSource of Reno" at bounding box center [151, 235] width 11 height 11
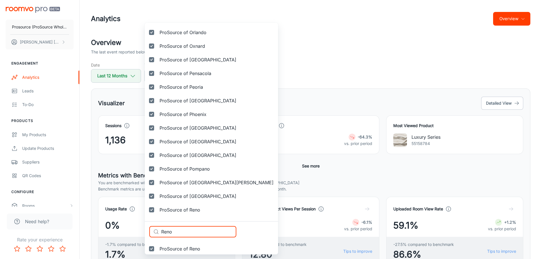
drag, startPoint x: 179, startPoint y: 231, endPoint x: 149, endPoint y: 230, distance: 30.4
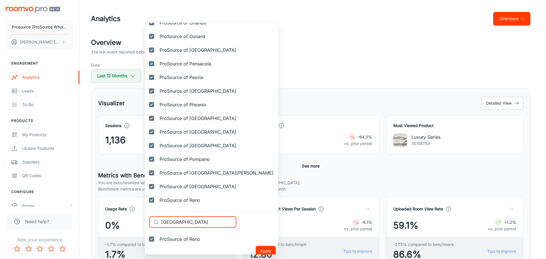
scroll to position [1348, 0]
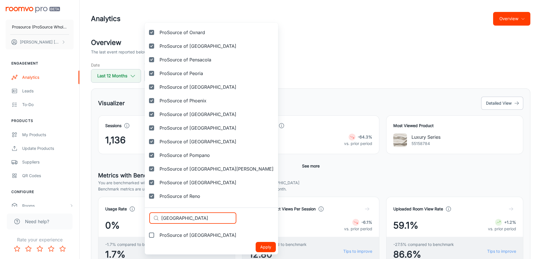
click at [188, 235] on span "ProSource of [GEOGRAPHIC_DATA]" at bounding box center [198, 235] width 77 height 7
click at [157, 235] on input "ProSource of [GEOGRAPHIC_DATA]" at bounding box center [151, 235] width 11 height 11
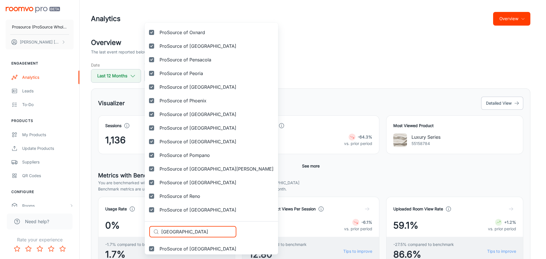
click at [123, 231] on div "Selected vendors ProSource of Acadiana ProSource of Akron ProSource of Albany P…" at bounding box center [273, 129] width 546 height 259
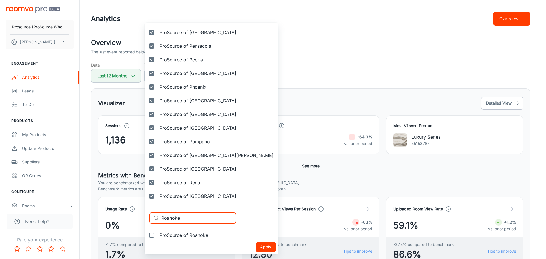
click at [181, 236] on span "ProSource of Roanoke" at bounding box center [184, 235] width 49 height 7
click at [157, 236] on input "ProSource of Roanoke" at bounding box center [151, 235] width 11 height 11
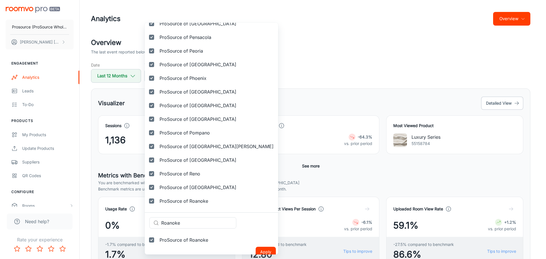
scroll to position [1376, 0]
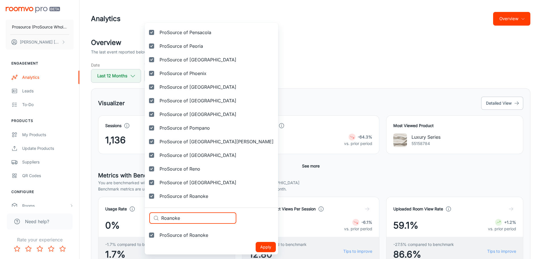
drag, startPoint x: 200, startPoint y: 219, endPoint x: 131, endPoint y: 211, distance: 69.8
click at [131, 211] on div "Selected vendors ProSource of Acadiana ProSource of Akron ProSource of Albany P…" at bounding box center [273, 129] width 546 height 259
click at [184, 234] on span "ProSource of [GEOGRAPHIC_DATA]" at bounding box center [198, 235] width 77 height 7
click at [157, 234] on input "ProSource of [GEOGRAPHIC_DATA]" at bounding box center [151, 235] width 11 height 11
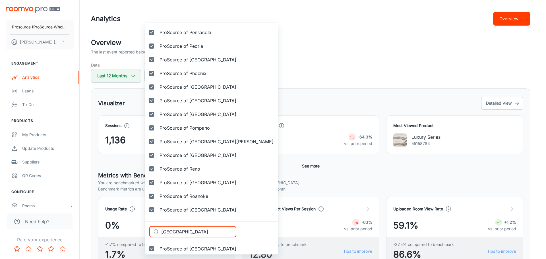
drag, startPoint x: 145, startPoint y: 230, endPoint x: 138, endPoint y: 230, distance: 7.1
click at [139, 230] on div "Selected vendors ProSource of Acadiana ProSource of Akron ProSource of Albany P…" at bounding box center [273, 129] width 546 height 259
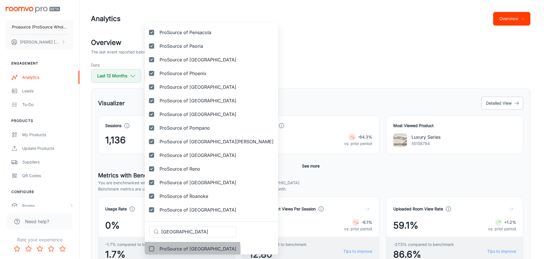
click at [172, 251] on span "ProSource of [GEOGRAPHIC_DATA]" at bounding box center [198, 249] width 77 height 7
click at [157, 251] on input "ProSource of [GEOGRAPHIC_DATA]" at bounding box center [151, 248] width 11 height 11
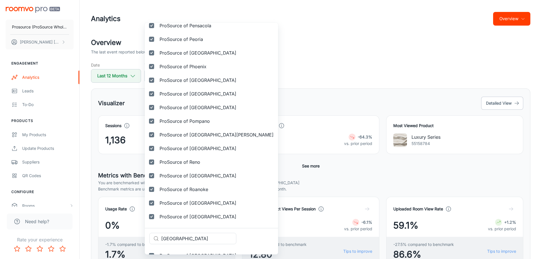
scroll to position [1403, 0]
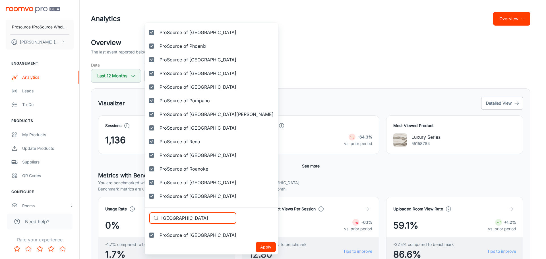
drag, startPoint x: 197, startPoint y: 221, endPoint x: 125, endPoint y: 212, distance: 72.9
click at [125, 212] on div "Selected vendors ProSource of Acadiana ProSource of Akron ProSource of Albany P…" at bounding box center [273, 129] width 546 height 259
click at [180, 236] on span "ProSource of [PERSON_NAME]" at bounding box center [193, 235] width 67 height 7
click at [157, 236] on input "ProSource of [PERSON_NAME]" at bounding box center [151, 235] width 11 height 11
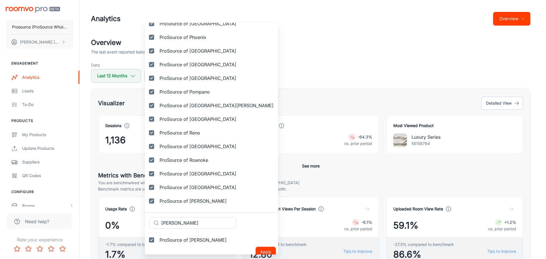
scroll to position [1417, 0]
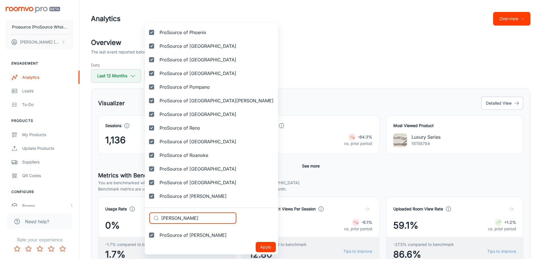
drag, startPoint x: 186, startPoint y: 219, endPoint x: 133, endPoint y: 215, distance: 53.1
click at [133, 215] on div "Selected vendors ProSource of Acadiana ProSource of Akron ProSource of Albany P…" at bounding box center [273, 129] width 546 height 259
click at [188, 236] on span "ProSource of [GEOGRAPHIC_DATA]" at bounding box center [198, 235] width 77 height 7
click at [157, 236] on input "ProSource of [GEOGRAPHIC_DATA]" at bounding box center [151, 235] width 11 height 11
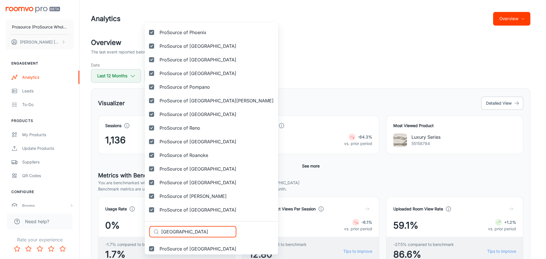
click at [127, 227] on div "Selected vendors ProSource of Acadiana ProSource of Akron ProSource of Albany P…" at bounding box center [273, 129] width 546 height 259
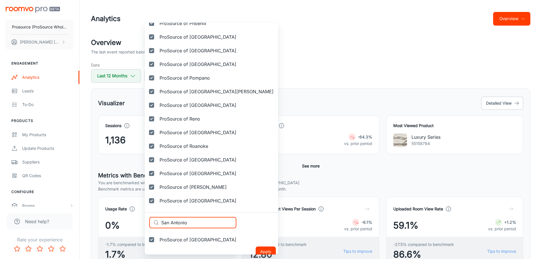
scroll to position [1430, 0]
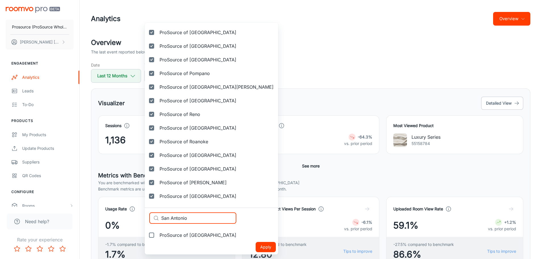
click at [177, 236] on span "ProSource of [GEOGRAPHIC_DATA]" at bounding box center [198, 235] width 77 height 7
click at [157, 236] on input "ProSource of [GEOGRAPHIC_DATA]" at bounding box center [151, 235] width 11 height 11
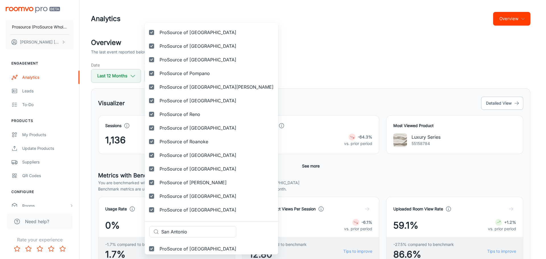
scroll to position [1444, 0]
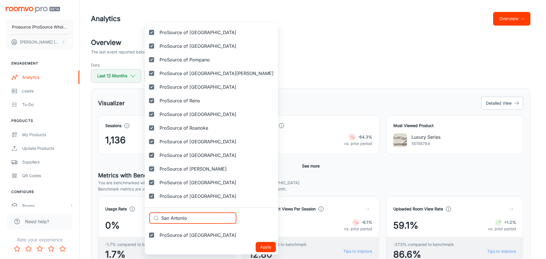
click at [145, 216] on div "Selected vendors ProSource of Acadiana ProSource of Akron ProSource of Albany P…" at bounding box center [273, 129] width 546 height 259
click at [173, 233] on span "ProSource of [GEOGRAPHIC_DATA]" at bounding box center [198, 235] width 77 height 7
click at [157, 233] on input "ProSource of [GEOGRAPHIC_DATA]" at bounding box center [151, 235] width 11 height 11
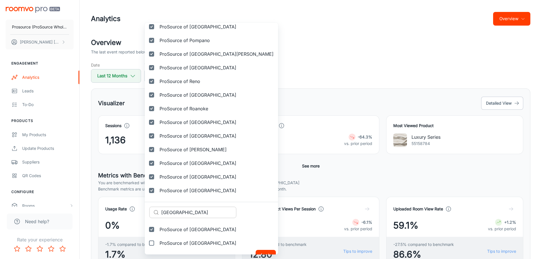
scroll to position [1471, 0]
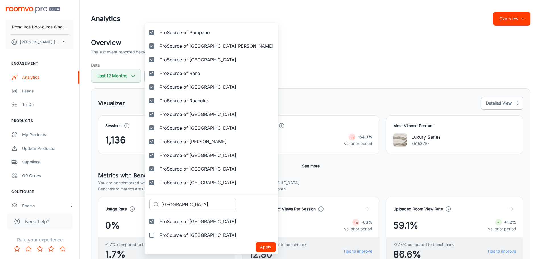
click at [179, 235] on span "ProSource of [GEOGRAPHIC_DATA]" at bounding box center [198, 235] width 77 height 7
click at [157, 235] on input "ProSource of [GEOGRAPHIC_DATA]" at bounding box center [151, 235] width 11 height 11
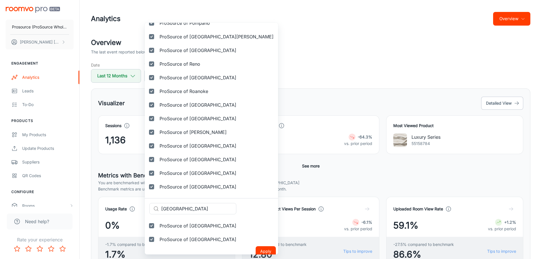
scroll to position [1485, 0]
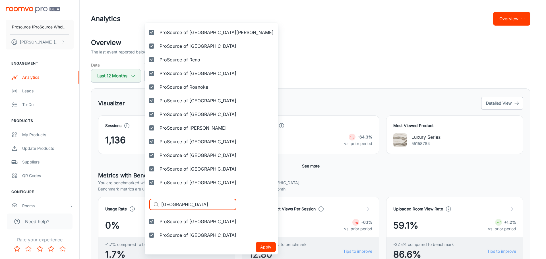
drag, startPoint x: 138, startPoint y: 202, endPoint x: 134, endPoint y: 201, distance: 4.1
click at [134, 201] on div "Selected vendors ProSource of Acadiana ProSource of Akron ProSource of Albany P…" at bounding box center [273, 129] width 546 height 259
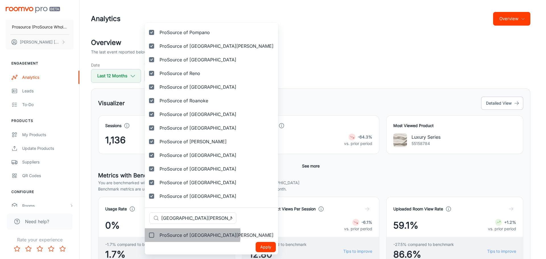
click at [180, 234] on span "ProSource of [GEOGRAPHIC_DATA][PERSON_NAME]" at bounding box center [217, 235] width 114 height 7
click at [157, 234] on input "ProSource of [GEOGRAPHIC_DATA][PERSON_NAME]" at bounding box center [151, 235] width 11 height 11
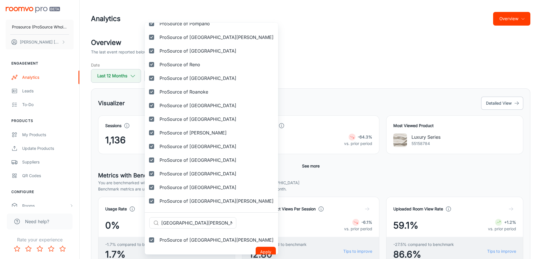
scroll to position [1485, 0]
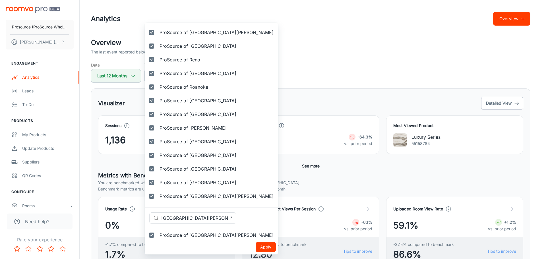
drag, startPoint x: 201, startPoint y: 217, endPoint x: 124, endPoint y: 215, distance: 76.9
click at [124, 215] on div "Selected vendors ProSource of Acadiana ProSource of Akron ProSource of Albany P…" at bounding box center [273, 129] width 546 height 259
click at [178, 239] on label "ProSource of [GEOGRAPHIC_DATA][PERSON_NAME]" at bounding box center [211, 235] width 133 height 14
click at [157, 239] on input "ProSource of [GEOGRAPHIC_DATA][PERSON_NAME]" at bounding box center [151, 235] width 11 height 11
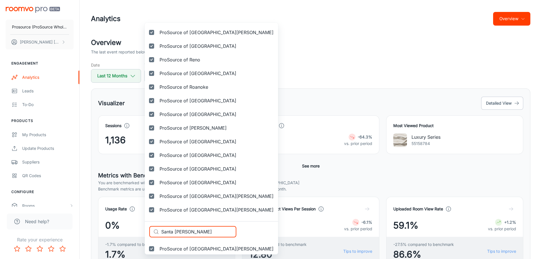
drag, startPoint x: 194, startPoint y: 233, endPoint x: 137, endPoint y: 230, distance: 57.0
click at [141, 231] on div "Selected vendors ProSource of Acadiana ProSource of Akron ProSource of Albany P…" at bounding box center [273, 129] width 546 height 259
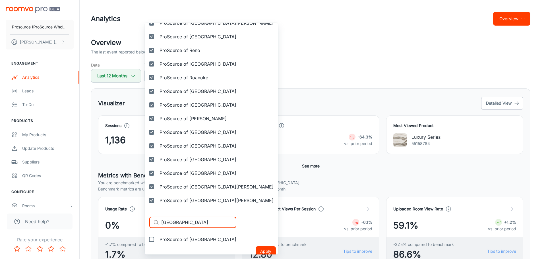
scroll to position [1499, 0]
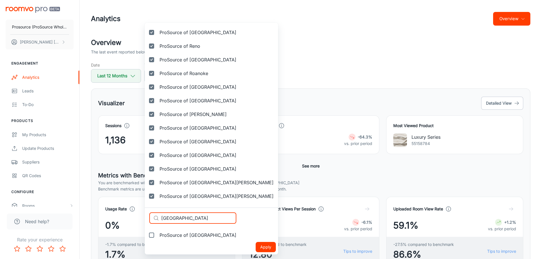
click at [183, 236] on span "ProSource of [GEOGRAPHIC_DATA]" at bounding box center [198, 235] width 77 height 7
click at [157, 236] on input "ProSource of [GEOGRAPHIC_DATA]" at bounding box center [151, 235] width 11 height 11
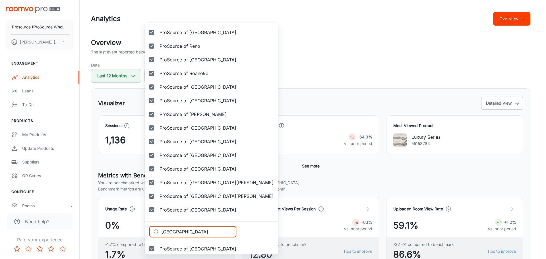
click at [127, 229] on div "Selected vendors ProSource of Acadiana ProSource of Akron ProSource of Albany P…" at bounding box center [273, 129] width 546 height 259
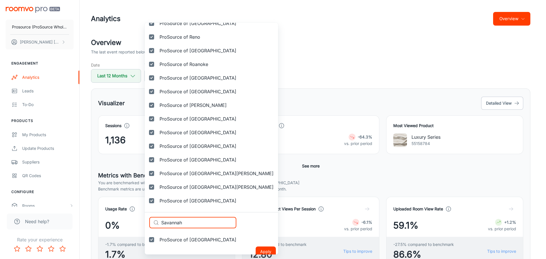
scroll to position [1512, 0]
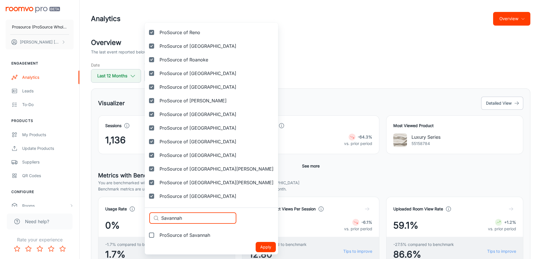
click at [190, 235] on span "ProSource of Savannah" at bounding box center [185, 235] width 51 height 7
click at [157, 235] on input "ProSource of Savannah" at bounding box center [151, 235] width 11 height 11
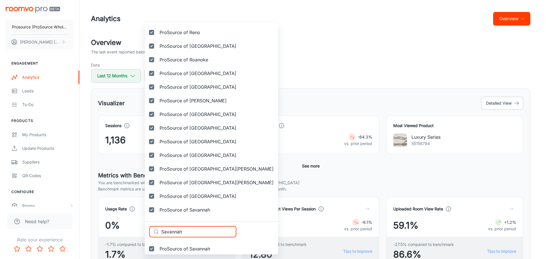
drag, startPoint x: 151, startPoint y: 229, endPoint x: 143, endPoint y: 228, distance: 8.3
click at [143, 228] on div "Selected vendors ProSource of Acadiana ProSource of Akron ProSource of Albany P…" at bounding box center [273, 129] width 546 height 259
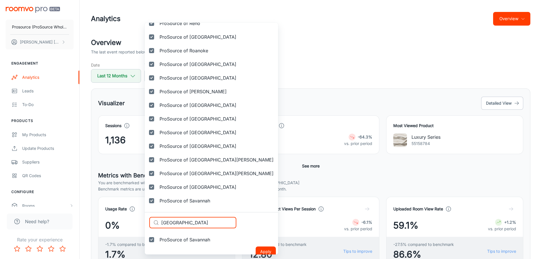
scroll to position [1526, 0]
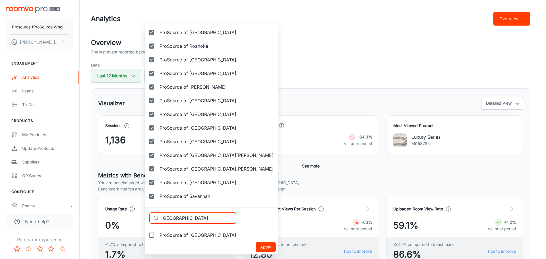
click at [182, 235] on span "ProSource of [GEOGRAPHIC_DATA]" at bounding box center [198, 235] width 77 height 7
click at [157, 235] on input "ProSource of [GEOGRAPHIC_DATA]" at bounding box center [151, 235] width 11 height 11
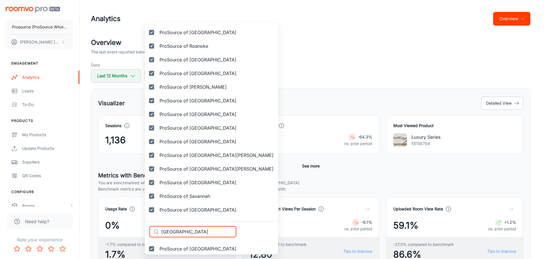
click at [145, 227] on div "Selected vendors ProSource of Acadiana ProSource of Akron ProSource of Albany P…" at bounding box center [273, 129] width 546 height 259
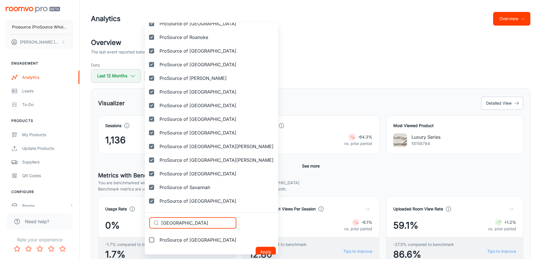
scroll to position [1540, 0]
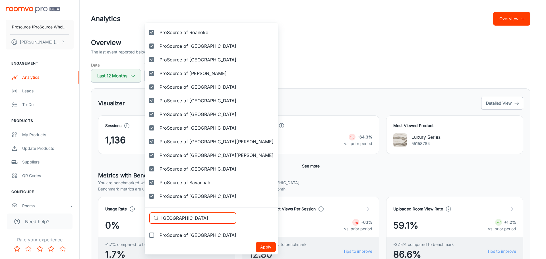
click at [180, 234] on span "ProSource of [GEOGRAPHIC_DATA]" at bounding box center [198, 235] width 77 height 7
click at [157, 234] on input "ProSource of [GEOGRAPHIC_DATA]" at bounding box center [151, 235] width 11 height 11
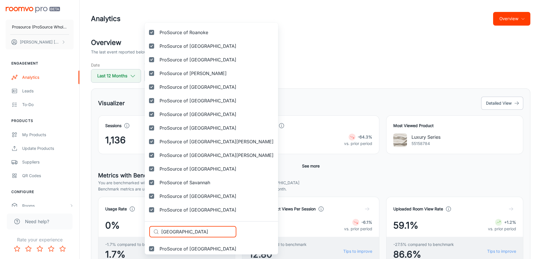
drag, startPoint x: 159, startPoint y: 231, endPoint x: 153, endPoint y: 230, distance: 5.8
click at [153, 230] on div "​ Shreveport ​" at bounding box center [192, 231] width 87 height 11
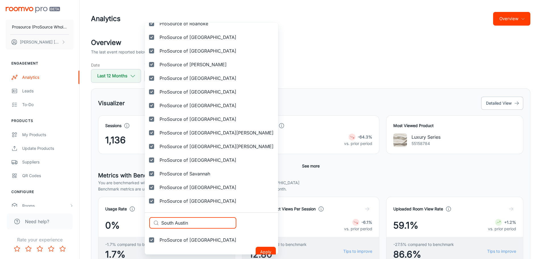
scroll to position [1553, 0]
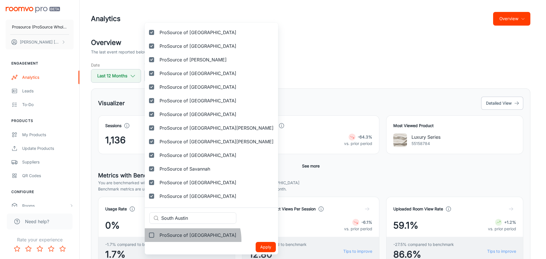
click at [187, 240] on label "ProSource of [GEOGRAPHIC_DATA]" at bounding box center [193, 235] width 96 height 14
click at [157, 240] on input "ProSource of [GEOGRAPHIC_DATA]" at bounding box center [151, 235] width 11 height 11
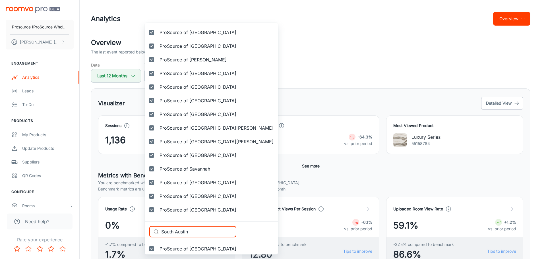
drag, startPoint x: 154, startPoint y: 231, endPoint x: 144, endPoint y: 231, distance: 10.2
click at [144, 231] on div "Selected vendors ProSource of Acadiana ProSource of Akron ProSource of Albany P…" at bounding box center [273, 129] width 546 height 259
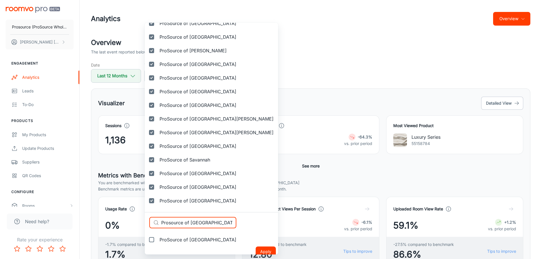
scroll to position [1567, 0]
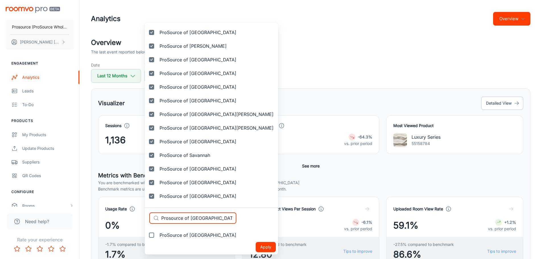
click at [184, 238] on span "ProSource of [GEOGRAPHIC_DATA]" at bounding box center [198, 235] width 77 height 7
click at [157, 238] on input "ProSource of [GEOGRAPHIC_DATA]" at bounding box center [151, 235] width 11 height 11
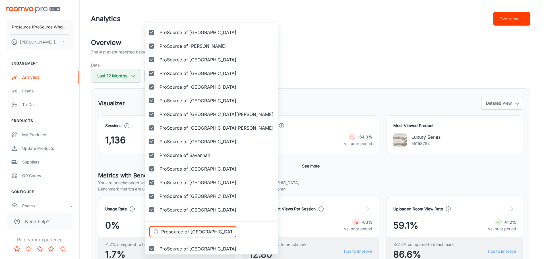
drag, startPoint x: 220, startPoint y: 231, endPoint x: 135, endPoint y: 225, distance: 85.0
click at [135, 225] on div "Selected vendors ProSource of Acadiana ProSource of Akron ProSource of Albany P…" at bounding box center [273, 129] width 546 height 259
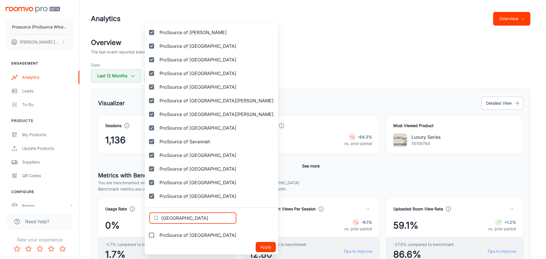
click at [174, 235] on span "ProSource of [GEOGRAPHIC_DATA]" at bounding box center [198, 235] width 77 height 7
click at [157, 235] on input "ProSource of [GEOGRAPHIC_DATA]" at bounding box center [151, 235] width 11 height 11
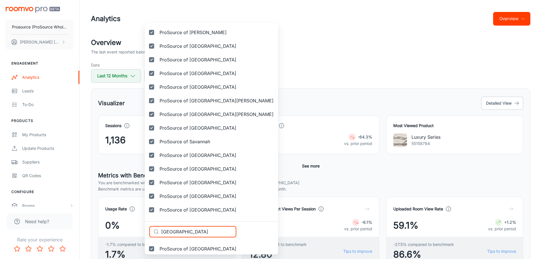
drag, startPoint x: 210, startPoint y: 233, endPoint x: 141, endPoint y: 228, distance: 69.0
click at [141, 228] on div "Selected vendors ProSource of Acadiana ProSource of Akron ProSource of Albany P…" at bounding box center [273, 129] width 546 height 259
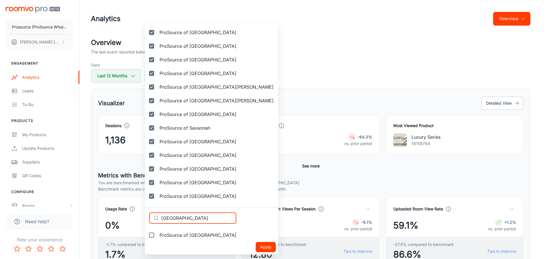
click at [185, 238] on span "ProSource of [GEOGRAPHIC_DATA]" at bounding box center [198, 235] width 77 height 7
click at [157, 238] on input "ProSource of [GEOGRAPHIC_DATA]" at bounding box center [151, 235] width 11 height 11
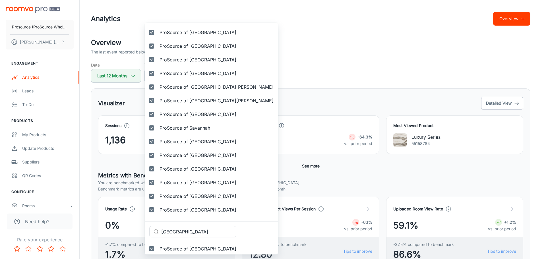
drag, startPoint x: 203, startPoint y: 231, endPoint x: 84, endPoint y: 219, distance: 119.6
click at [84, 219] on div "Selected vendors ProSource of Acadiana ProSource of Akron ProSource of Albany P…" at bounding box center [273, 129] width 546 height 259
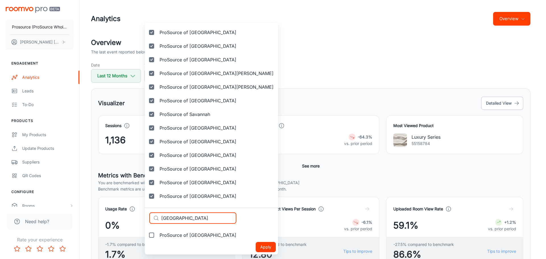
click at [179, 234] on span "ProSource of [GEOGRAPHIC_DATA]" at bounding box center [198, 235] width 77 height 7
click at [157, 234] on input "ProSource of [GEOGRAPHIC_DATA]" at bounding box center [151, 235] width 11 height 11
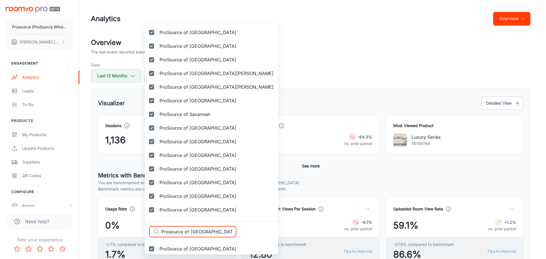
click at [144, 228] on div "Selected vendors ProSource of Acadiana ProSource of Akron ProSource of Albany P…" at bounding box center [273, 129] width 546 height 259
click at [221, 231] on input "Prosource of [GEOGRAPHIC_DATA]-[GEOGRAPHIC_DATA]" at bounding box center [198, 231] width 75 height 11
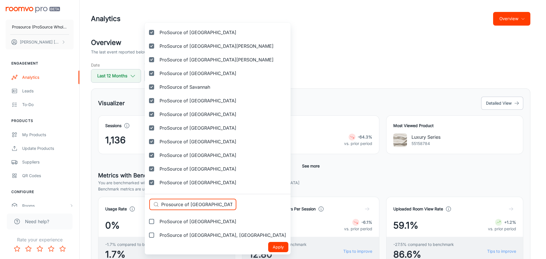
click at [185, 223] on span "ProSource of [GEOGRAPHIC_DATA]" at bounding box center [198, 221] width 77 height 7
click at [157, 223] on input "ProSource of [GEOGRAPHIC_DATA]" at bounding box center [151, 221] width 11 height 11
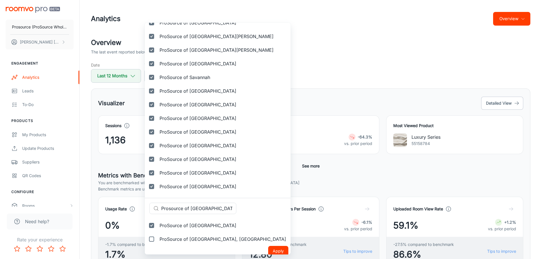
scroll to position [1649, 0]
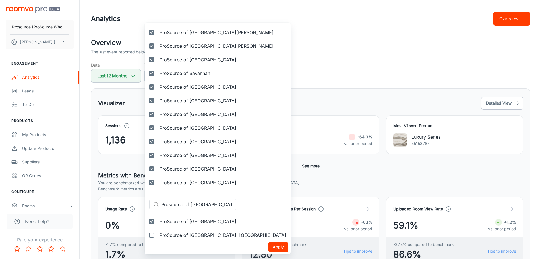
click at [186, 234] on span "ProSource of [GEOGRAPHIC_DATA], [GEOGRAPHIC_DATA]" at bounding box center [223, 235] width 127 height 7
click at [157, 234] on input "ProSource of [GEOGRAPHIC_DATA], [GEOGRAPHIC_DATA]" at bounding box center [151, 235] width 11 height 11
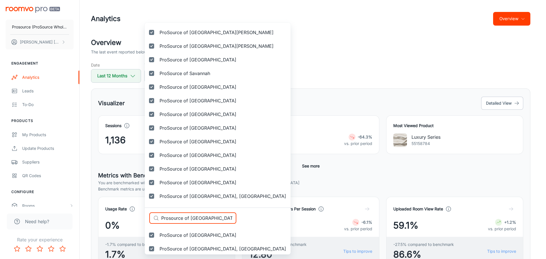
drag, startPoint x: 224, startPoint y: 219, endPoint x: 130, endPoint y: 215, distance: 93.7
click at [131, 215] on div "Selected vendors ProSource of Acadiana ProSource of Akron ProSource of Albany P…" at bounding box center [273, 129] width 546 height 259
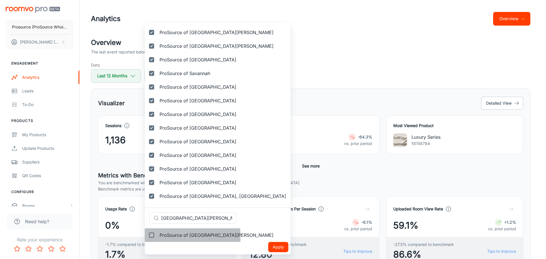
click at [180, 236] on span "ProSource of [GEOGRAPHIC_DATA][PERSON_NAME]" at bounding box center [217, 235] width 114 height 7
click at [157, 236] on input "ProSource of [GEOGRAPHIC_DATA][PERSON_NAME]" at bounding box center [151, 235] width 11 height 11
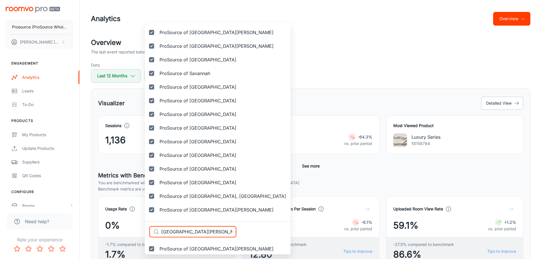
drag, startPoint x: 186, startPoint y: 233, endPoint x: 153, endPoint y: 232, distance: 33.6
click at [153, 232] on div "​ St. Louis ​" at bounding box center [192, 231] width 87 height 11
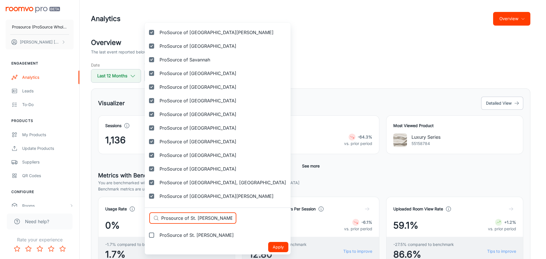
click at [184, 236] on span "ProSource of St. [PERSON_NAME]" at bounding box center [197, 235] width 74 height 7
click at [157, 236] on input "ProSource of St. [PERSON_NAME]" at bounding box center [151, 235] width 11 height 11
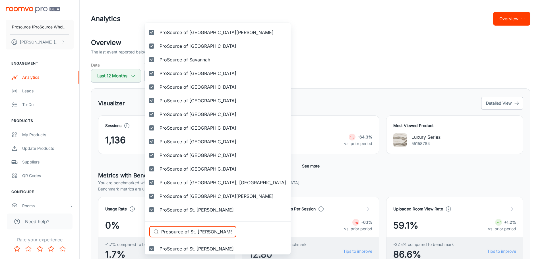
drag, startPoint x: 217, startPoint y: 232, endPoint x: 129, endPoint y: 229, distance: 88.2
click at [133, 230] on div "Selected vendors ProSource of Acadiana ProSource of Akron ProSource of Albany P…" at bounding box center [273, 129] width 546 height 259
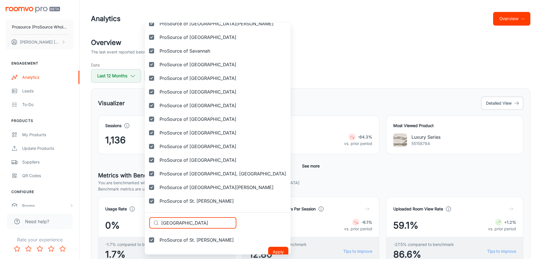
scroll to position [1676, 0]
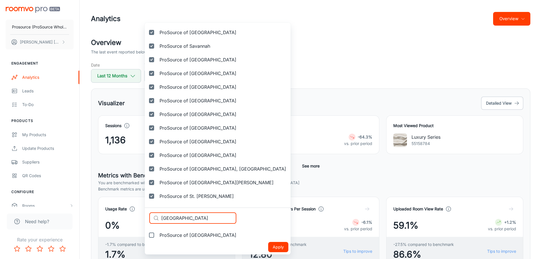
click at [181, 237] on span "ProSource of [GEOGRAPHIC_DATA]" at bounding box center [198, 235] width 77 height 7
click at [157, 237] on input "ProSource of [GEOGRAPHIC_DATA]" at bounding box center [151, 235] width 11 height 11
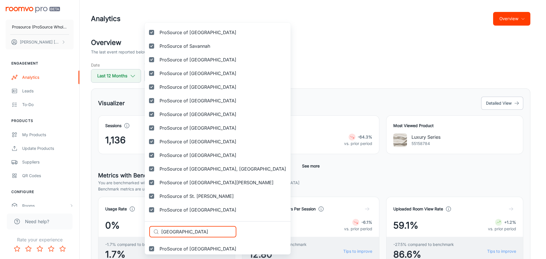
click at [123, 229] on div "Selected vendors ProSource of Acadiana ProSource of Akron ProSource of Albany P…" at bounding box center [273, 129] width 546 height 259
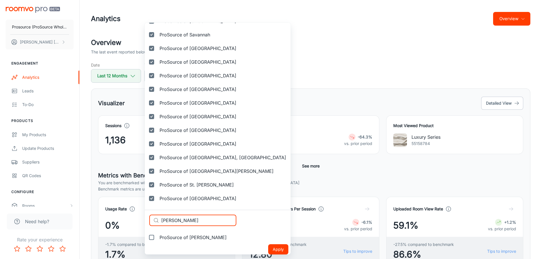
scroll to position [1690, 0]
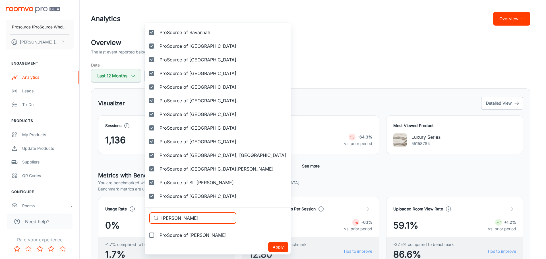
click at [178, 236] on span "ProSource of [PERSON_NAME]" at bounding box center [193, 235] width 67 height 7
click at [157, 236] on input "ProSource of [PERSON_NAME]" at bounding box center [151, 235] width 11 height 11
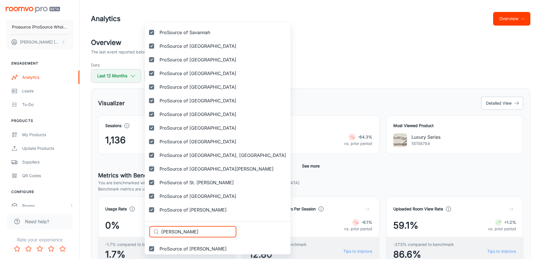
drag, startPoint x: 195, startPoint y: 232, endPoint x: 144, endPoint y: 229, distance: 50.7
click at [144, 229] on div "Selected vendors ProSource of Acadiana ProSource of Akron ProSource of Albany P…" at bounding box center [273, 129] width 546 height 259
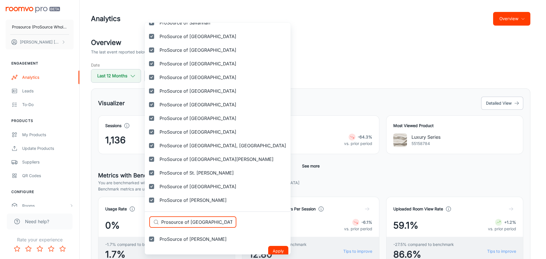
scroll to position [1703, 0]
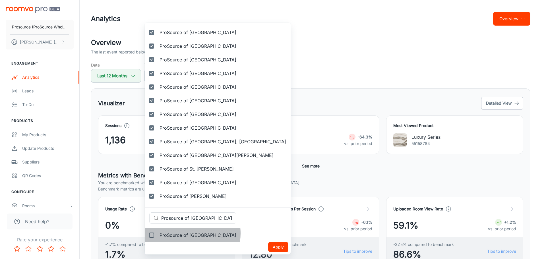
click at [179, 234] on span "ProSource of [GEOGRAPHIC_DATA]" at bounding box center [198, 235] width 77 height 7
click at [157, 234] on input "ProSource of [GEOGRAPHIC_DATA]" at bounding box center [151, 235] width 11 height 11
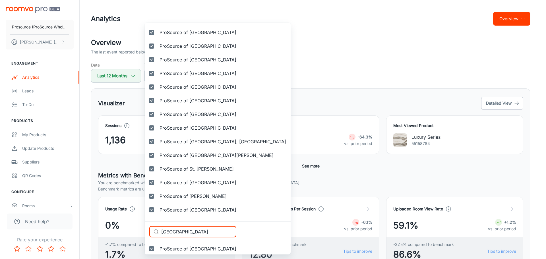
drag, startPoint x: 178, startPoint y: 232, endPoint x: 160, endPoint y: 232, distance: 18.8
click at [160, 232] on div "​ Tampa ​" at bounding box center [192, 231] width 87 height 11
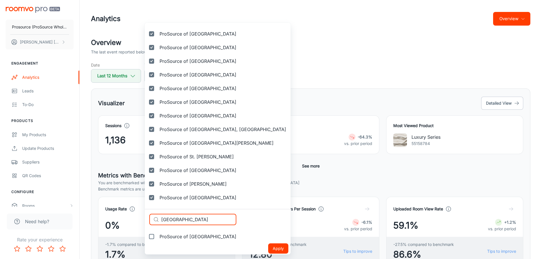
scroll to position [1717, 0]
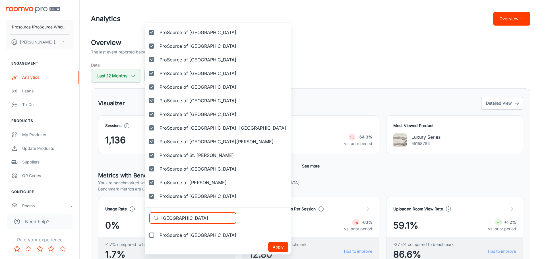
click at [188, 233] on span "ProSource of [GEOGRAPHIC_DATA]" at bounding box center [198, 235] width 77 height 7
click at [157, 233] on input "ProSource of [GEOGRAPHIC_DATA]" at bounding box center [151, 235] width 11 height 11
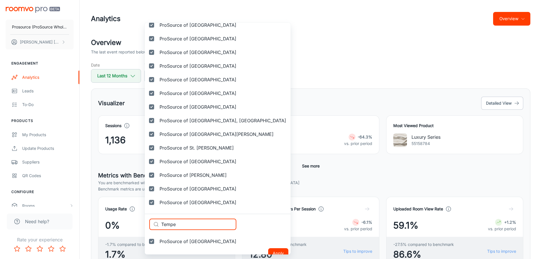
scroll to position [1731, 0]
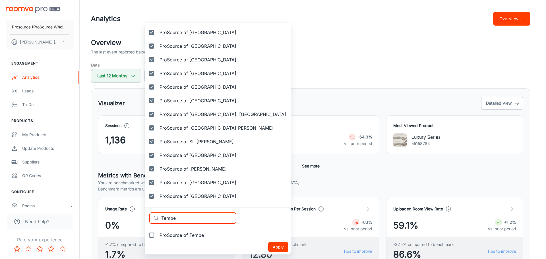
click at [177, 237] on span "ProSource of Tempe" at bounding box center [182, 235] width 44 height 7
click at [157, 237] on input "ProSource of Tempe" at bounding box center [151, 235] width 11 height 11
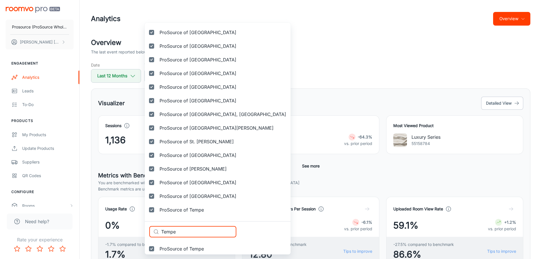
drag, startPoint x: 189, startPoint y: 230, endPoint x: 145, endPoint y: 228, distance: 43.3
click at [145, 230] on div "Selected vendors ProSource of Acadiana ProSource of Akron ProSource of Albany P…" at bounding box center [273, 129] width 546 height 259
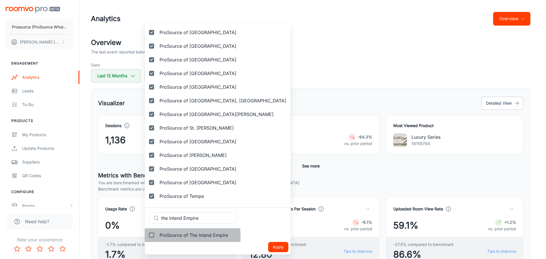
click at [169, 236] on span "ProSource of The Inland Empire" at bounding box center [194, 235] width 69 height 7
click at [157, 236] on input "ProSource of The Inland Empire" at bounding box center [151, 235] width 11 height 11
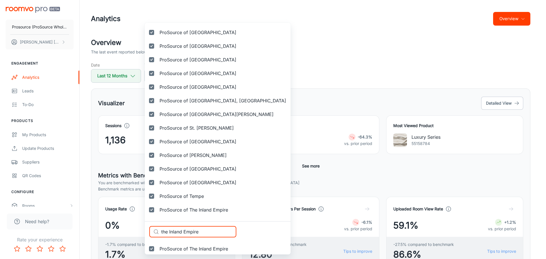
drag, startPoint x: 167, startPoint y: 233, endPoint x: 124, endPoint y: 233, distance: 42.4
click at [124, 233] on div "Selected vendors ProSource of Acadiana ProSource of Akron ProSource of Albany P…" at bounding box center [273, 129] width 546 height 259
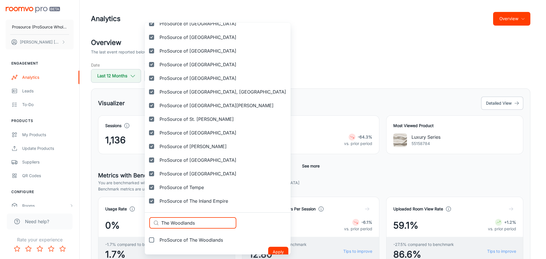
scroll to position [1758, 0]
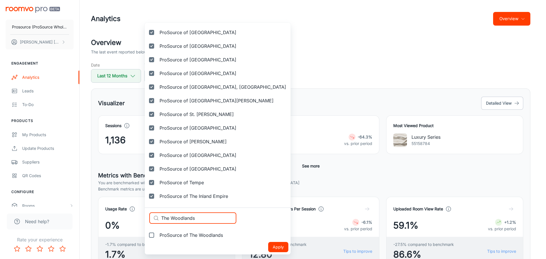
click at [187, 236] on span "ProSource of The Woodlands" at bounding box center [191, 235] width 63 height 7
click at [157, 236] on input "ProSource of The Woodlands" at bounding box center [151, 235] width 11 height 11
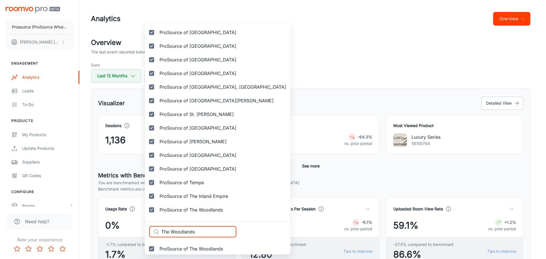
drag, startPoint x: 200, startPoint y: 232, endPoint x: 146, endPoint y: 229, distance: 54.7
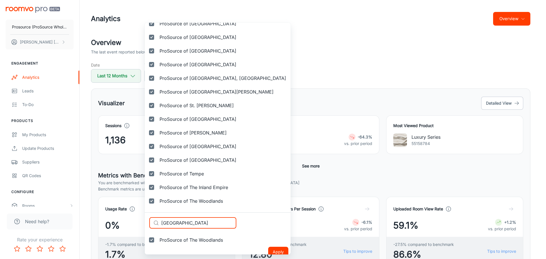
scroll to position [1772, 0]
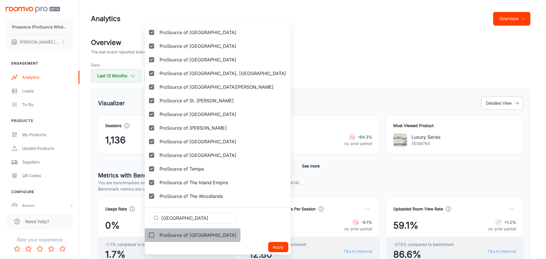
click at [178, 235] on span "ProSource of [GEOGRAPHIC_DATA]" at bounding box center [198, 235] width 77 height 7
click at [157, 235] on input "ProSource of [GEOGRAPHIC_DATA]" at bounding box center [151, 235] width 11 height 11
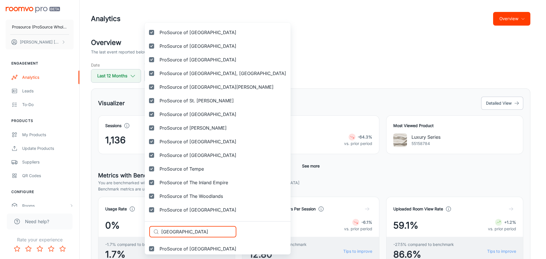
drag, startPoint x: 188, startPoint y: 235, endPoint x: 145, endPoint y: 232, distance: 43.1
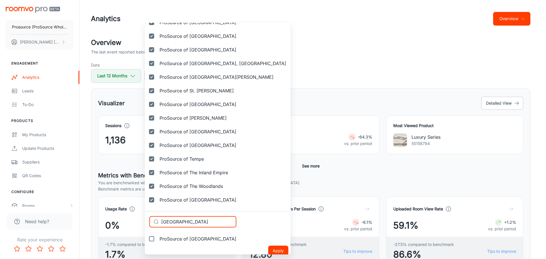
scroll to position [1785, 0]
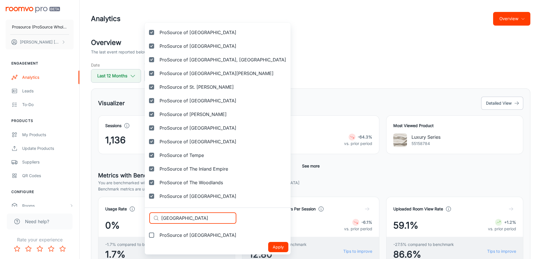
click at [180, 235] on span "ProSource of [GEOGRAPHIC_DATA]" at bounding box center [198, 235] width 77 height 7
click at [157, 235] on input "ProSource of [GEOGRAPHIC_DATA]" at bounding box center [151, 235] width 11 height 11
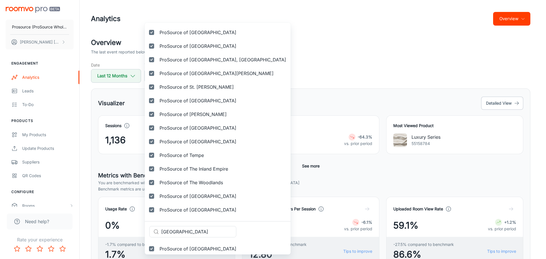
click at [137, 229] on div "Selected vendors ProSource of Acadiana ProSource of Akron ProSource of Albany P…" at bounding box center [273, 129] width 546 height 259
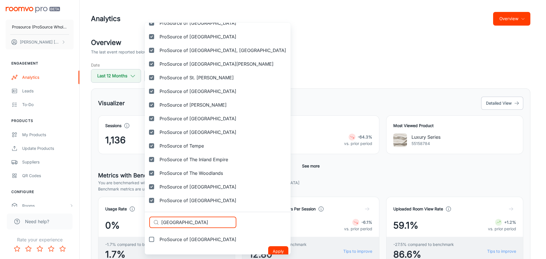
scroll to position [1799, 0]
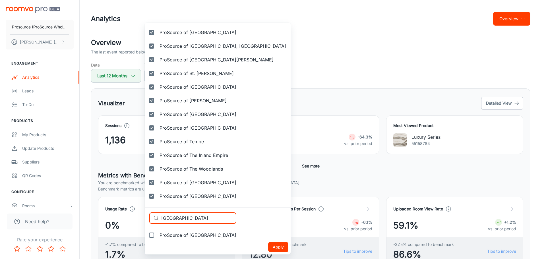
click at [177, 235] on span "ProSource of [GEOGRAPHIC_DATA]" at bounding box center [198, 235] width 77 height 7
click at [157, 235] on input "ProSource of [GEOGRAPHIC_DATA]" at bounding box center [151, 235] width 11 height 11
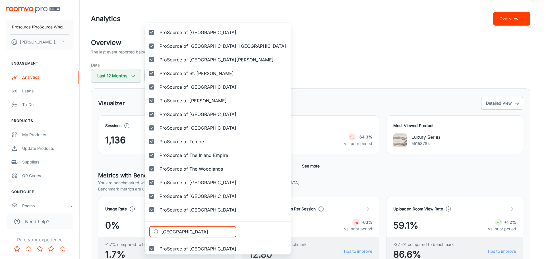
drag, startPoint x: 150, startPoint y: 232, endPoint x: 144, endPoint y: 231, distance: 5.7
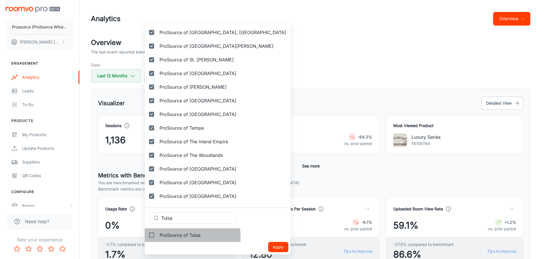
click at [175, 238] on span "ProSource of Tulsa" at bounding box center [180, 235] width 41 height 7
click at [157, 238] on input "ProSource of Tulsa" at bounding box center [151, 235] width 11 height 11
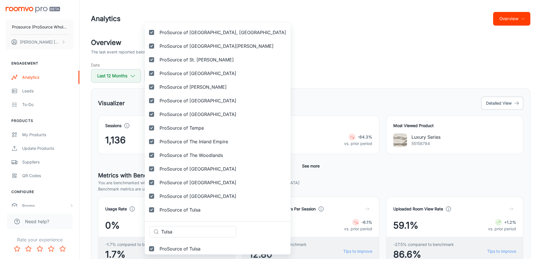
click at [137, 232] on div "Selected vendors ProSource of Acadiana ProSource of Akron ProSource of Albany P…" at bounding box center [273, 129] width 546 height 259
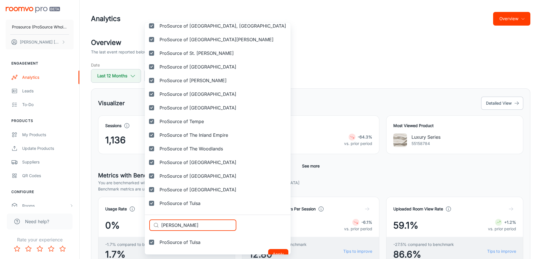
scroll to position [1826, 0]
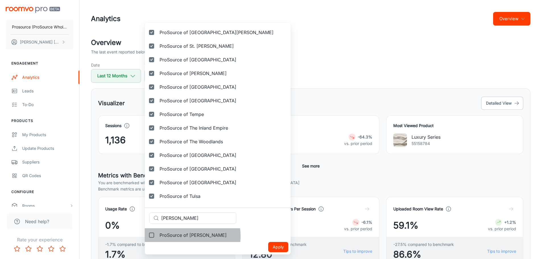
click at [180, 236] on span "ProSource of [PERSON_NAME]" at bounding box center [193, 235] width 67 height 7
click at [157, 236] on input "ProSource of [PERSON_NAME]" at bounding box center [151, 235] width 11 height 11
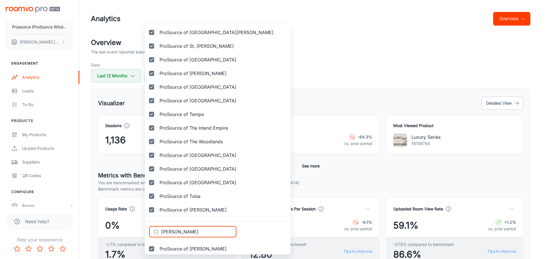
drag, startPoint x: 164, startPoint y: 232, endPoint x: 153, endPoint y: 231, distance: 12.0
click at [154, 232] on div "​ [PERSON_NAME] ​" at bounding box center [192, 231] width 87 height 11
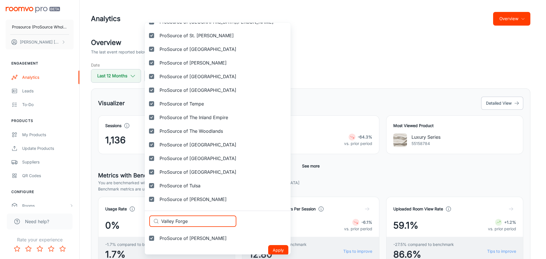
scroll to position [1840, 0]
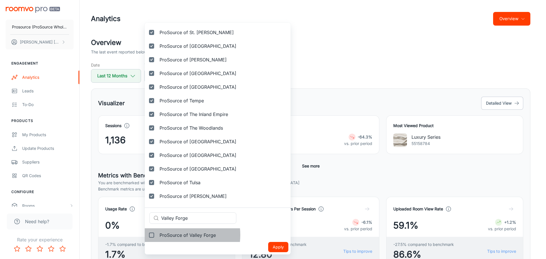
click at [174, 235] on span "ProSource of Valley Forge" at bounding box center [188, 235] width 56 height 7
click at [157, 235] on input "ProSource of Valley Forge" at bounding box center [151, 235] width 11 height 11
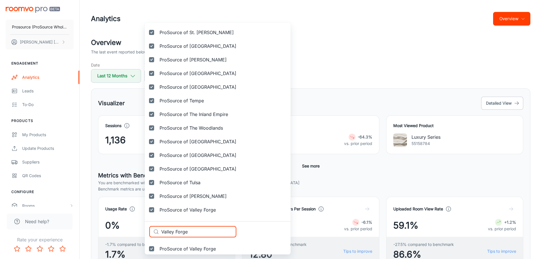
drag, startPoint x: 194, startPoint y: 234, endPoint x: 143, endPoint y: 227, distance: 50.8
click at [144, 227] on div "Selected vendors ProSource of Acadiana ProSource of Akron ProSource of Albany P…" at bounding box center [273, 129] width 546 height 259
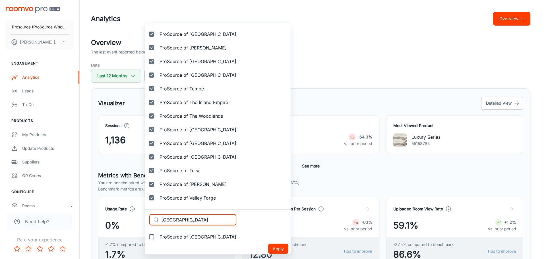
scroll to position [1854, 0]
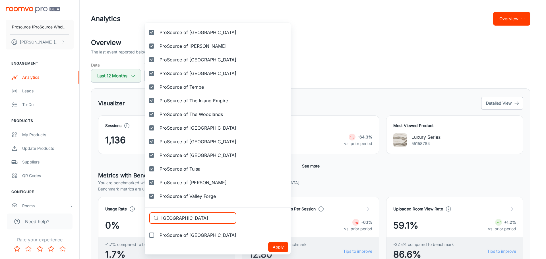
click at [185, 237] on span "ProSource of [GEOGRAPHIC_DATA]" at bounding box center [198, 235] width 77 height 7
click at [157, 237] on input "ProSource of [GEOGRAPHIC_DATA]" at bounding box center [151, 235] width 11 height 11
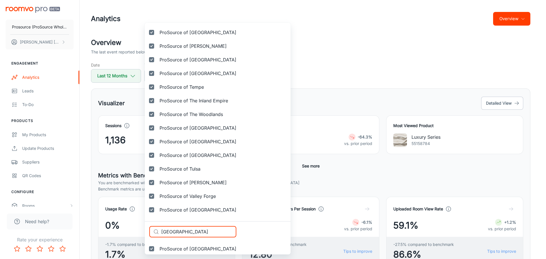
drag, startPoint x: 142, startPoint y: 230, endPoint x: 135, endPoint y: 230, distance: 6.6
click at [135, 230] on div "Selected vendors ProSource of Acadiana ProSource of Akron ProSource of Albany P…" at bounding box center [273, 129] width 546 height 259
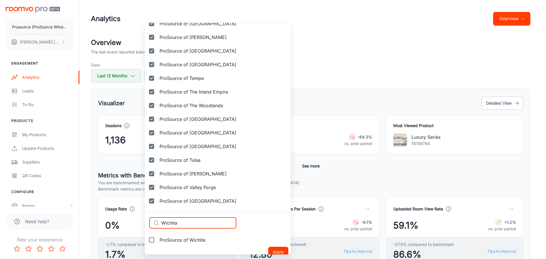
scroll to position [1867, 0]
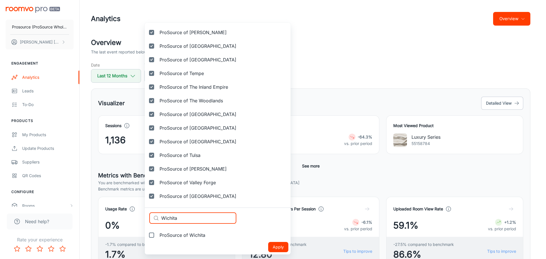
click at [171, 238] on span "ProSource of Wichita" at bounding box center [183, 235] width 46 height 7
click at [157, 238] on input "ProSource of Wichita" at bounding box center [151, 235] width 11 height 11
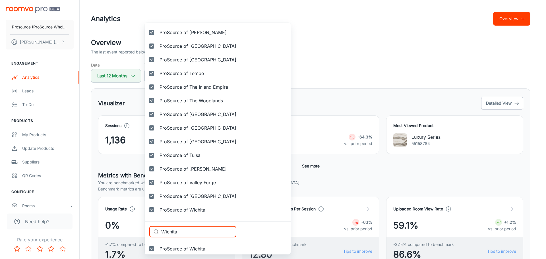
drag, startPoint x: 187, startPoint y: 230, endPoint x: 140, endPoint y: 229, distance: 46.9
click at [140, 229] on div "Selected vendors ProSource of Acadiana ProSource of Akron ProSource of Albany P…" at bounding box center [273, 129] width 546 height 259
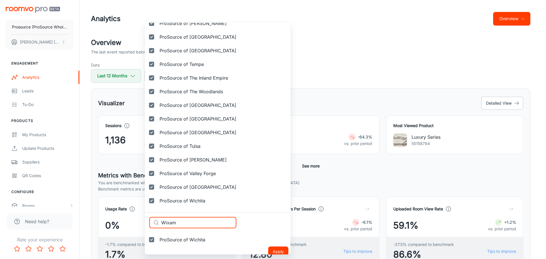
scroll to position [1881, 0]
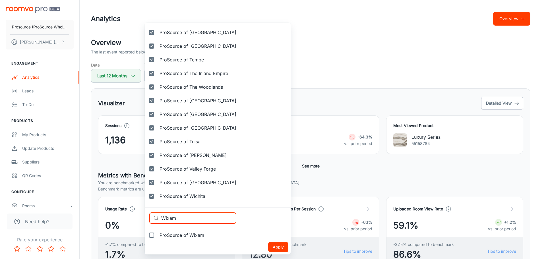
click at [177, 235] on span "ProSource of Wixam" at bounding box center [182, 235] width 45 height 7
click at [157, 235] on input "ProSource of Wixam" at bounding box center [151, 235] width 11 height 11
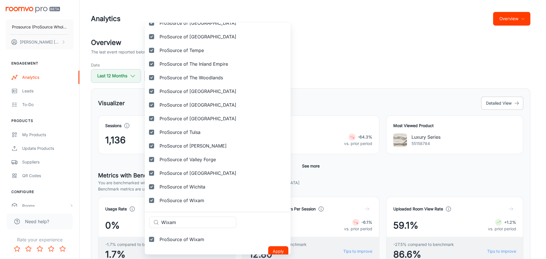
scroll to position [1895, 0]
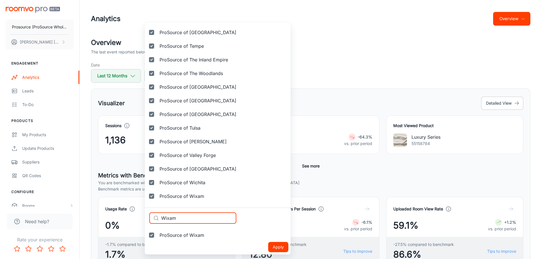
drag, startPoint x: 189, startPoint y: 220, endPoint x: 129, endPoint y: 216, distance: 59.9
click at [129, 216] on div "Selected vendors ProSource of Acadiana ProSource of Akron ProSource of Albany P…" at bounding box center [273, 129] width 546 height 259
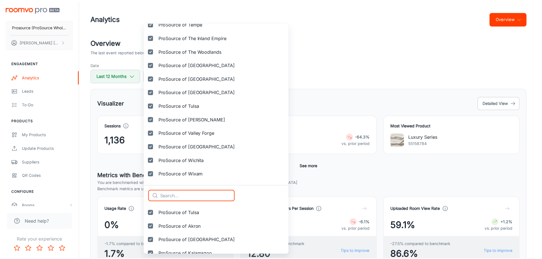
scroll to position [1949, 0]
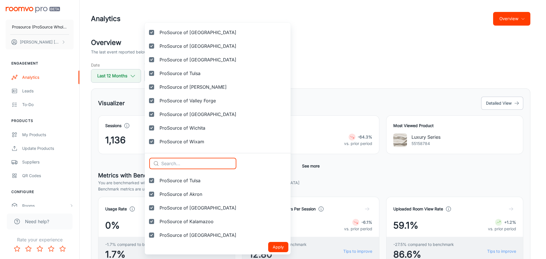
click at [268, 246] on button "Apply" at bounding box center [278, 247] width 20 height 10
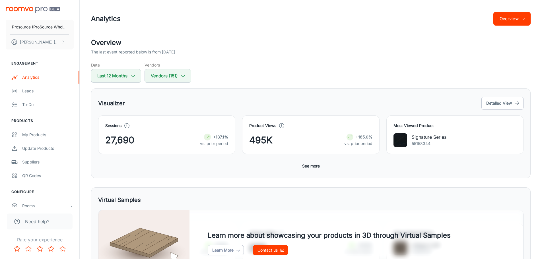
click at [305, 164] on button "See more" at bounding box center [311, 166] width 22 height 10
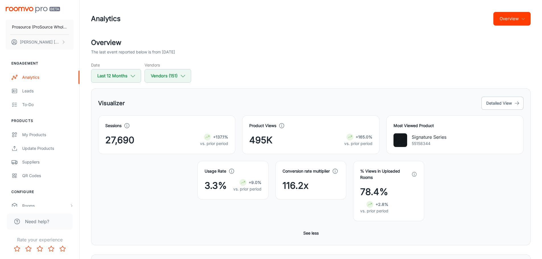
scroll to position [28, 0]
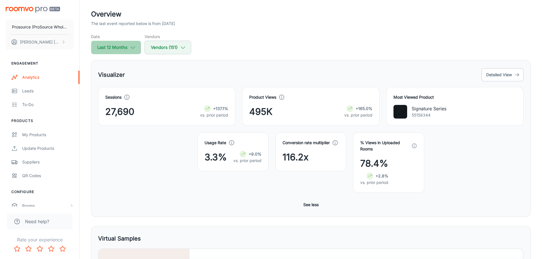
click at [122, 51] on button "Last 12 Months" at bounding box center [116, 48] width 50 height 14
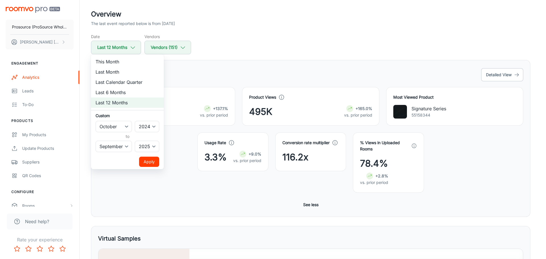
click at [247, 46] on div at bounding box center [273, 129] width 546 height 259
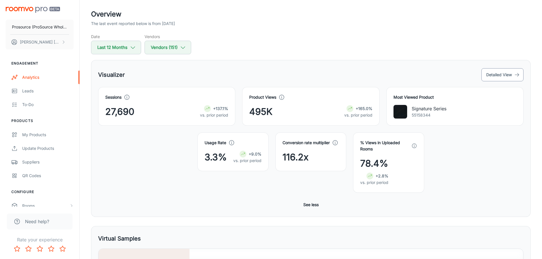
click at [500, 71] on button "Detailed View" at bounding box center [502, 74] width 42 height 13
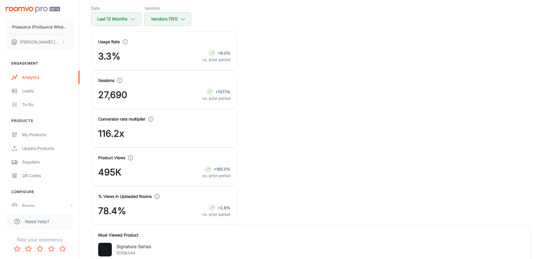
scroll to position [85, 0]
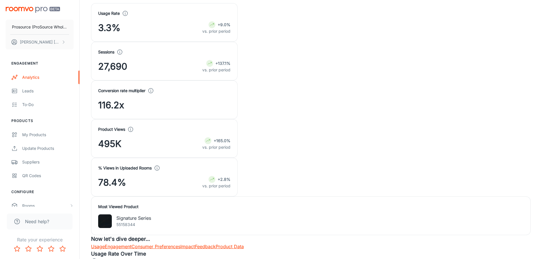
click at [129, 244] on link "Engagement" at bounding box center [118, 247] width 27 height 6
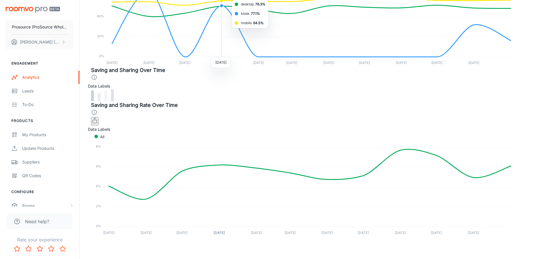
scroll to position [1223, 0]
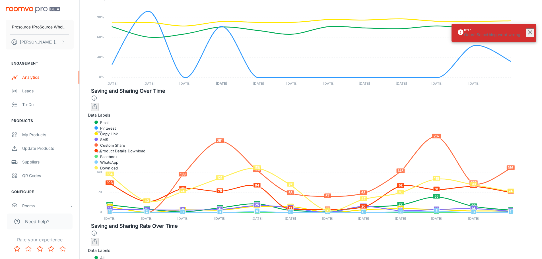
scroll to position [1331, 0]
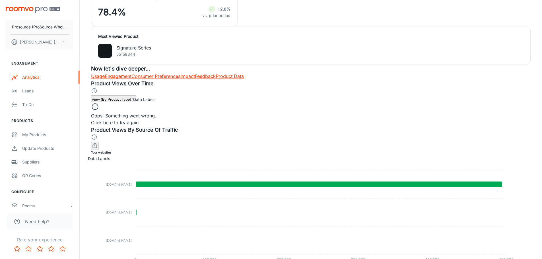
scroll to position [256, 0]
click at [310, 102] on div "Oops! Something went wrong. Click here to try again." at bounding box center [311, 113] width 440 height 23
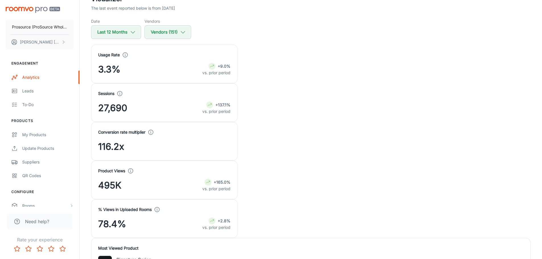
scroll to position [0, 0]
